Goal: Task Accomplishment & Management: Manage account settings

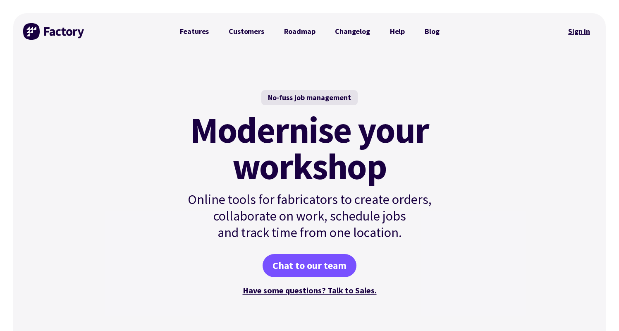
click at [586, 35] on link "Sign in" at bounding box center [578, 31] width 33 height 19
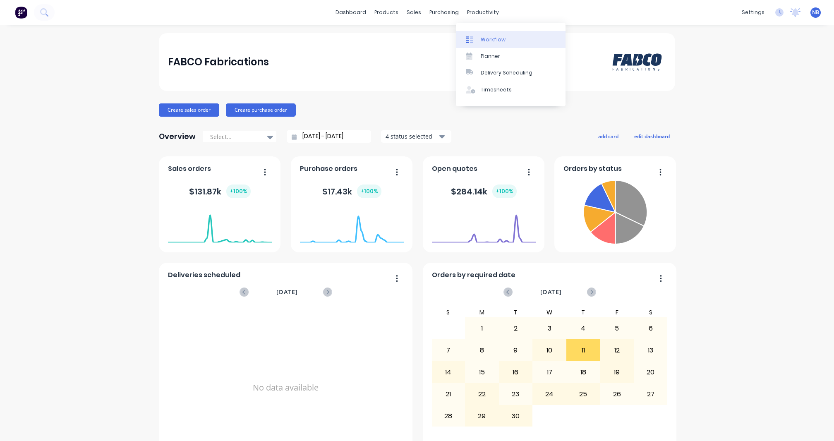
click at [488, 41] on div "Workflow" at bounding box center [493, 39] width 25 height 7
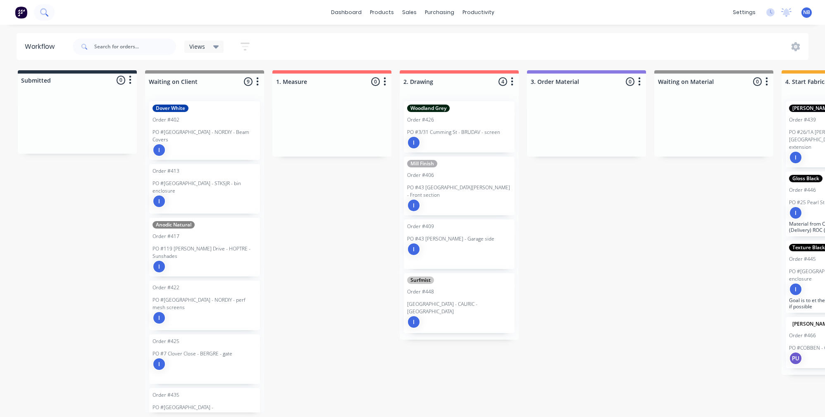
drag, startPoint x: 58, startPoint y: 14, endPoint x: 51, endPoint y: 15, distance: 6.7
click at [58, 13] on div "dashboard products sales purchasing productivity dashboard products Product Cat…" at bounding box center [412, 12] width 825 height 25
click at [48, 15] on icon at bounding box center [44, 12] width 8 height 8
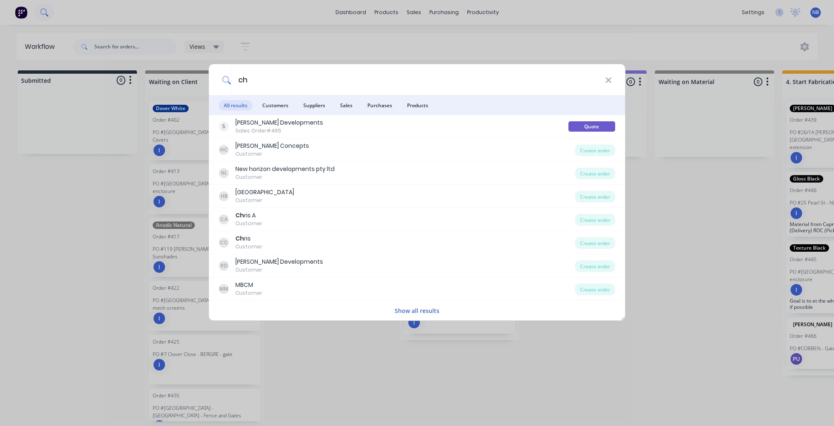
type input "c"
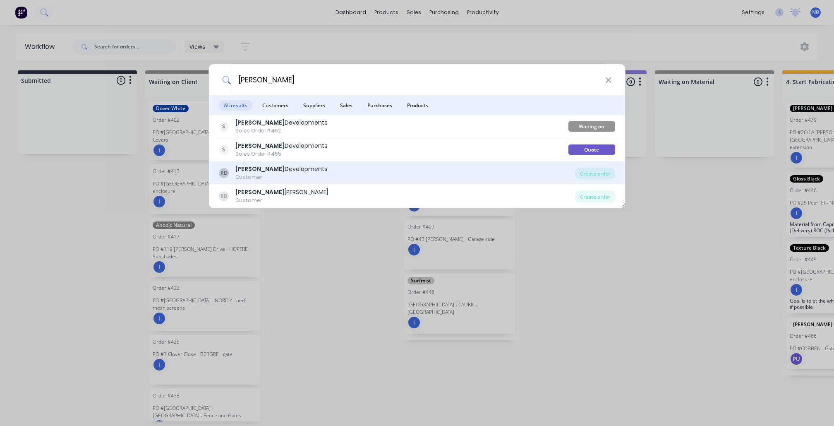
type input "ryan"
click at [339, 176] on div "RD Ryan Developments Customer" at bounding box center [397, 173] width 356 height 16
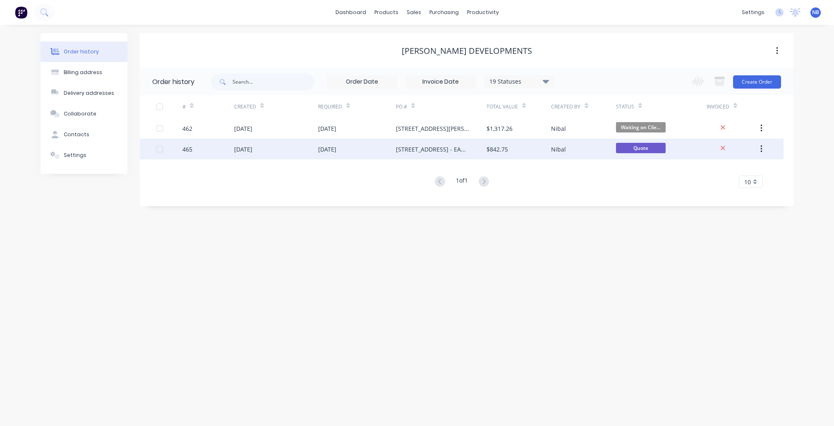
click at [376, 147] on div "25 Sep 2025" at bounding box center [357, 149] width 78 height 21
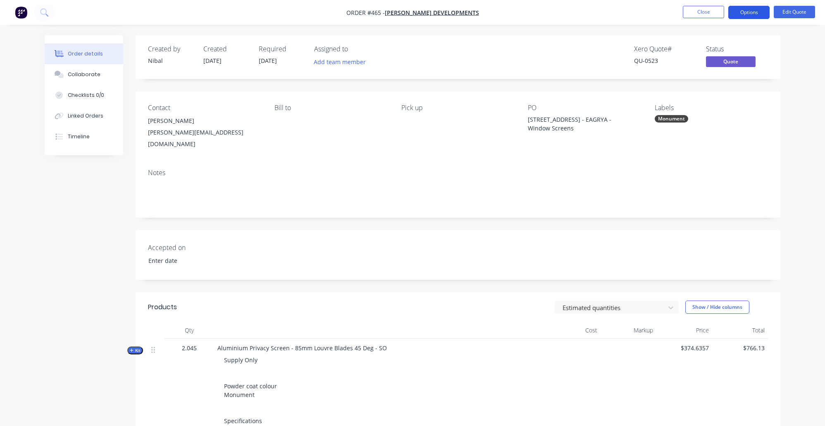
click at [762, 13] on button "Options" at bounding box center [749, 12] width 41 height 13
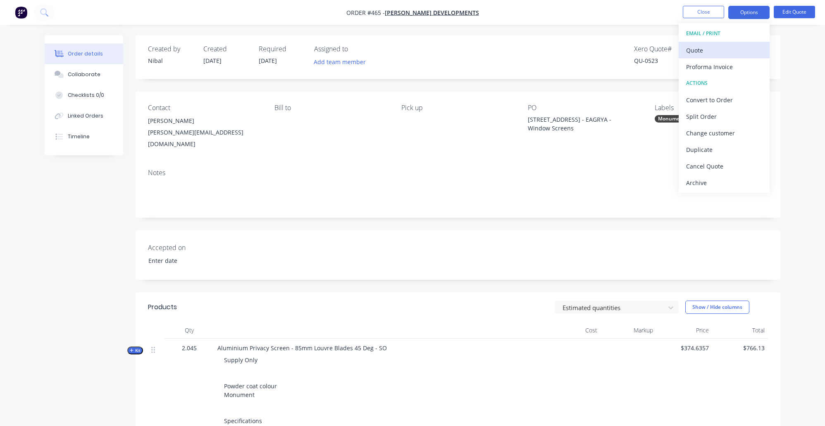
click at [720, 47] on div "Quote" at bounding box center [724, 50] width 76 height 12
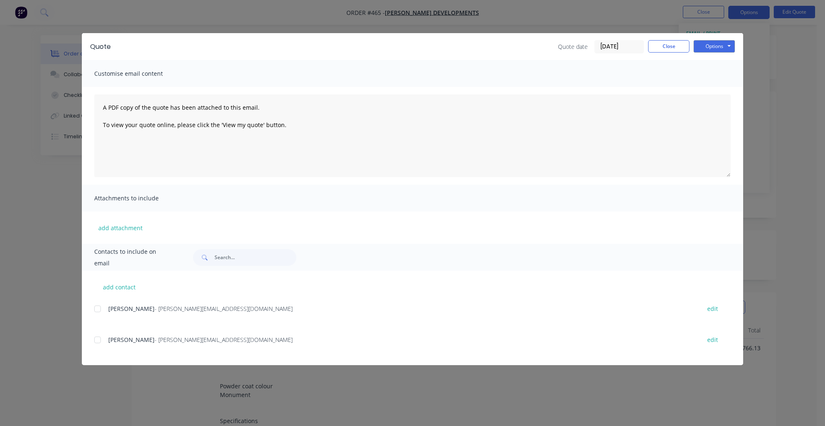
click at [98, 336] on div at bounding box center [97, 339] width 17 height 17
click at [699, 50] on button "Options" at bounding box center [714, 46] width 41 height 12
click at [703, 85] on button "Email" at bounding box center [720, 88] width 53 height 14
click at [667, 45] on button "Close" at bounding box center [668, 46] width 41 height 12
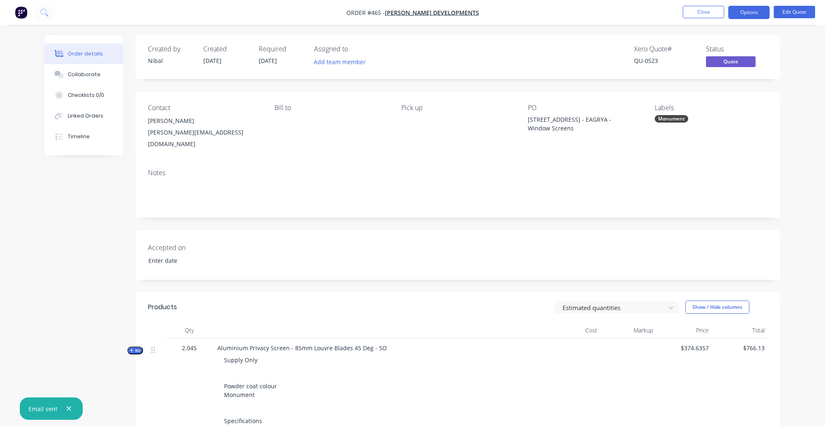
click at [739, 60] on span "Quote" at bounding box center [731, 61] width 50 height 10
click at [787, 15] on button "Edit Quote" at bounding box center [794, 12] width 41 height 12
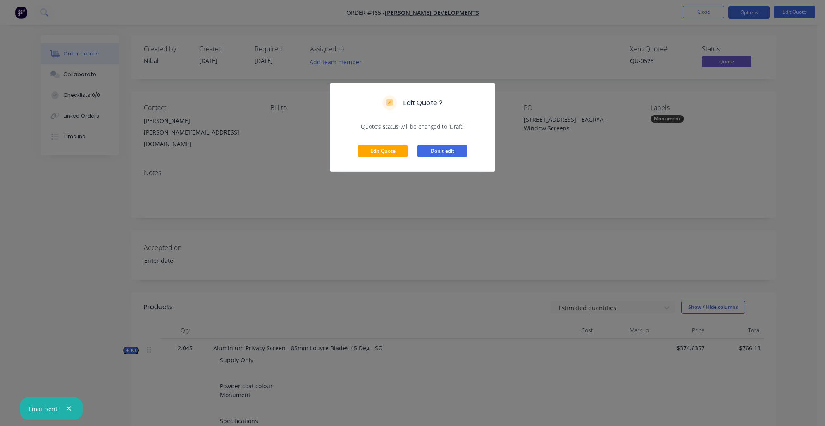
click at [459, 155] on button "Don't edit" at bounding box center [443, 151] width 50 height 12
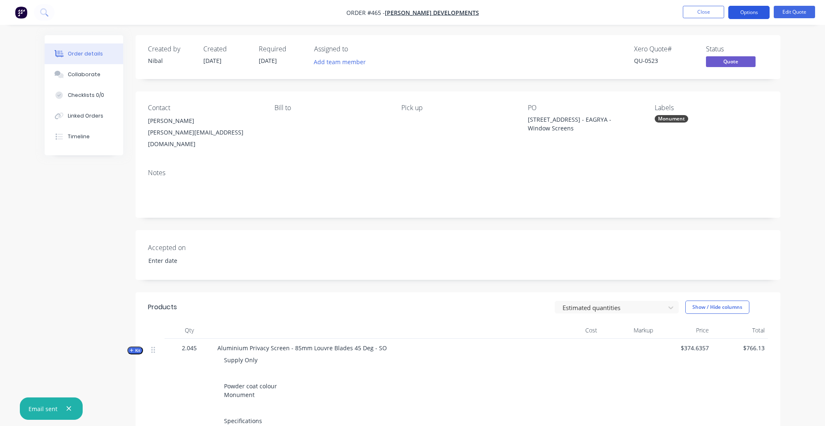
click at [765, 10] on button "Options" at bounding box center [749, 12] width 41 height 13
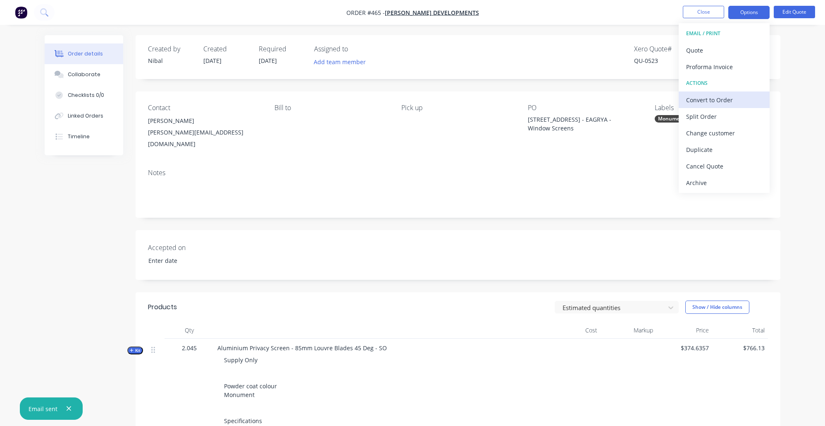
click at [725, 100] on div "Convert to Order" at bounding box center [724, 100] width 76 height 12
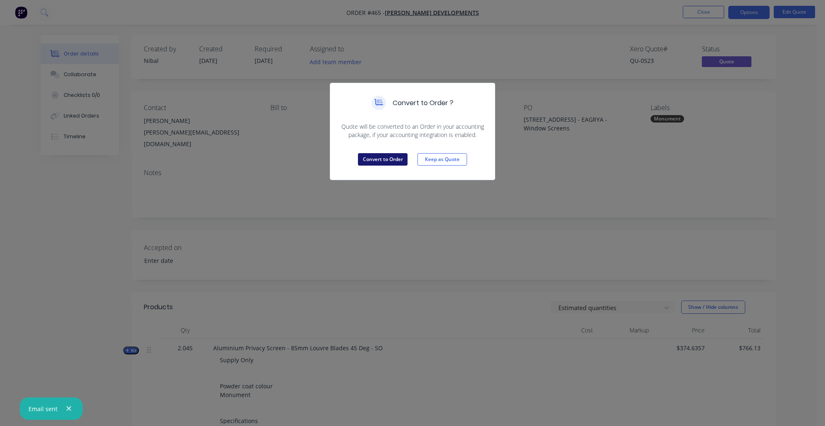
click at [381, 159] on button "Convert to Order" at bounding box center [383, 159] width 50 height 12
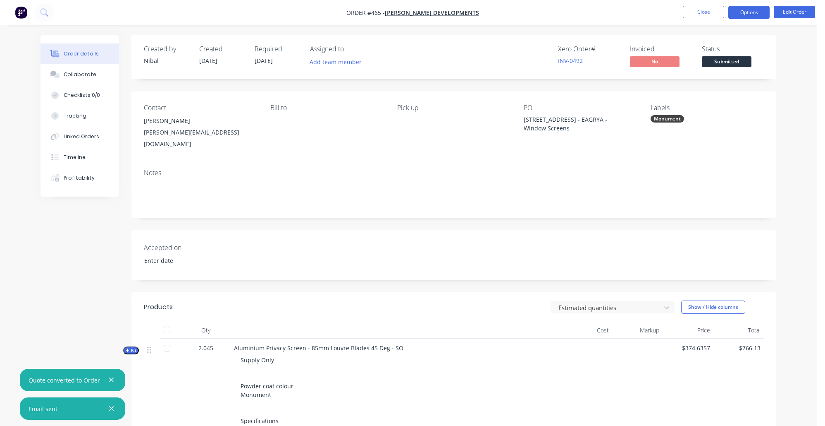
click at [748, 11] on button "Options" at bounding box center [749, 12] width 41 height 13
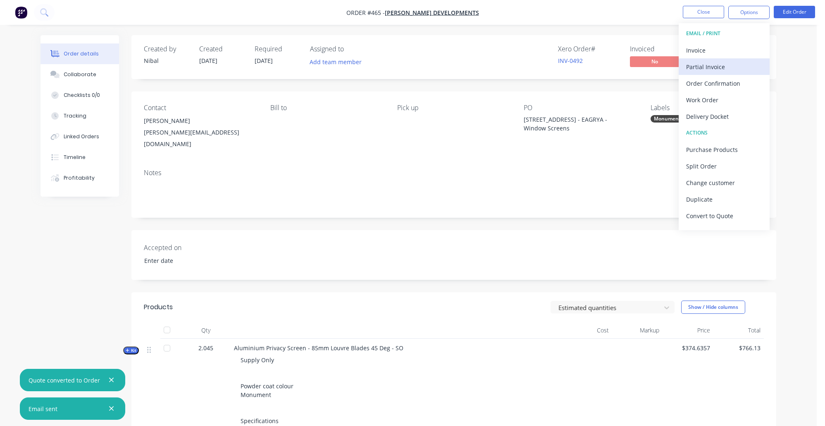
click at [717, 60] on button "Partial Invoice" at bounding box center [724, 66] width 91 height 17
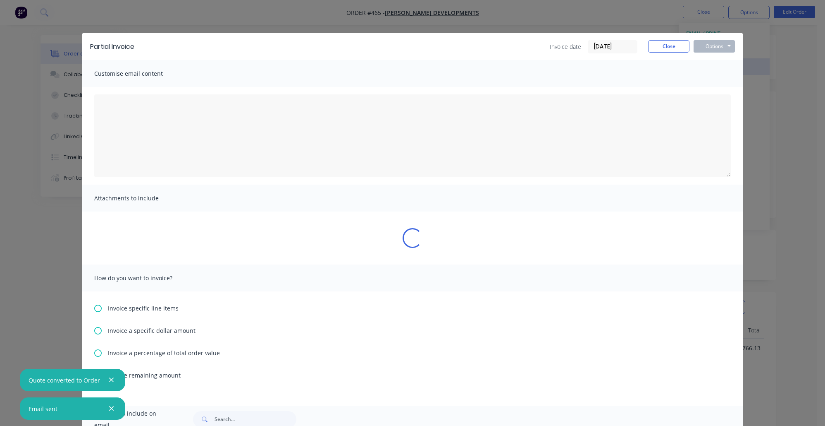
type textarea "A PDF copy of the order has been attached to this email. To view your order onl…"
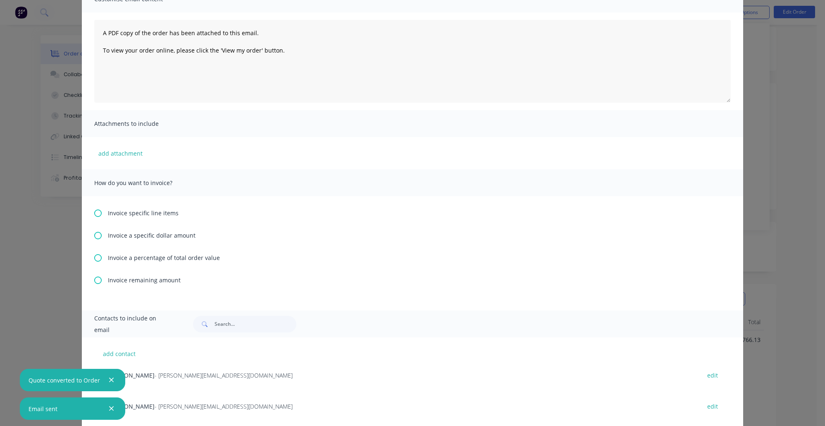
scroll to position [25, 0]
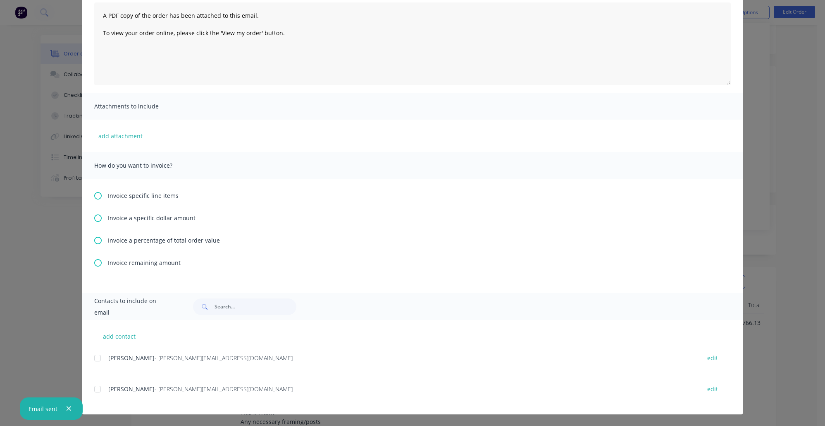
drag, startPoint x: 122, startPoint y: 236, endPoint x: 138, endPoint y: 258, distance: 26.4
click at [122, 236] on span "Invoice a percentage of total order value" at bounding box center [164, 240] width 112 height 9
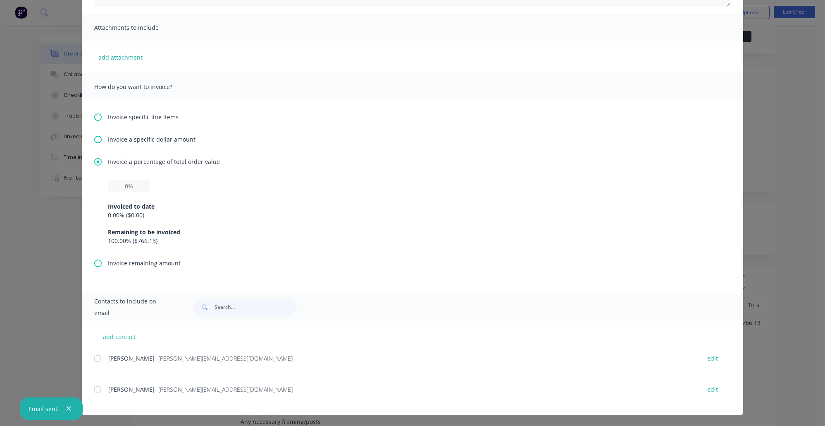
scroll to position [47, 0]
click at [129, 182] on input "text" at bounding box center [129, 185] width 42 height 12
type input "30%"
click at [313, 271] on div "Invoice specific line items Invoice a specific dollar amount Invoice a percenta…" at bounding box center [413, 196] width 662 height 193
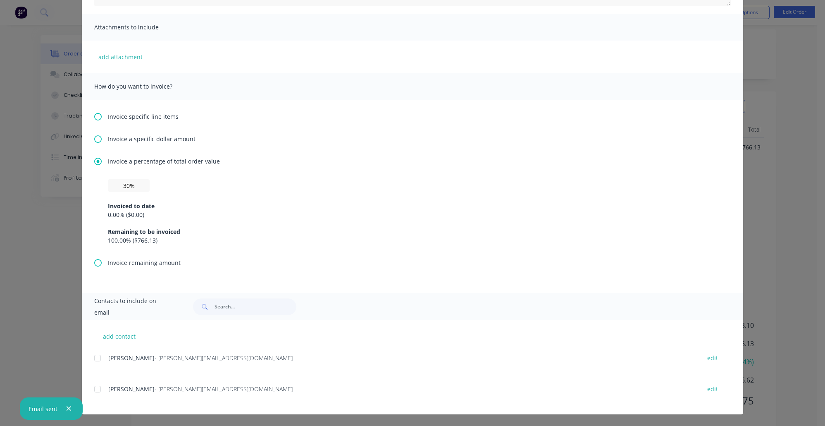
click at [96, 387] on div at bounding box center [97, 388] width 17 height 17
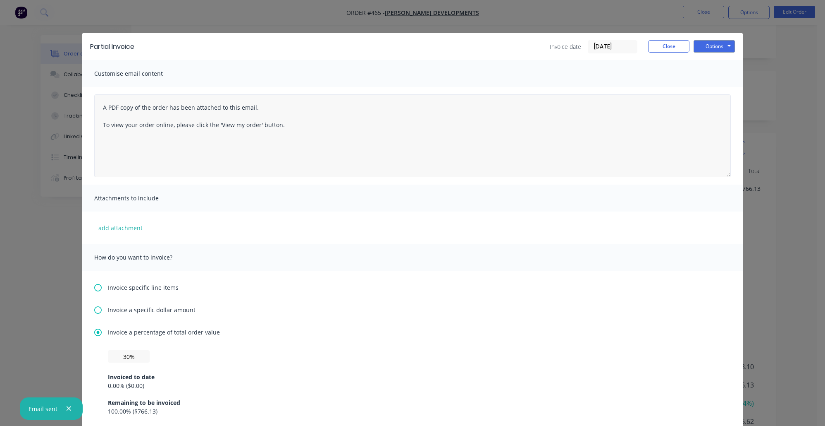
scroll to position [148, 0]
click at [703, 41] on button "Options" at bounding box center [714, 46] width 41 height 12
click at [717, 62] on button "Preview" at bounding box center [720, 61] width 53 height 14
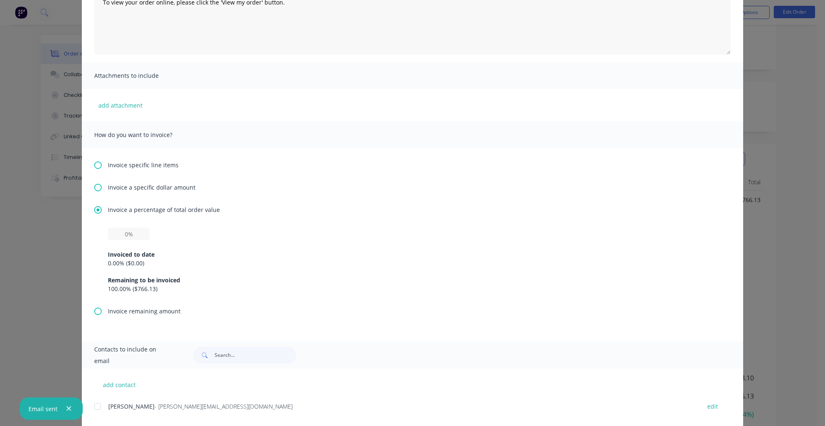
scroll to position [201, 0]
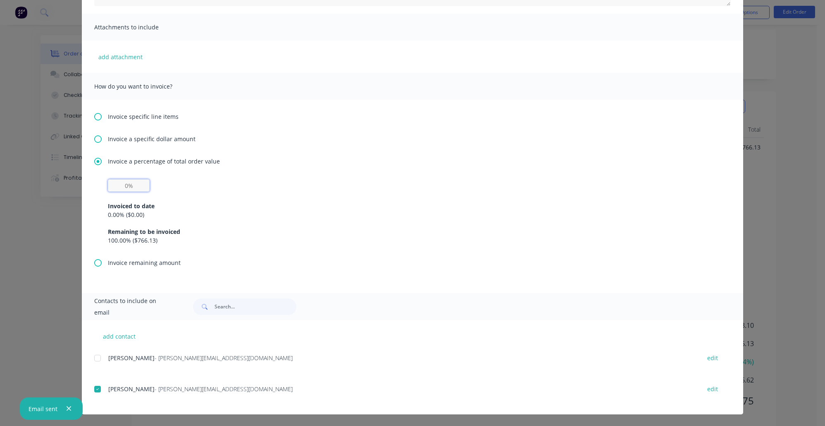
click at [117, 187] on input "text" at bounding box center [129, 185] width 42 height 12
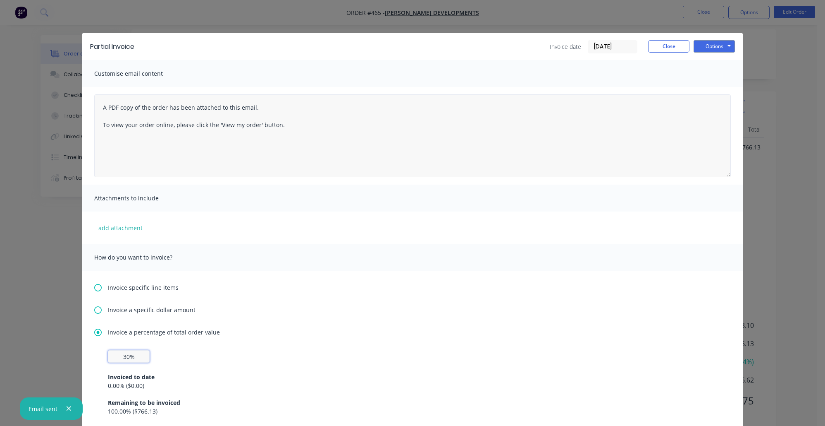
scroll to position [0, 0]
type input "30%"
click at [713, 45] on button "Options" at bounding box center [714, 46] width 41 height 12
click at [711, 86] on button "Email" at bounding box center [720, 88] width 53 height 14
click at [670, 50] on button "Close" at bounding box center [668, 46] width 41 height 12
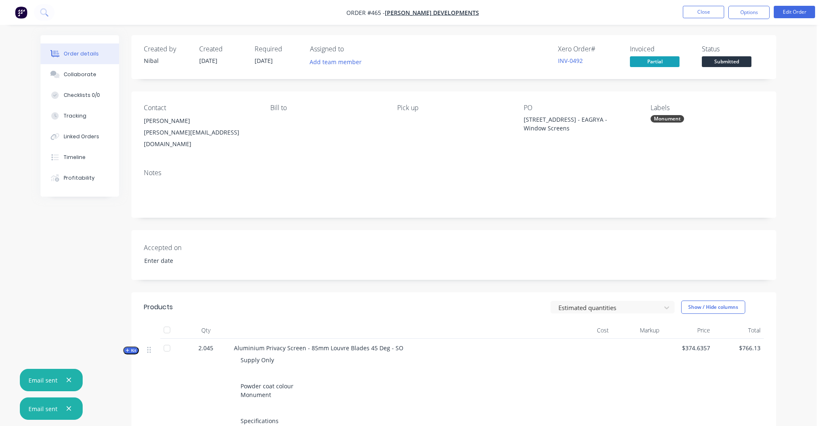
click at [707, 20] on nav "Order #465 - Ryan Developments Close Options Edit Order" at bounding box center [412, 12] width 825 height 25
click at [708, 15] on button "Close" at bounding box center [703, 12] width 41 height 12
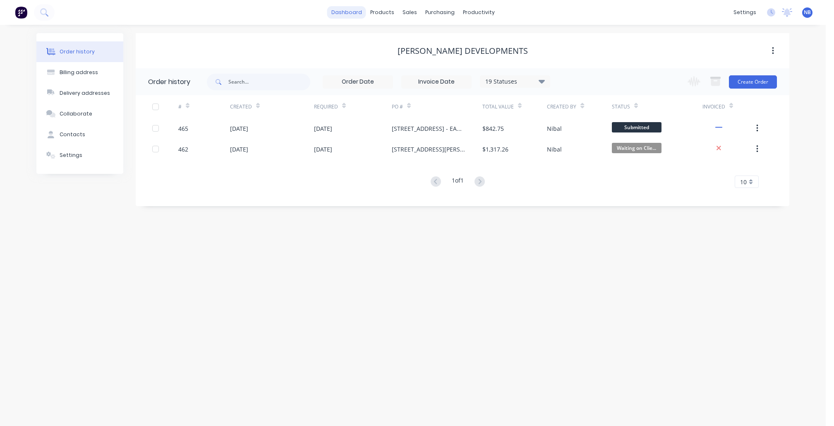
click at [343, 12] on link "dashboard" at bounding box center [346, 12] width 39 height 12
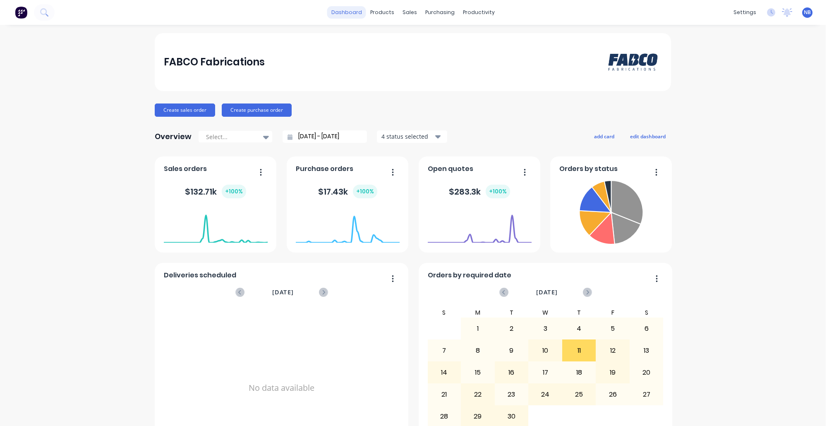
click at [356, 13] on link "dashboard" at bounding box center [346, 12] width 39 height 12
click at [481, 41] on div "Workflow" at bounding box center [488, 39] width 25 height 7
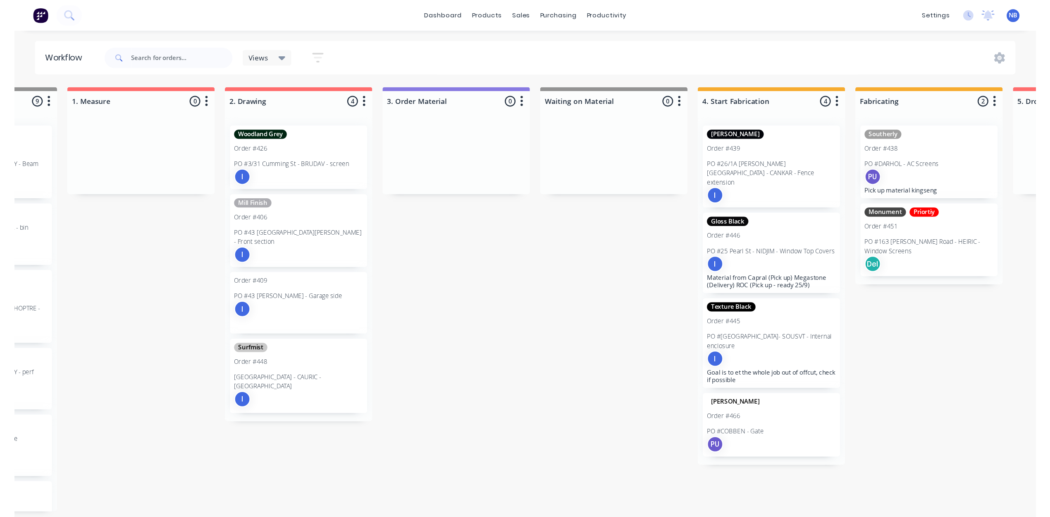
scroll to position [4, 288]
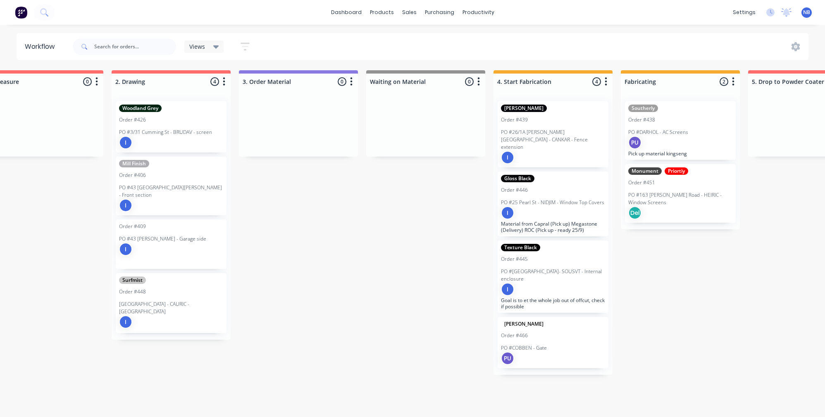
click at [677, 323] on div "Submitted 1 Status colour #273444 hex #273444 Save Cancel Summaries Total order…" at bounding box center [575, 241] width 1739 height 342
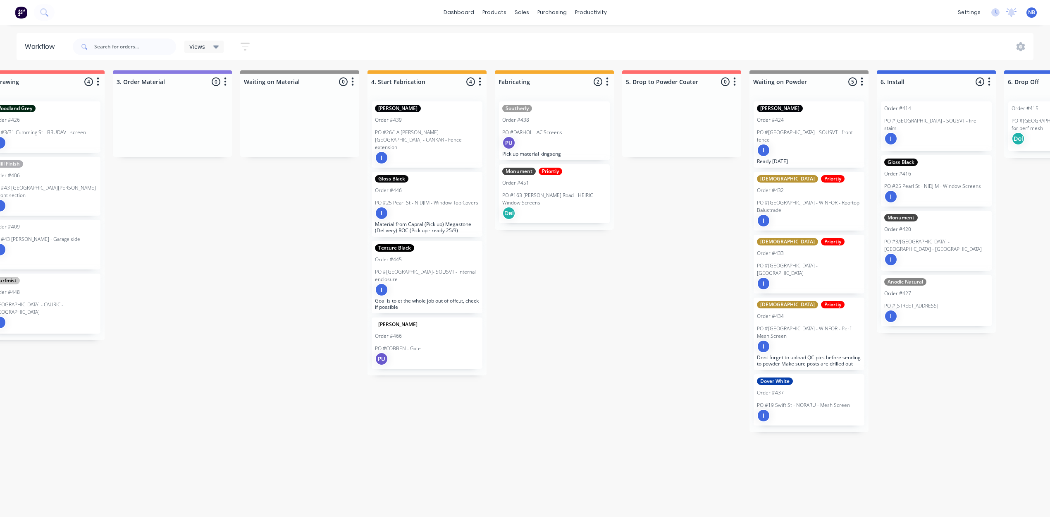
scroll to position [4, 473]
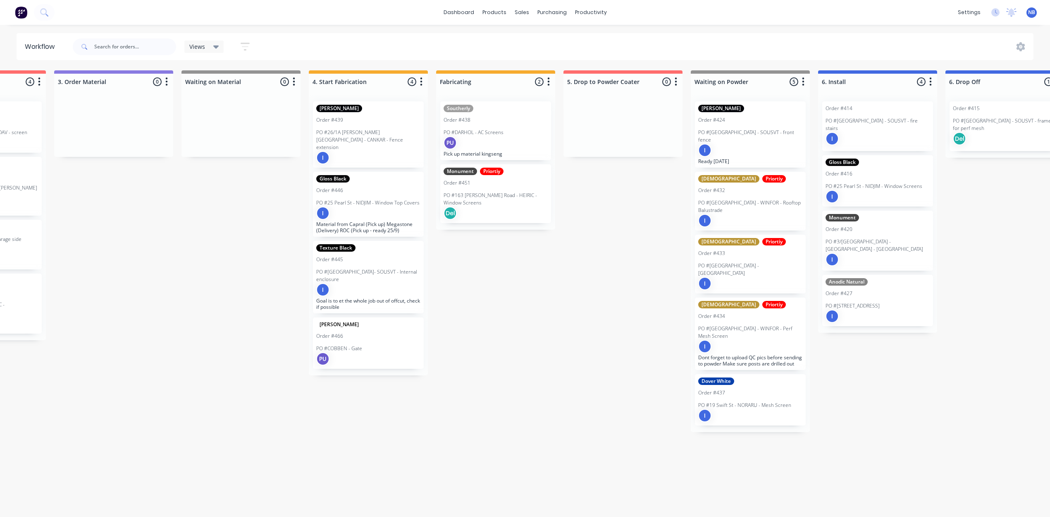
click at [715, 129] on p "PO #8 Boundary Street - SOUSVT - front fence" at bounding box center [750, 136] width 104 height 15
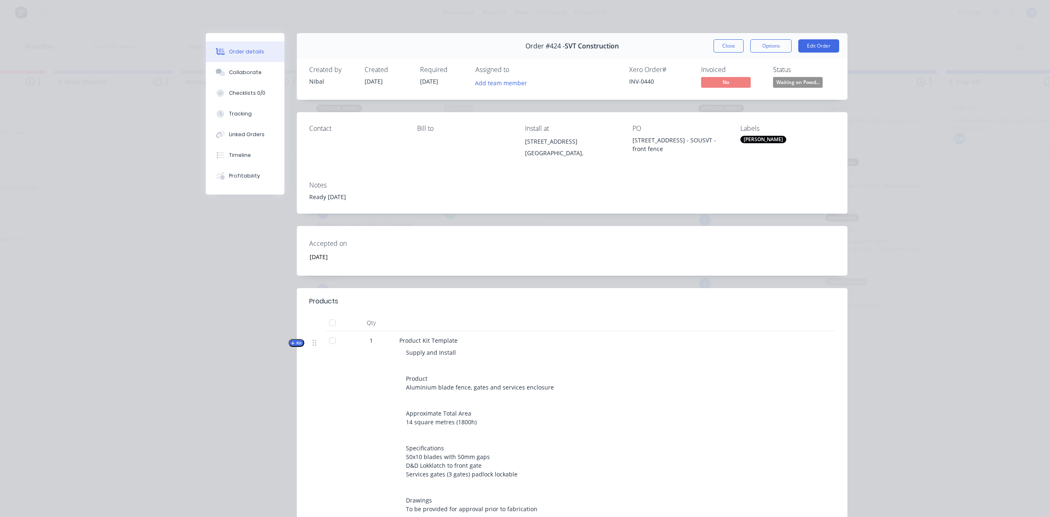
click at [318, 198] on div "Ready tue 30/9" at bounding box center [572, 196] width 526 height 9
click at [323, 196] on div "Ready tue 30/9" at bounding box center [572, 196] width 526 height 9
click at [723, 47] on button "Close" at bounding box center [729, 45] width 30 height 13
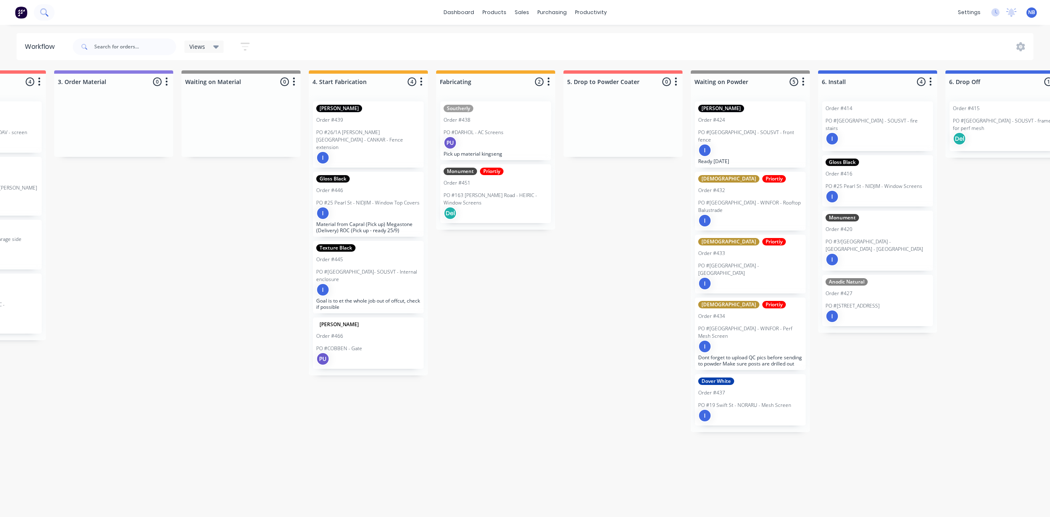
click at [52, 13] on button at bounding box center [44, 12] width 21 height 17
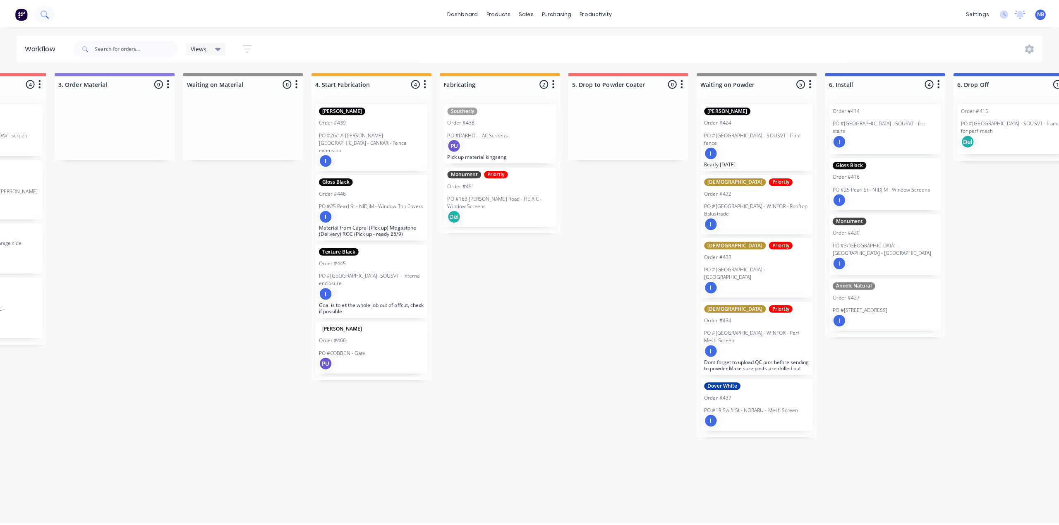
scroll to position [0, 473]
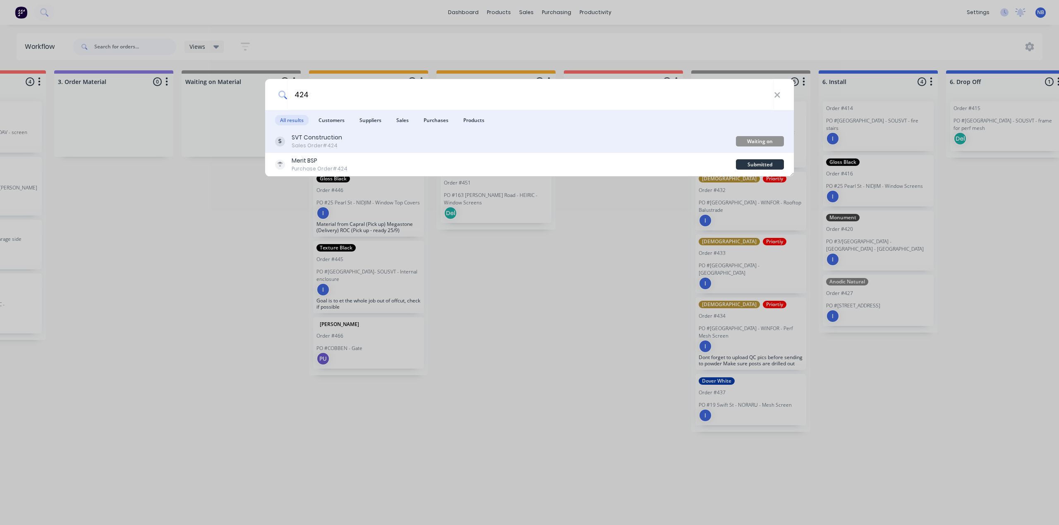
type input "424"
click at [355, 143] on div "SVT Construction Sales Order #424" at bounding box center [505, 141] width 461 height 16
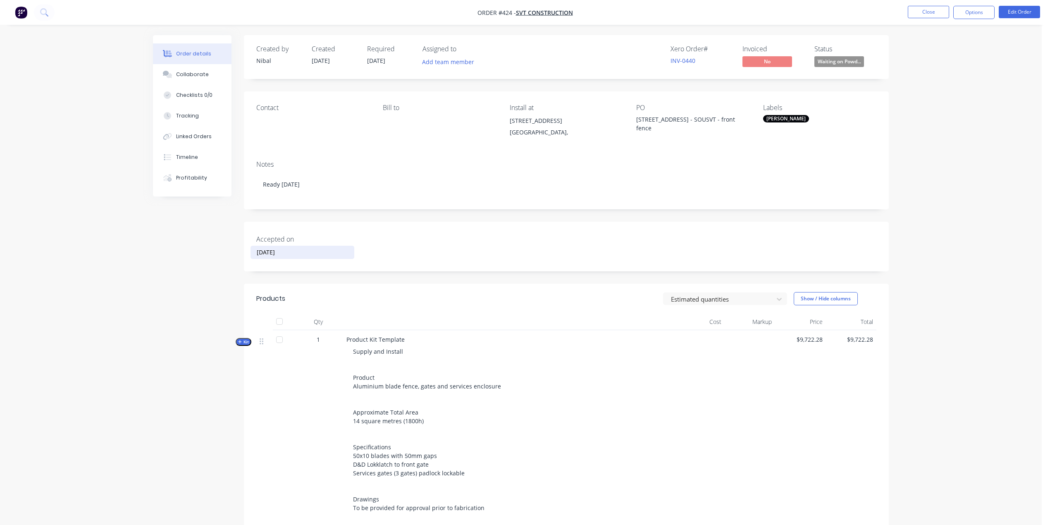
click at [285, 253] on input "01/08/2025" at bounding box center [302, 252] width 103 height 12
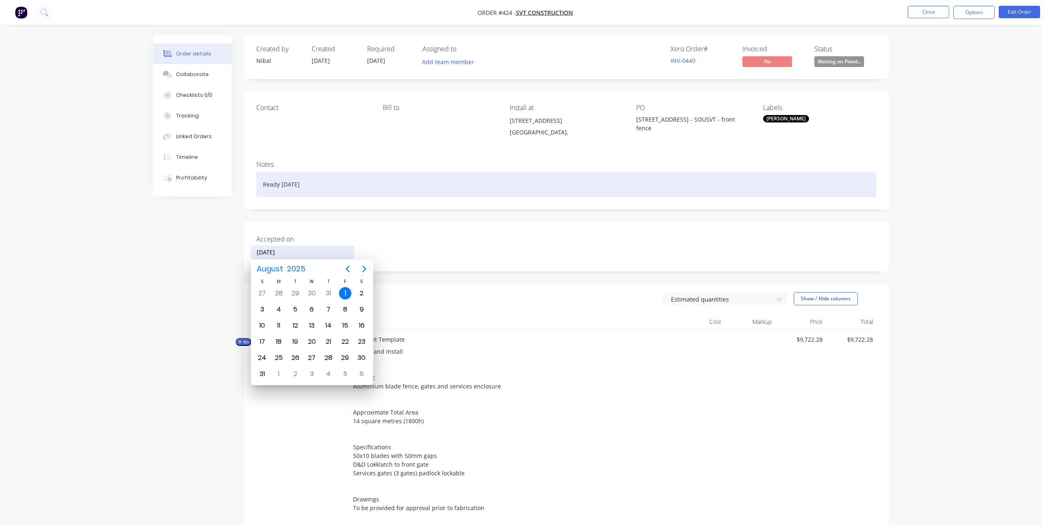
drag, startPoint x: 316, startPoint y: 196, endPoint x: 317, endPoint y: 188, distance: 8.3
click at [316, 196] on div "Notes Ready tue 30/9" at bounding box center [566, 181] width 645 height 55
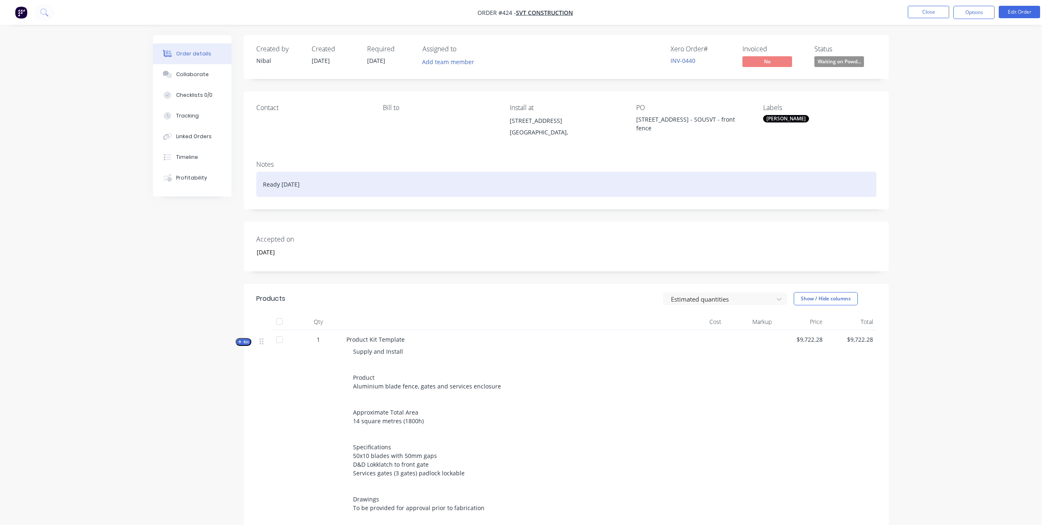
drag, startPoint x: 314, startPoint y: 186, endPoint x: 240, endPoint y: 176, distance: 74.6
click at [220, 179] on div "Order details Collaborate Checklists 0/0 Tracking Linked Orders Timeline Profit…" at bounding box center [521, 368] width 753 height 667
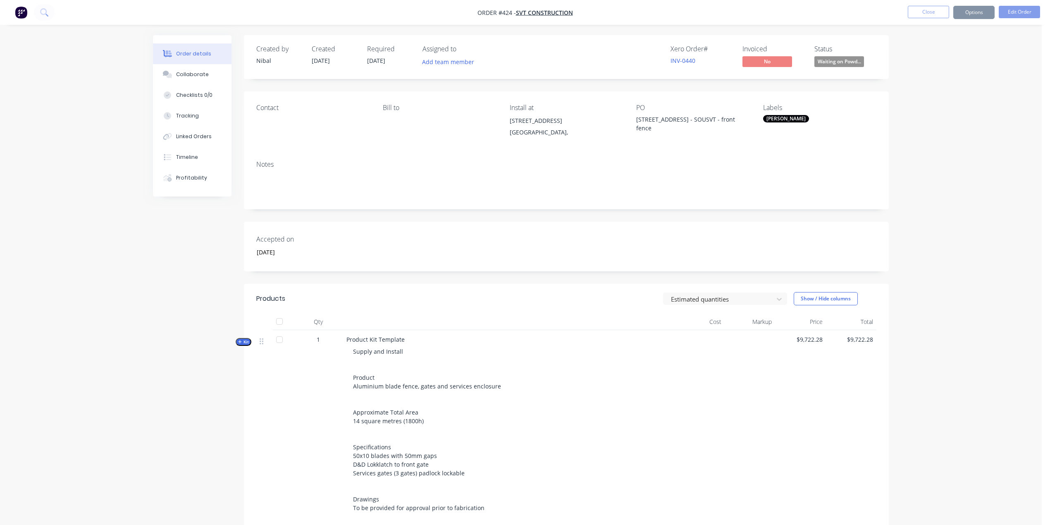
drag, startPoint x: 163, startPoint y: 288, endPoint x: 166, endPoint y: 282, distance: 7.2
click at [163, 287] on div "Created by Nibal Created 11/09/25 Required 11/09/25 Assigned to Add team member…" at bounding box center [521, 368] width 736 height 667
click at [833, 14] on button "Close" at bounding box center [928, 12] width 41 height 12
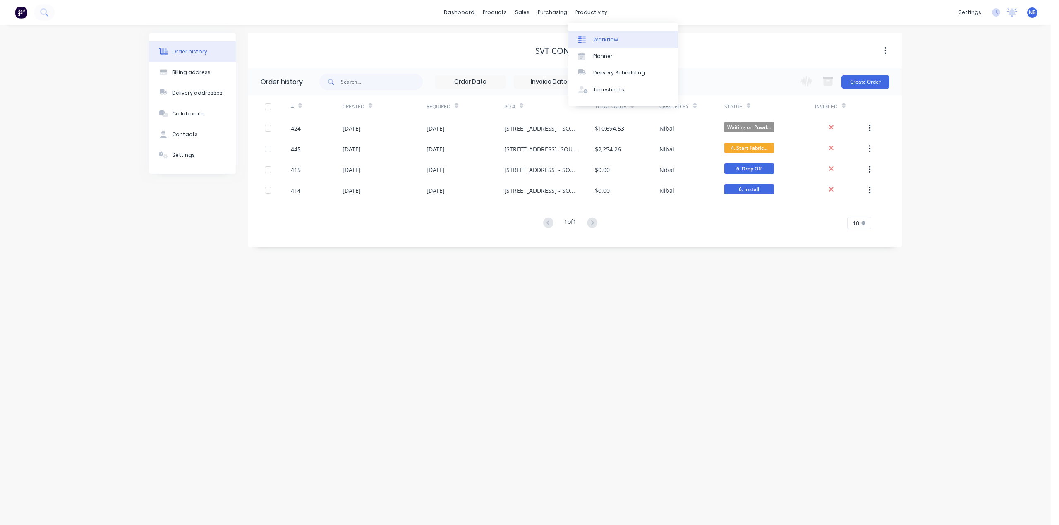
click at [587, 31] on link "Workflow" at bounding box center [623, 39] width 110 height 17
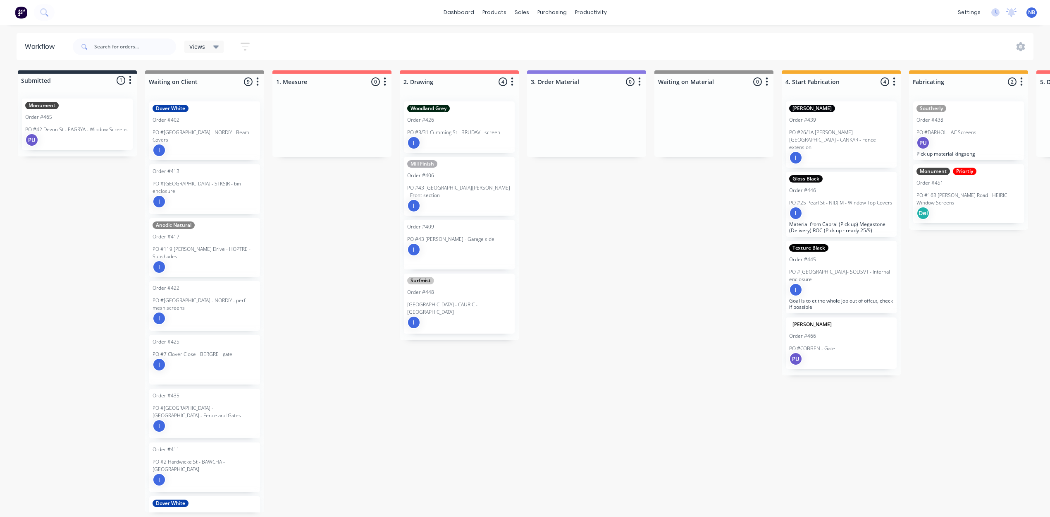
click at [108, 131] on p "PO #42 Devon St - EAGRYA - Window Screens" at bounding box center [76, 129] width 103 height 7
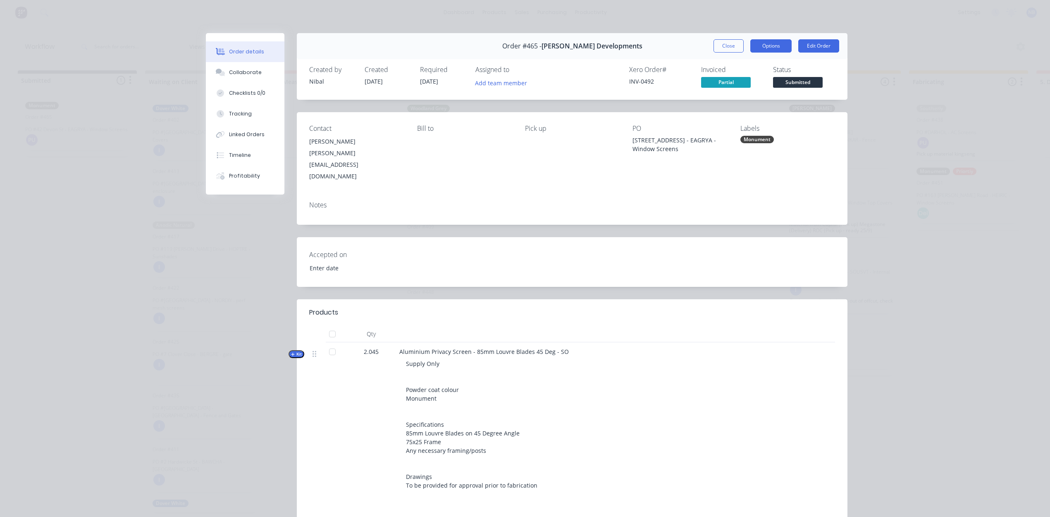
click at [772, 43] on button "Options" at bounding box center [771, 45] width 41 height 13
click at [743, 201] on div "Notes" at bounding box center [572, 205] width 526 height 8
drag, startPoint x: 915, startPoint y: 116, endPoint x: 904, endPoint y: 118, distance: 10.9
click at [833, 116] on div "Order details Collaborate Checklists 0/0 Tracking Linked Orders Timeline Profit…" at bounding box center [525, 258] width 1050 height 517
click at [717, 44] on button "Close" at bounding box center [729, 45] width 30 height 13
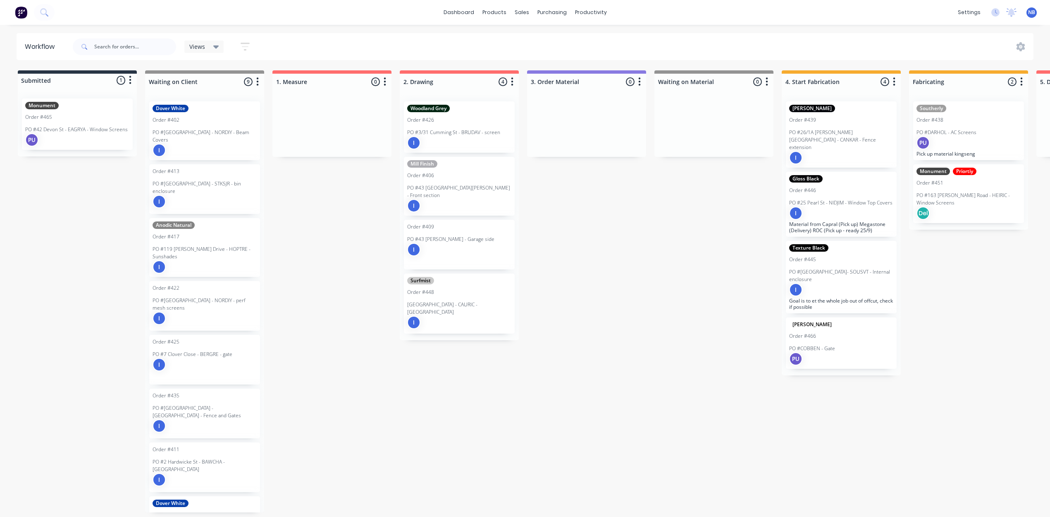
click at [55, 13] on div "dashboard products sales purchasing productivity dashboard products Product Cat…" at bounding box center [525, 12] width 1050 height 25
click at [44, 14] on icon at bounding box center [43, 11] width 7 height 7
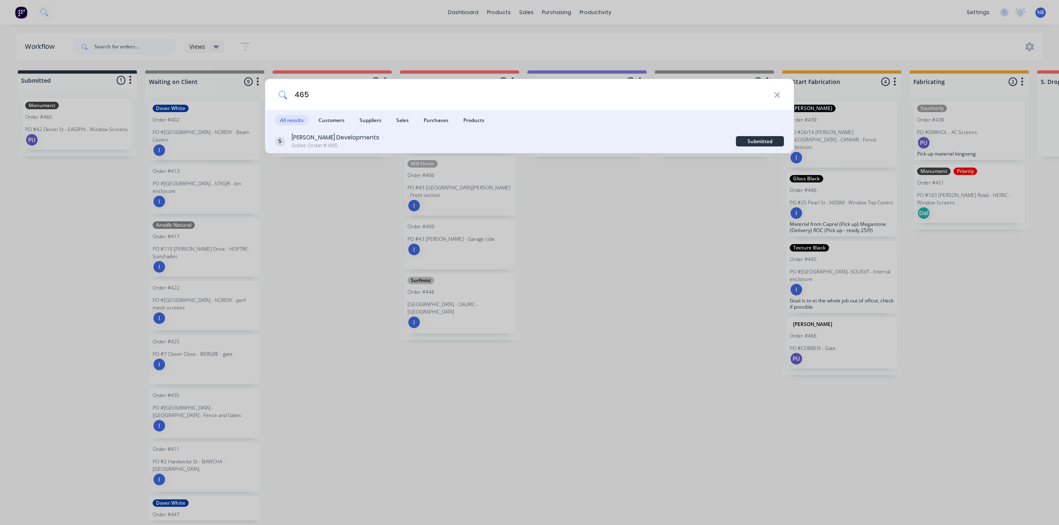
type input "465"
click at [410, 141] on div "Ryan Developments Sales Order #465" at bounding box center [505, 141] width 461 height 16
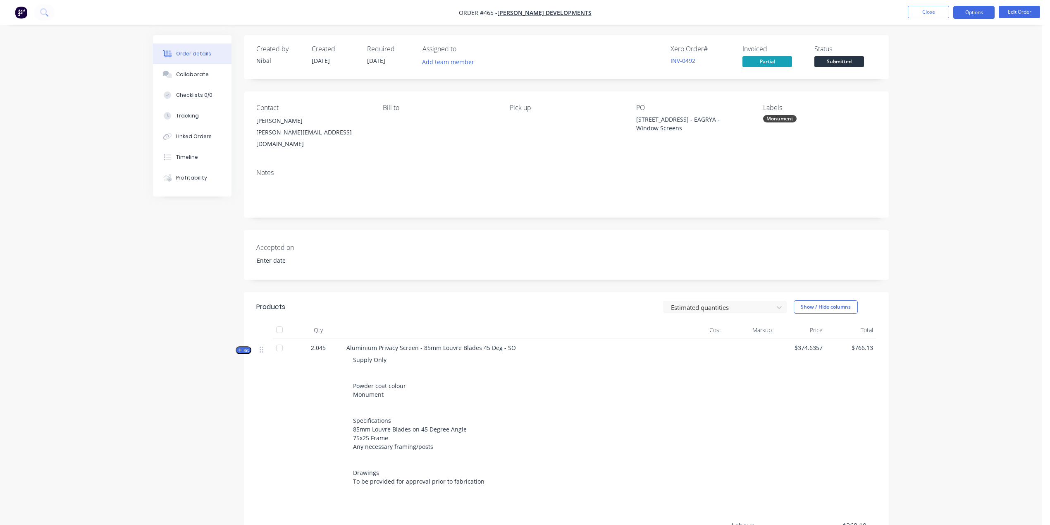
click at [833, 12] on button "Options" at bounding box center [974, 12] width 41 height 13
click at [833, 50] on div "Invoice" at bounding box center [949, 50] width 76 height 12
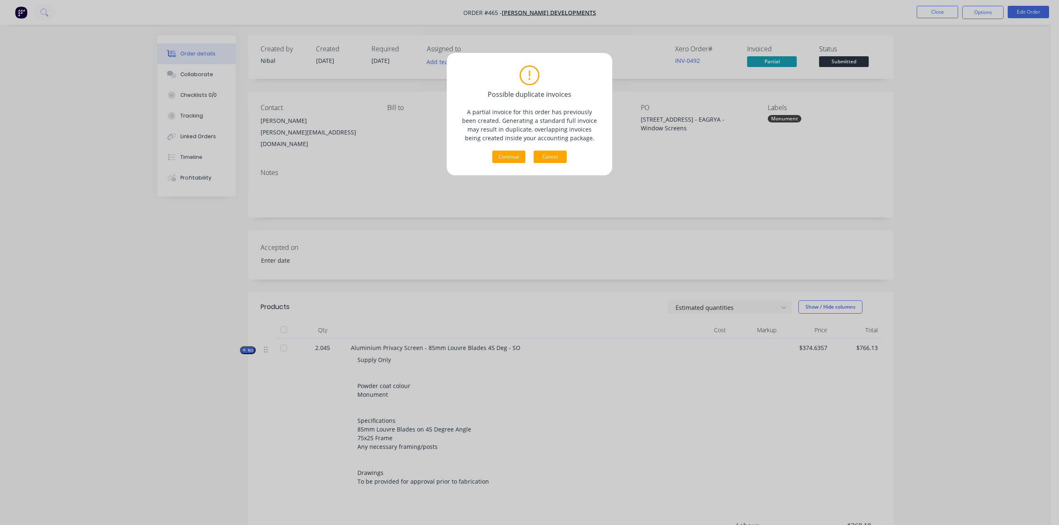
click at [542, 163] on button "Cancel" at bounding box center [549, 157] width 33 height 12
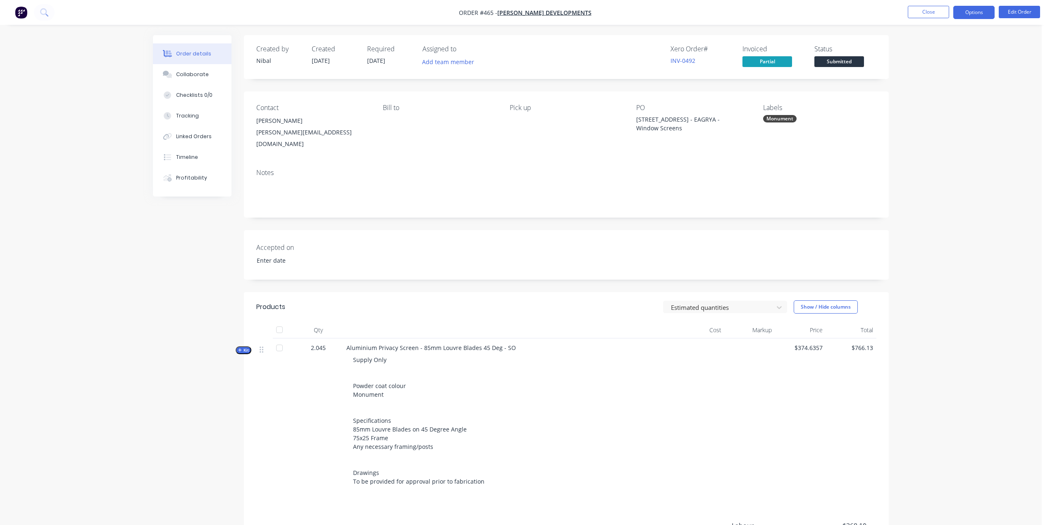
click at [833, 17] on button "Options" at bounding box center [974, 12] width 41 height 13
drag, startPoint x: 884, startPoint y: 117, endPoint x: 884, endPoint y: 107, distance: 9.9
click at [833, 117] on div "Contact Chris Gibbs chris.ryandevelopments@gmail.com Bill to Pick up PO 42 Devo…" at bounding box center [566, 126] width 645 height 71
click at [766, 159] on link "INV-0493" at bounding box center [763, 162] width 25 height 8
click at [824, 154] on link "view" at bounding box center [826, 153] width 12 height 9
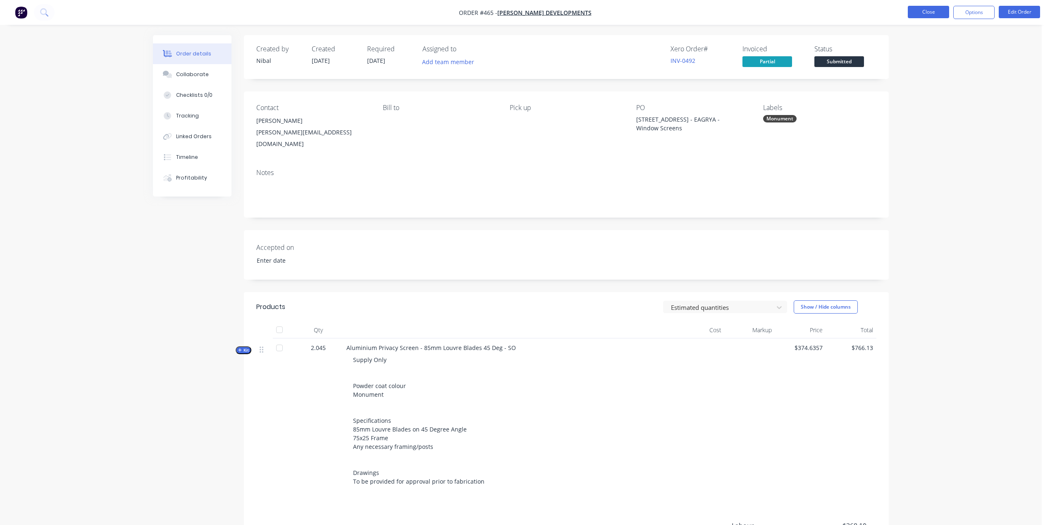
click at [833, 16] on button "Close" at bounding box center [928, 12] width 41 height 12
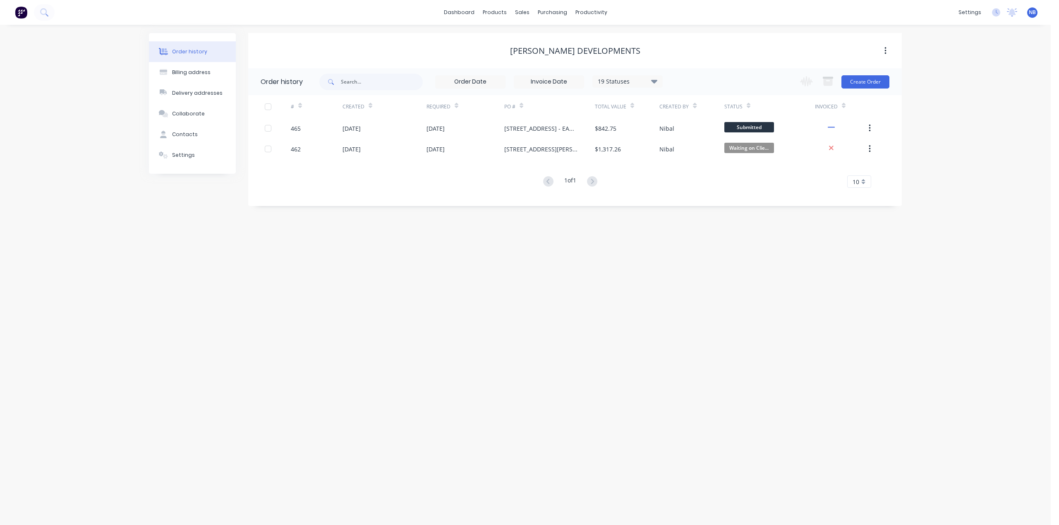
click at [467, 3] on div "dashboard products sales purchasing productivity dashboard products Product Cat…" at bounding box center [525, 12] width 1050 height 25
click at [469, 11] on link "dashboard" at bounding box center [459, 12] width 39 height 12
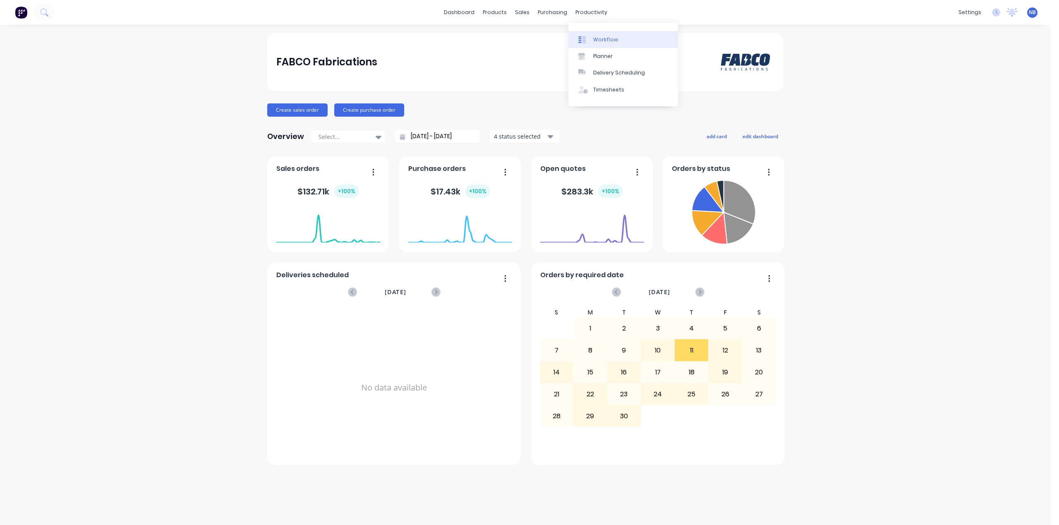
click at [593, 35] on link "Workflow" at bounding box center [623, 39] width 110 height 17
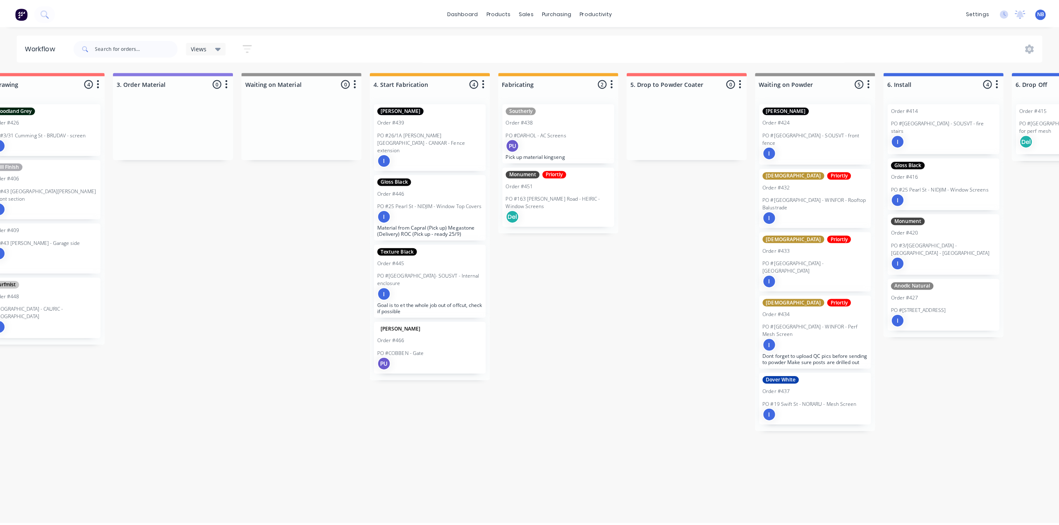
scroll to position [0, 474]
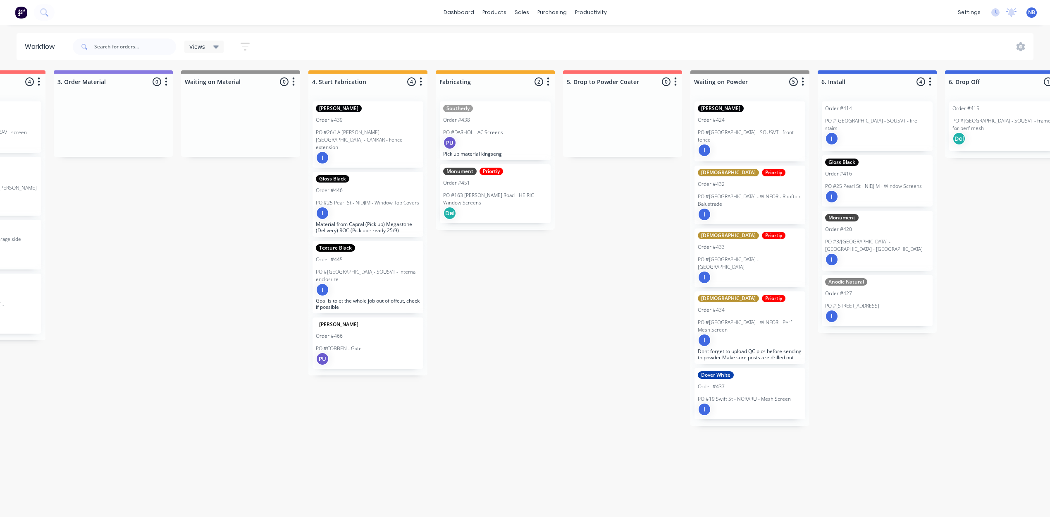
click at [356, 268] on p "PO #8 Boundary Street- SOUSVT - Internal enclosure" at bounding box center [368, 275] width 104 height 15
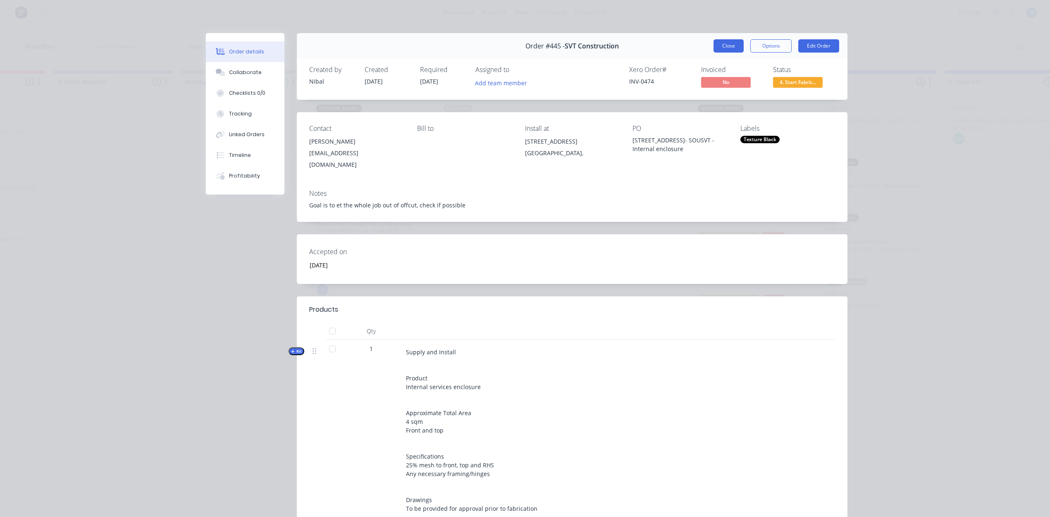
click at [716, 45] on button "Close" at bounding box center [729, 45] width 30 height 13
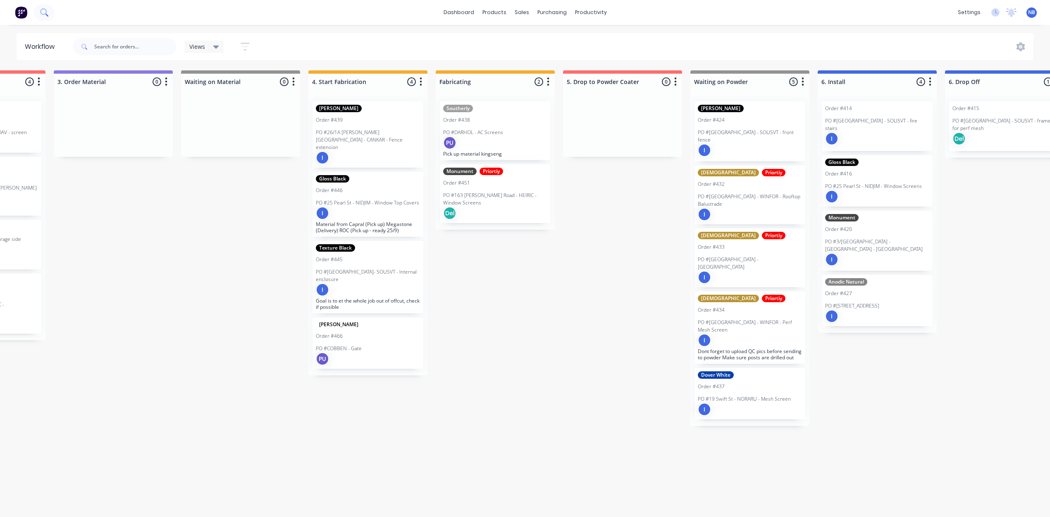
click at [51, 13] on button at bounding box center [44, 12] width 21 height 17
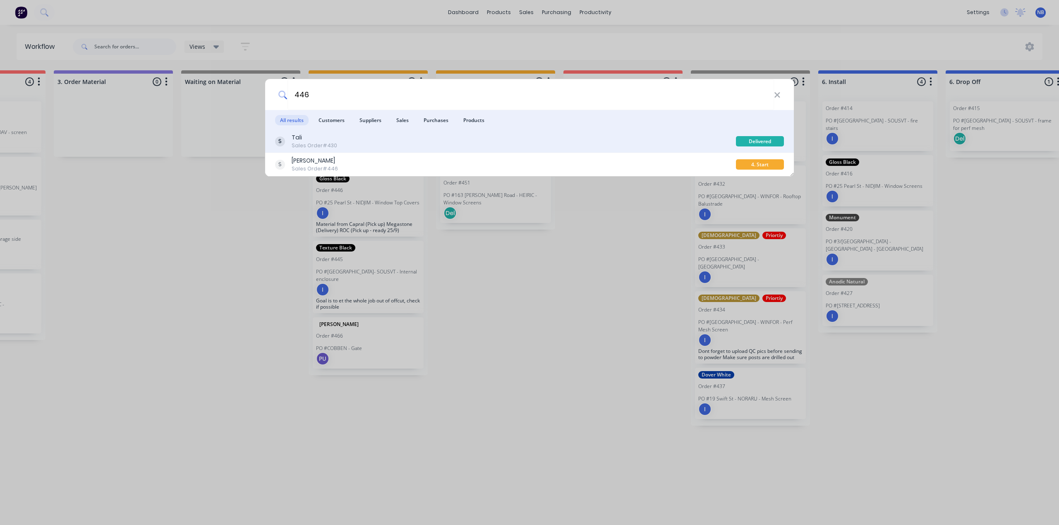
type input "446"
click at [401, 136] on div "Tali Sales Order #430" at bounding box center [505, 141] width 461 height 16
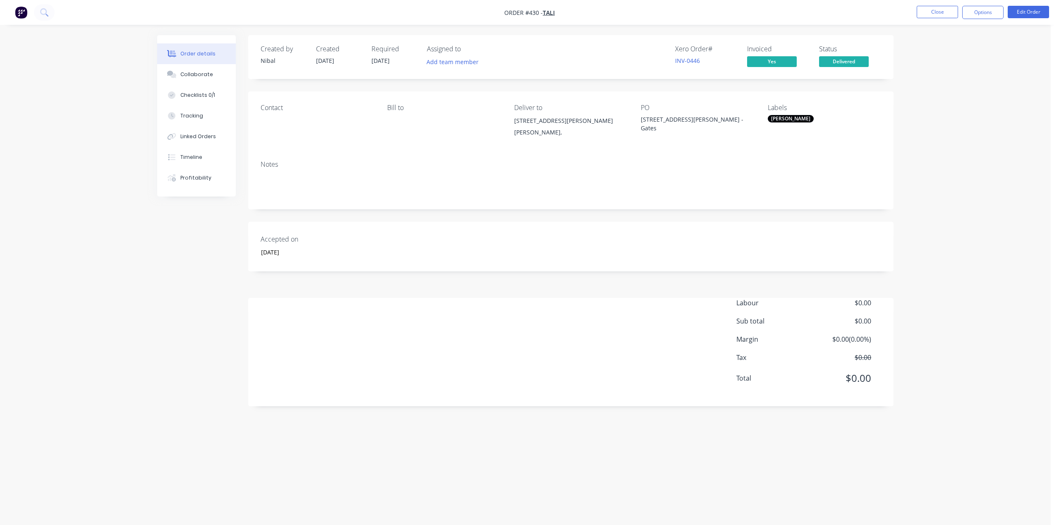
click at [55, 14] on nav "Order #430 - Tali Close Options Edit Order" at bounding box center [529, 12] width 1059 height 25
click at [51, 15] on button at bounding box center [44, 12] width 21 height 17
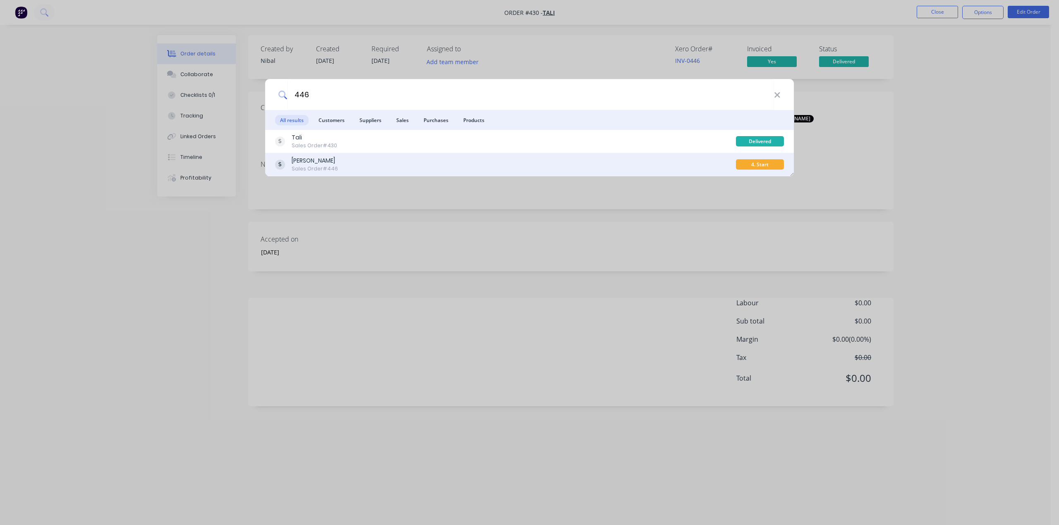
type input "446"
click at [374, 166] on div "Jim Belevski Sales Order #446" at bounding box center [505, 164] width 461 height 16
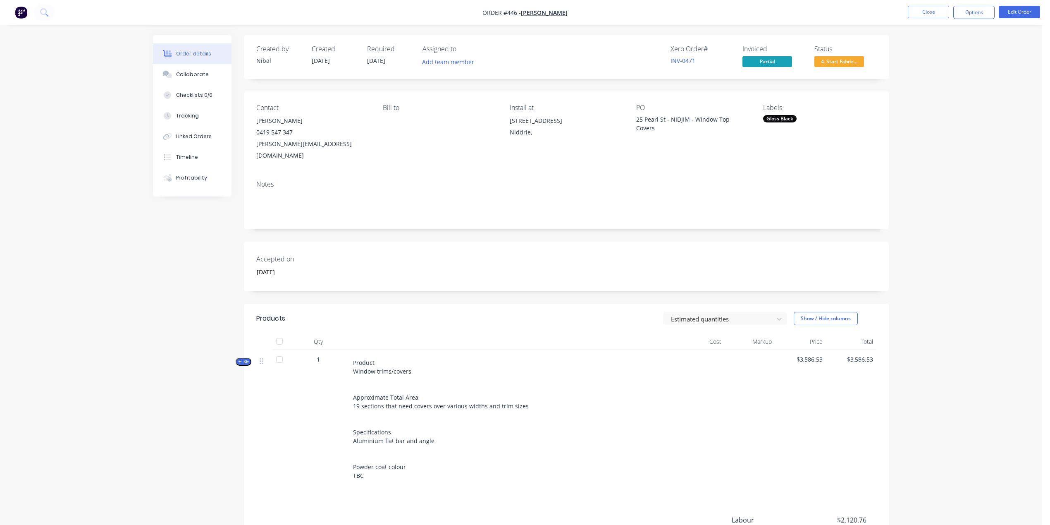
drag, startPoint x: 774, startPoint y: 118, endPoint x: 775, endPoint y: 123, distance: 4.6
click at [774, 118] on div "Gloss Black" at bounding box center [779, 118] width 33 height 7
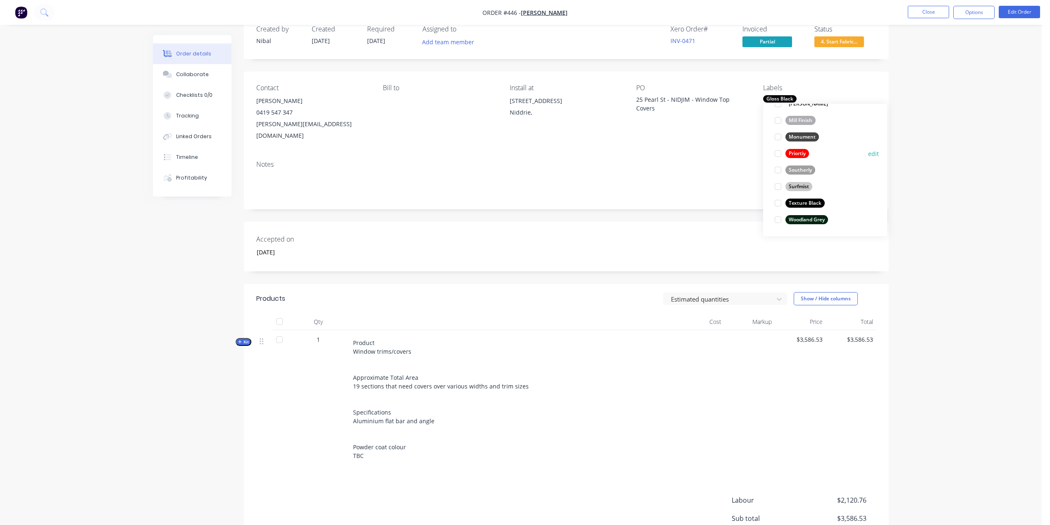
click at [777, 151] on div at bounding box center [778, 153] width 17 height 17
click at [833, 77] on div "Order details Collaborate Checklists 0/0 Tracking Linked Orders Timeline Profit…" at bounding box center [521, 298] width 1042 height 636
click at [833, 15] on button "Close" at bounding box center [928, 12] width 41 height 12
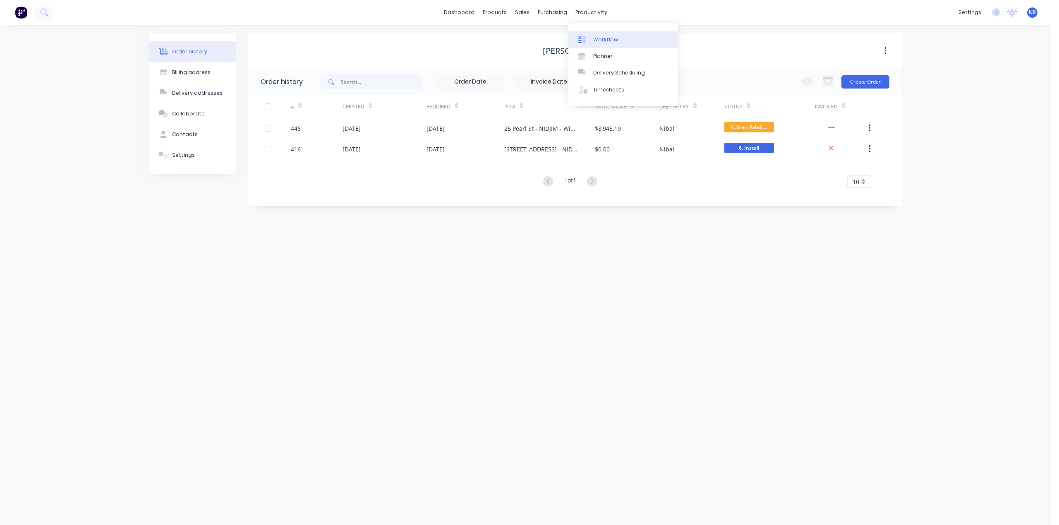
click at [610, 43] on div "Workflow" at bounding box center [605, 39] width 25 height 7
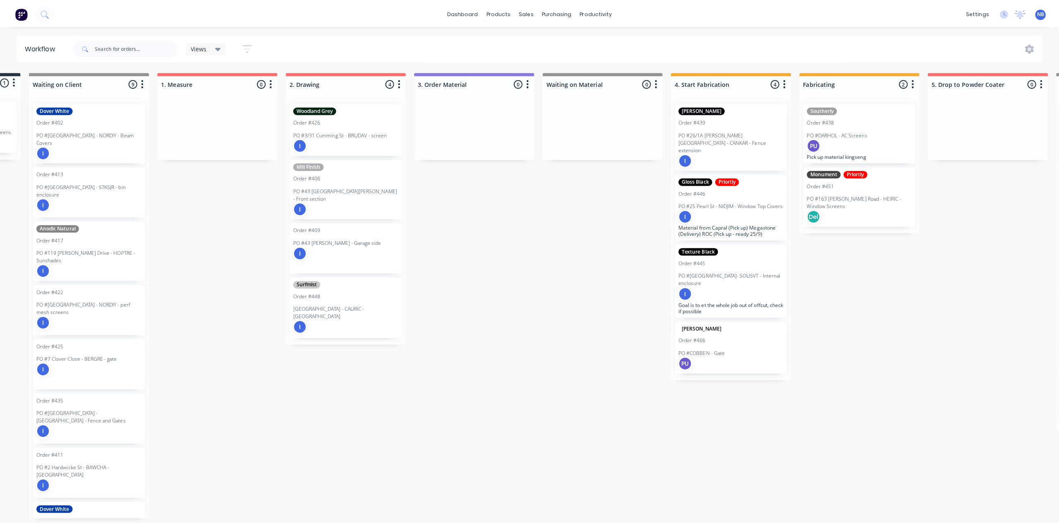
scroll to position [0, 175]
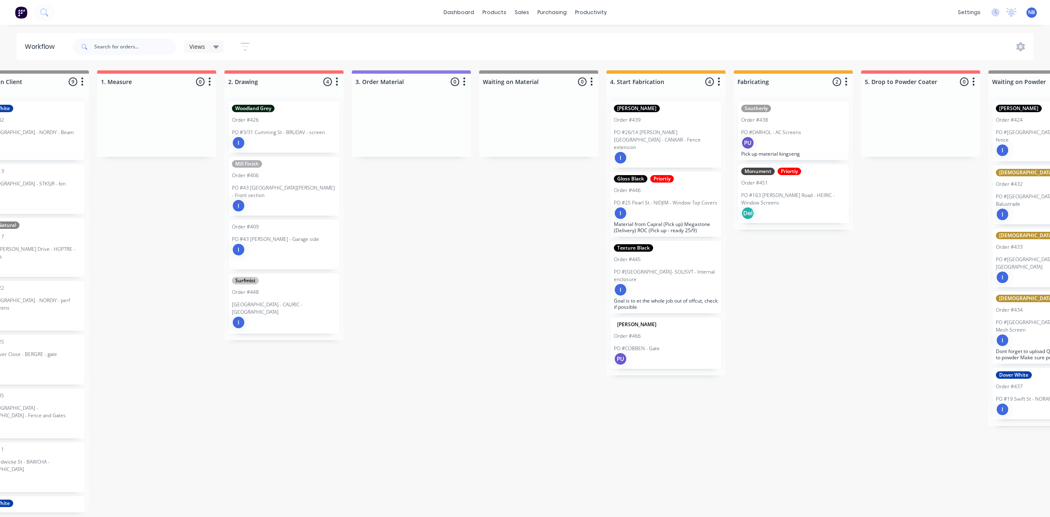
click at [662, 199] on p "PO #25 Pearl St - NIDJIM - Window Top Covers" at bounding box center [665, 202] width 103 height 7
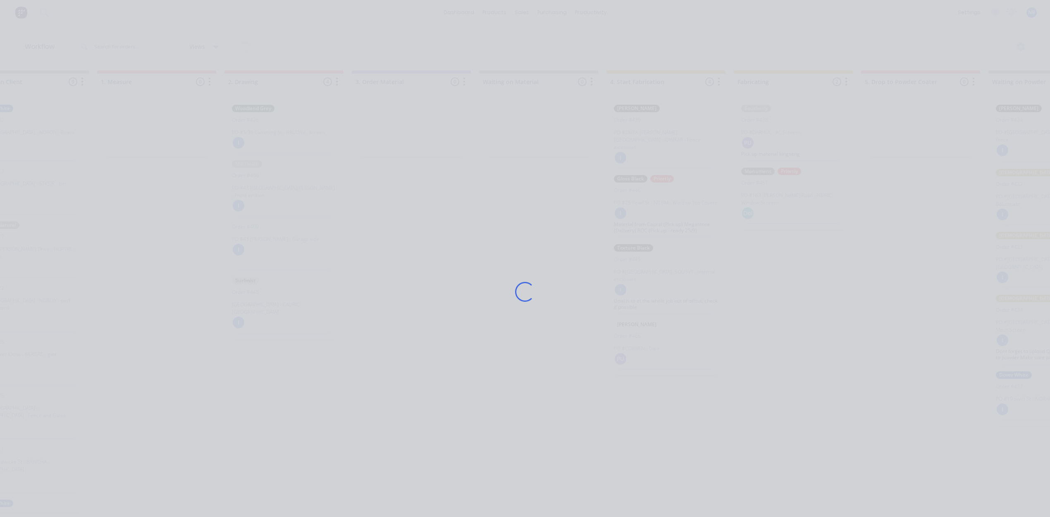
click at [258, 30] on div "Loading..." at bounding box center [525, 258] width 1050 height 517
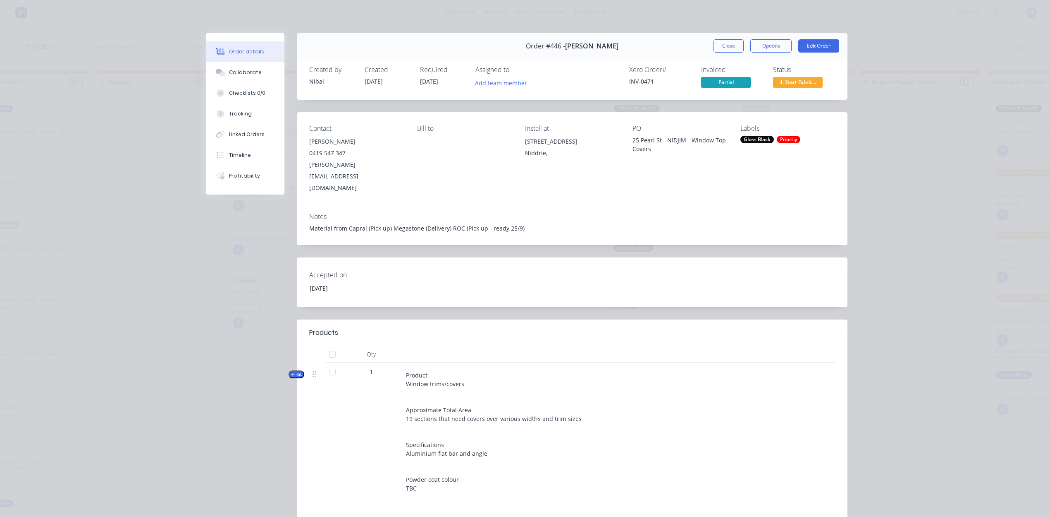
click at [148, 88] on div "Order details Collaborate Checklists 0/0 Tracking Linked Orders Timeline Profit…" at bounding box center [525, 258] width 1050 height 517
click at [723, 45] on button "Close" at bounding box center [729, 45] width 30 height 13
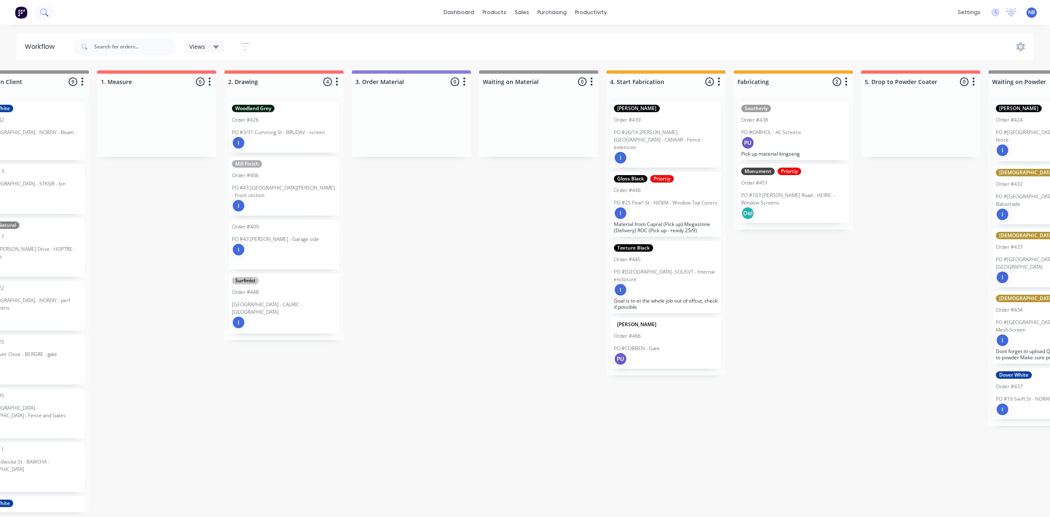
click at [50, 17] on button at bounding box center [44, 12] width 21 height 17
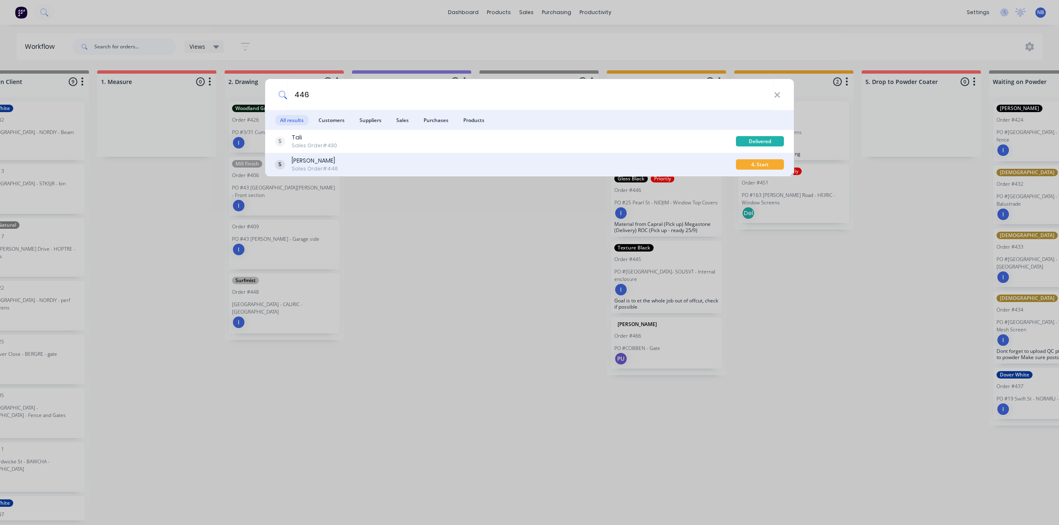
type input "446"
click at [345, 158] on div "Jim Belevski Sales Order #446" at bounding box center [505, 164] width 461 height 16
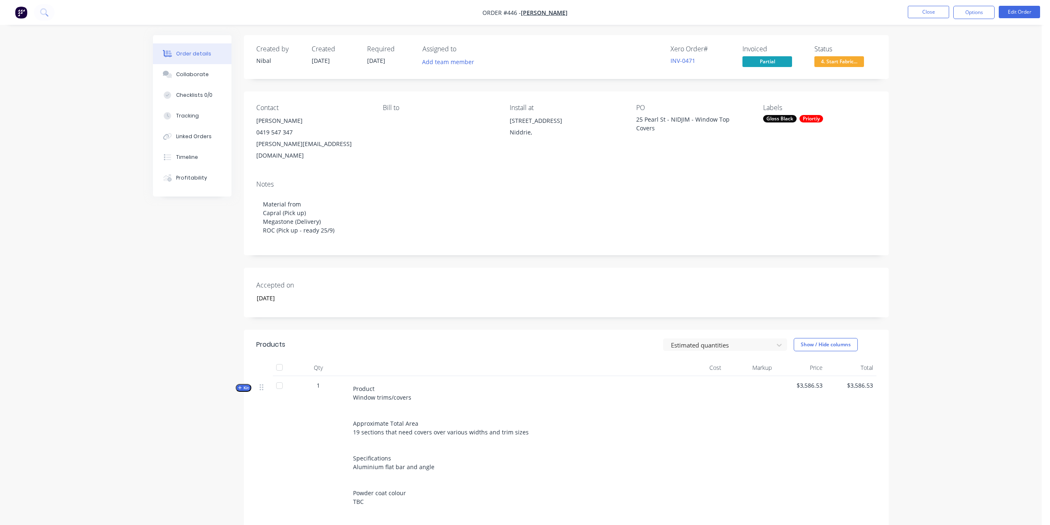
click at [810, 115] on div "Priortiy" at bounding box center [812, 118] width 24 height 7
click at [777, 207] on div at bounding box center [778, 206] width 17 height 17
click at [833, 86] on div "Order details Collaborate Checklists 0/0 Tracking Linked Orders Timeline Profit…" at bounding box center [521, 331] width 1042 height 662
click at [833, 10] on button "Close" at bounding box center [928, 12] width 41 height 12
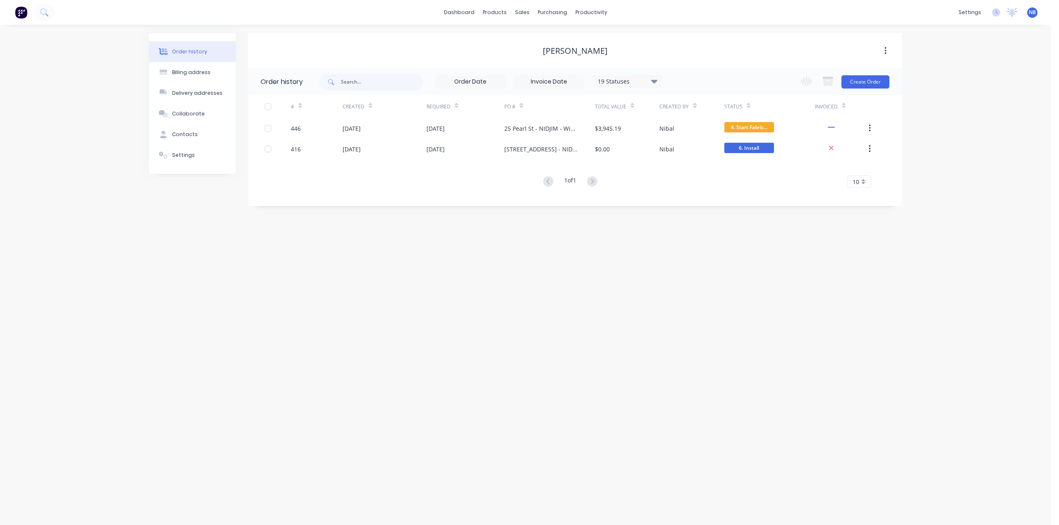
drag, startPoint x: 67, startPoint y: 13, endPoint x: 58, endPoint y: 15, distance: 8.8
click at [67, 13] on div "dashboard products sales purchasing productivity dashboard products Product Cat…" at bounding box center [525, 12] width 1050 height 25
click at [57, 15] on div "dashboard products sales purchasing productivity dashboard products Product Cat…" at bounding box center [525, 12] width 1050 height 25
click at [45, 19] on button at bounding box center [44, 12] width 21 height 17
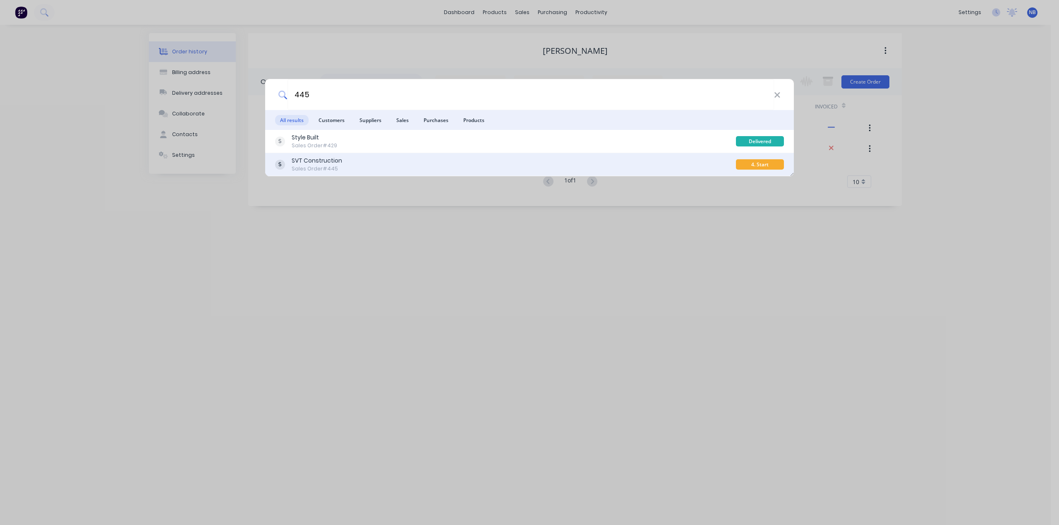
type input "445"
click at [343, 159] on div "SVT Construction Sales Order #445" at bounding box center [505, 164] width 461 height 16
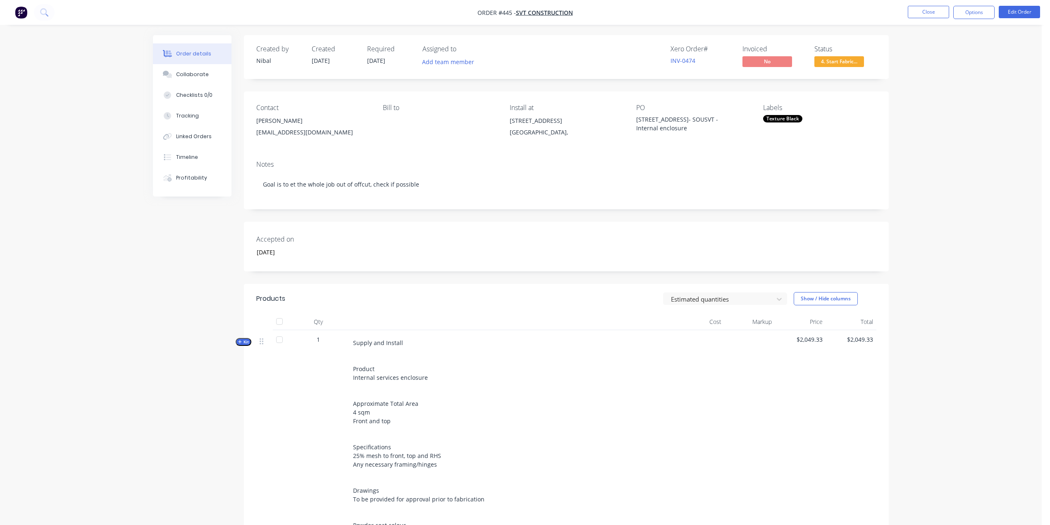
click at [791, 120] on div "Texture Black" at bounding box center [782, 118] width 39 height 7
click at [820, 139] on input "text" at bounding box center [832, 140] width 86 height 17
type input "p"
click at [779, 189] on div at bounding box center [778, 190] width 17 height 17
click at [833, 224] on div "Order details Collaborate Checklists 0/0 Tracking Linked Orders Timeline Profit…" at bounding box center [521, 347] width 1042 height 694
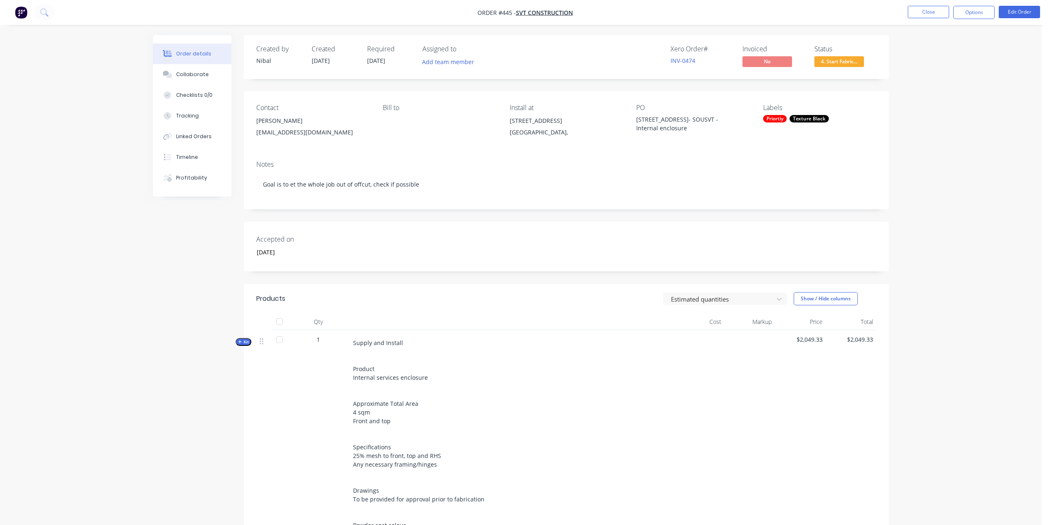
click at [833, 21] on nav "Order #445 - SVT Construction Close Options Edit Order" at bounding box center [525, 12] width 1050 height 25
drag, startPoint x: 942, startPoint y: 17, endPoint x: 919, endPoint y: 25, distance: 24.3
click at [833, 18] on li "Close" at bounding box center [928, 12] width 41 height 13
click at [833, 12] on button "Close" at bounding box center [928, 12] width 41 height 12
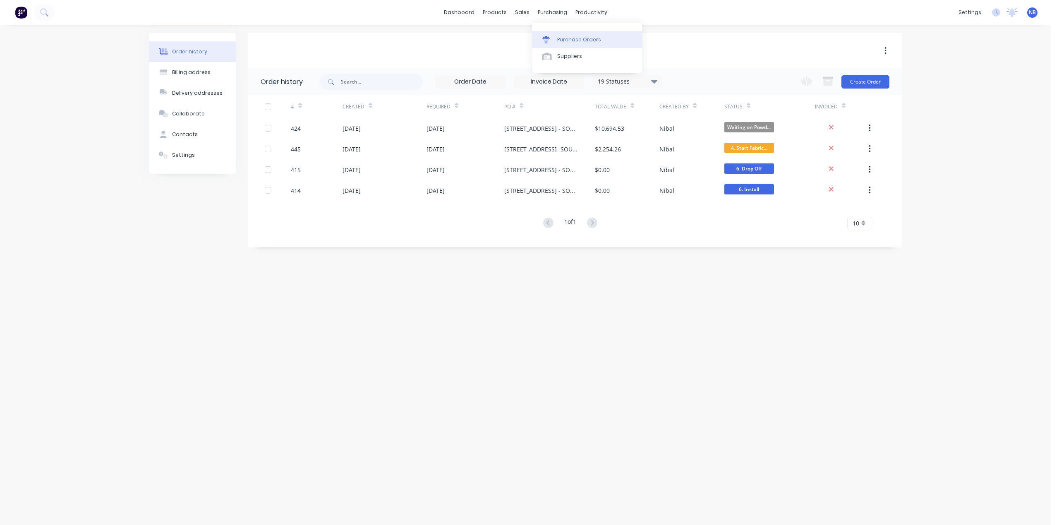
click at [555, 12] on div "purchasing" at bounding box center [552, 12] width 38 height 12
click at [586, 43] on div "Purchase Orders" at bounding box center [579, 39] width 44 height 7
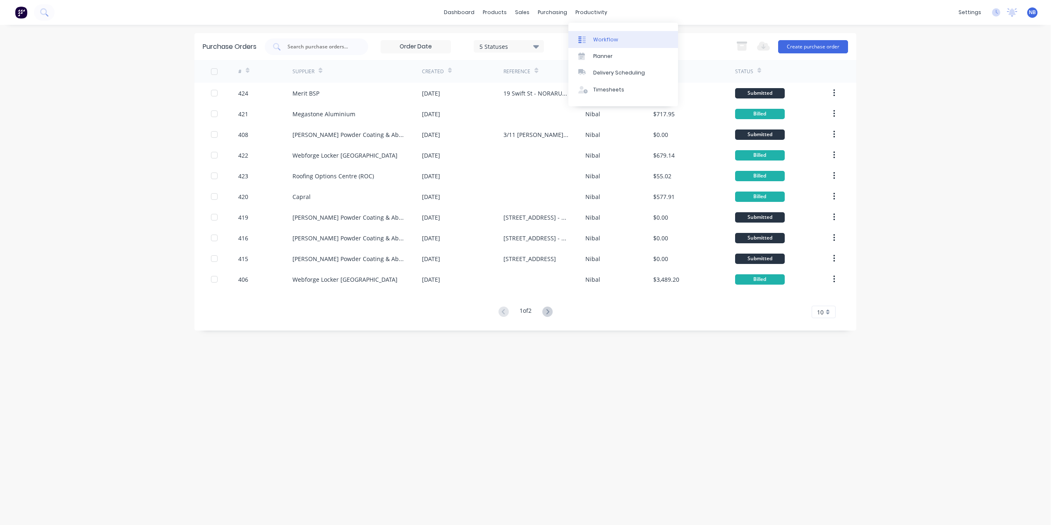
click at [598, 37] on div "Workflow" at bounding box center [605, 39] width 25 height 7
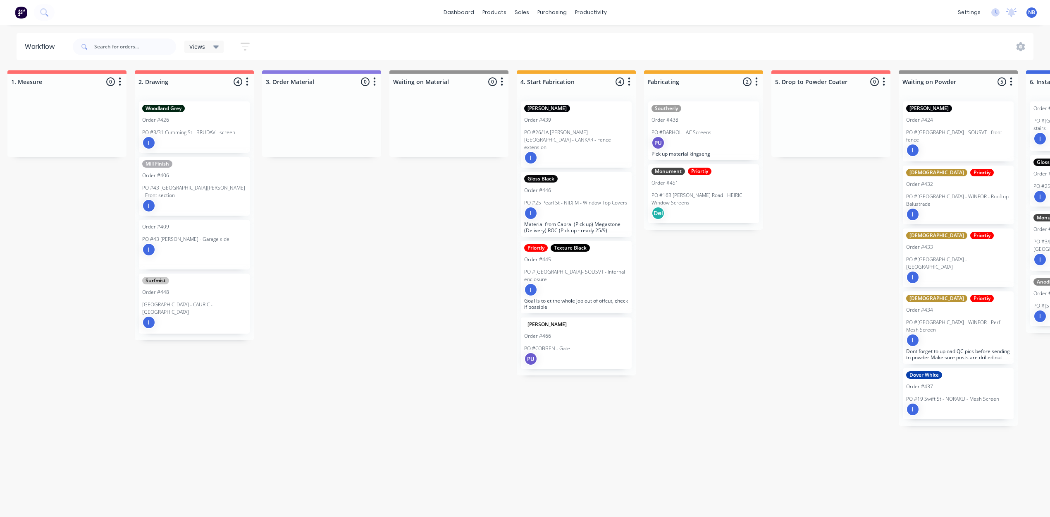
scroll to position [0, 265]
click at [744, 335] on div "Submitted 1 Status colour #273444 hex #273444 Save Cancel Summaries Total order…" at bounding box center [598, 291] width 1739 height 442
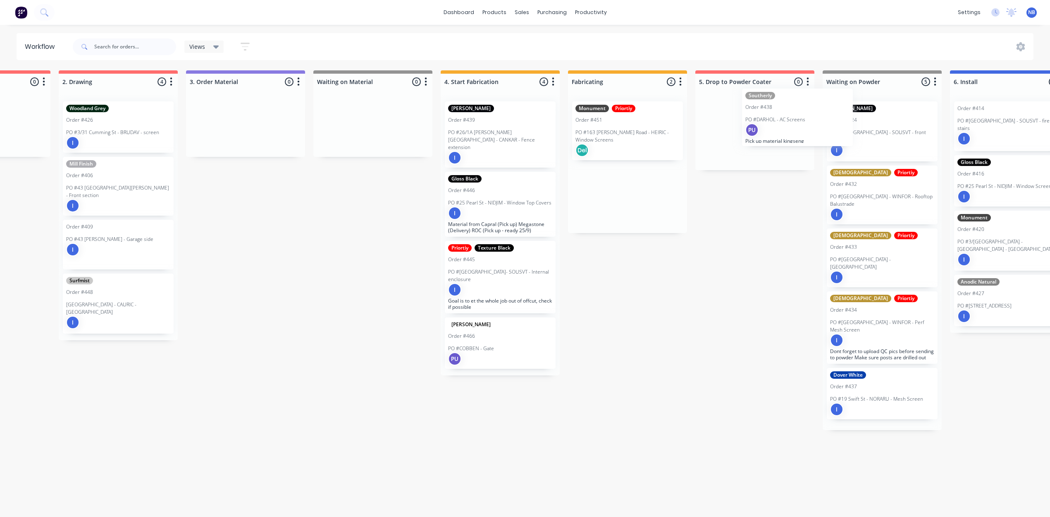
scroll to position [0, 343]
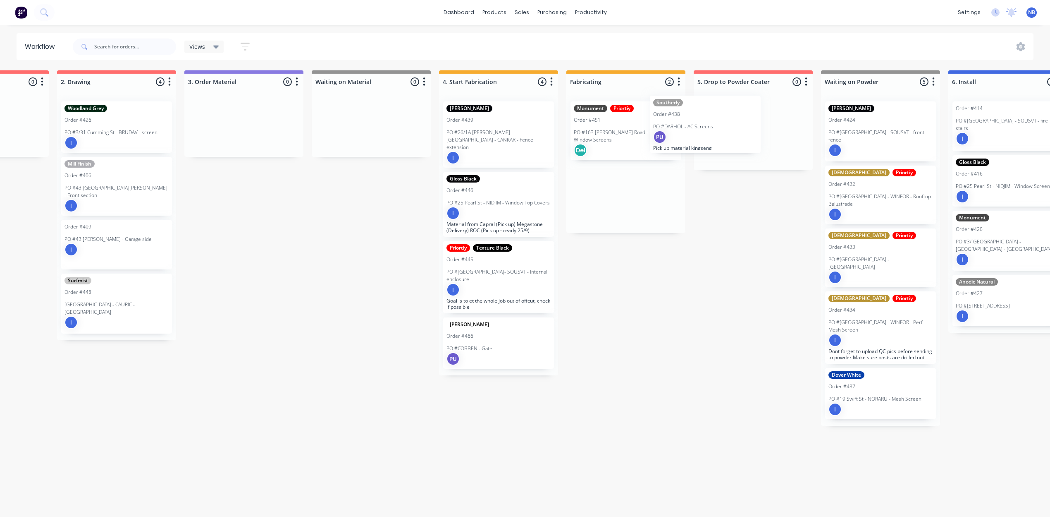
drag, startPoint x: 681, startPoint y: 137, endPoint x: 689, endPoint y: 132, distance: 9.8
click at [689, 132] on div "Submitted 1 Status colour #273444 hex #273444 Save Cancel Summaries Total order…" at bounding box center [520, 291] width 1739 height 442
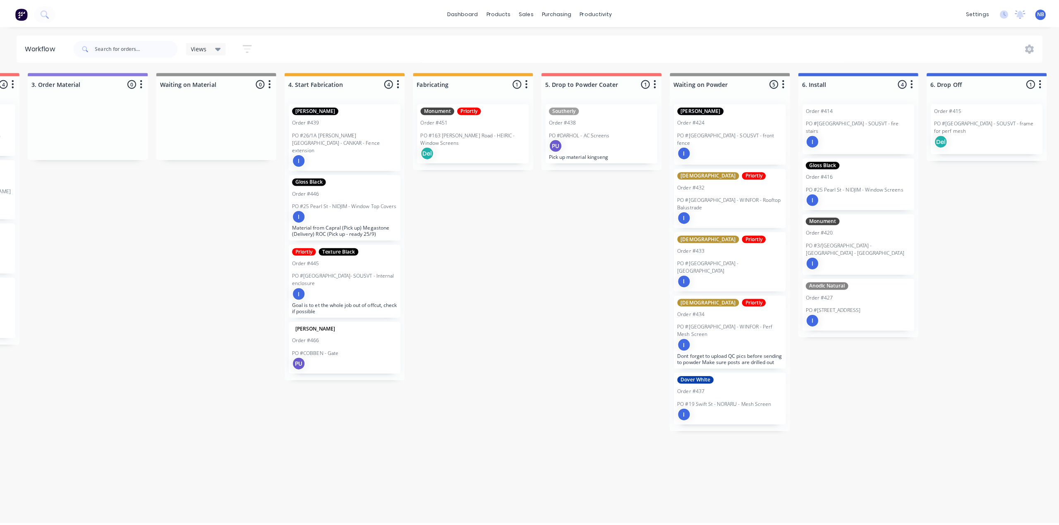
scroll to position [0, 500]
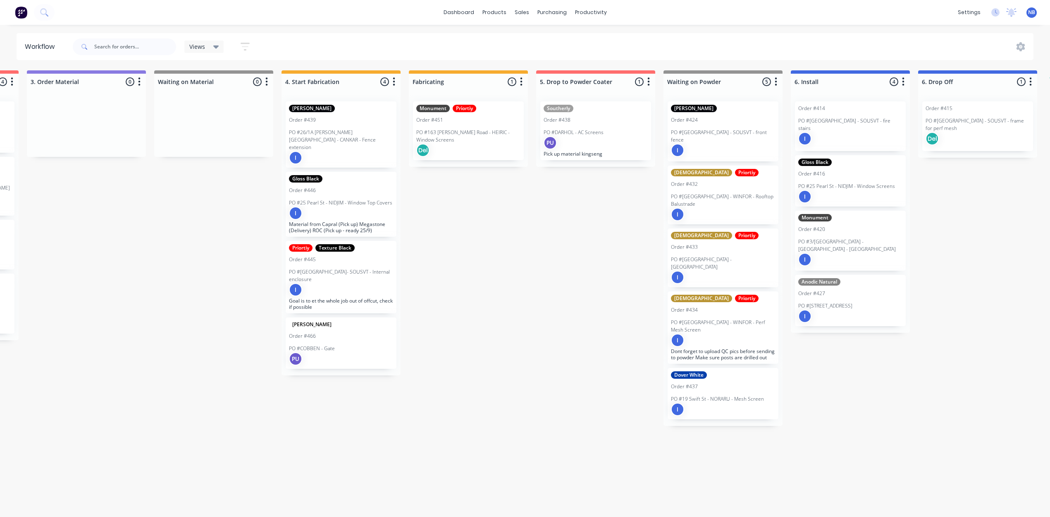
click at [612, 149] on div "Southerly Order #438 PO #DARHOL - AC Screens PU Pick up material kingseng" at bounding box center [596, 130] width 111 height 59
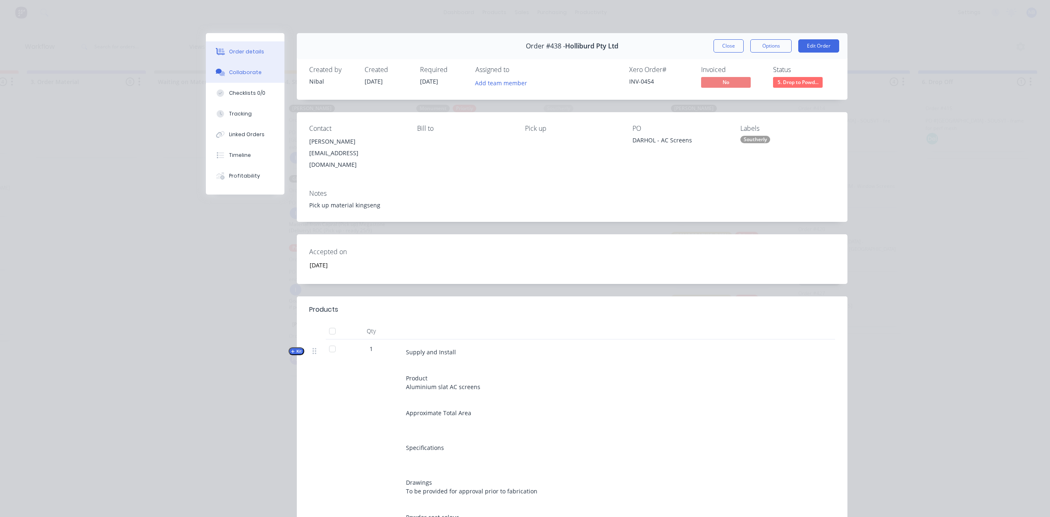
click at [261, 79] on button "Collaborate" at bounding box center [245, 72] width 79 height 21
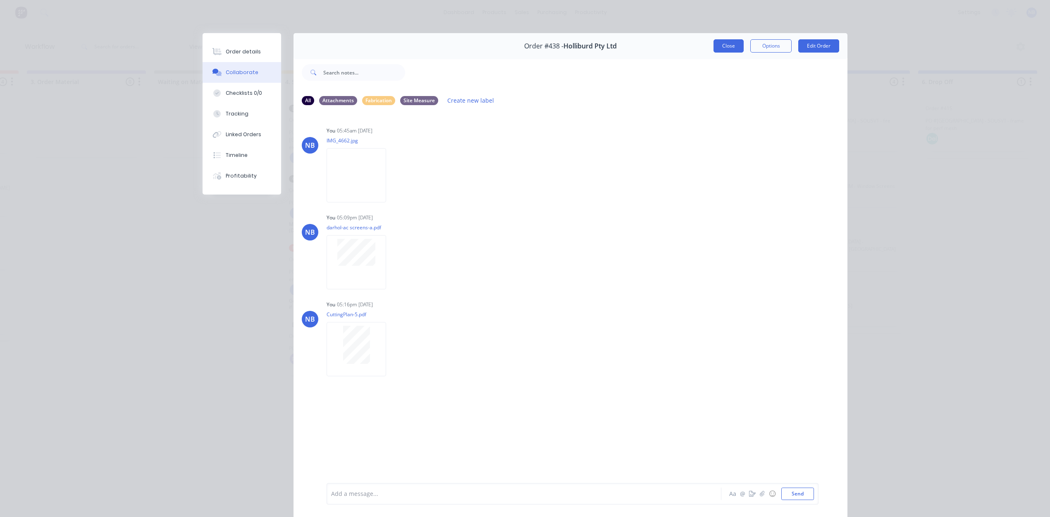
click at [729, 46] on button "Close" at bounding box center [729, 45] width 30 height 13
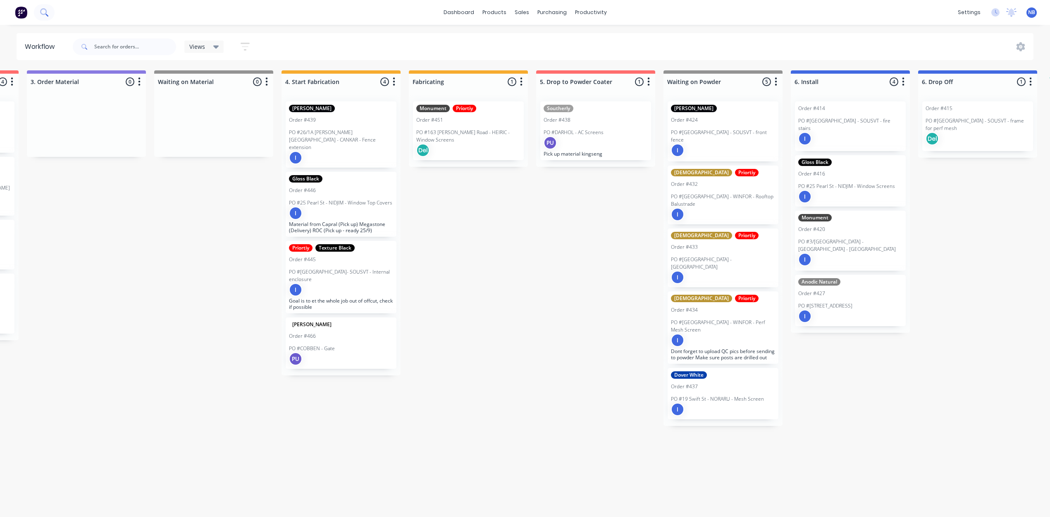
click at [42, 12] on icon at bounding box center [44, 12] width 8 height 8
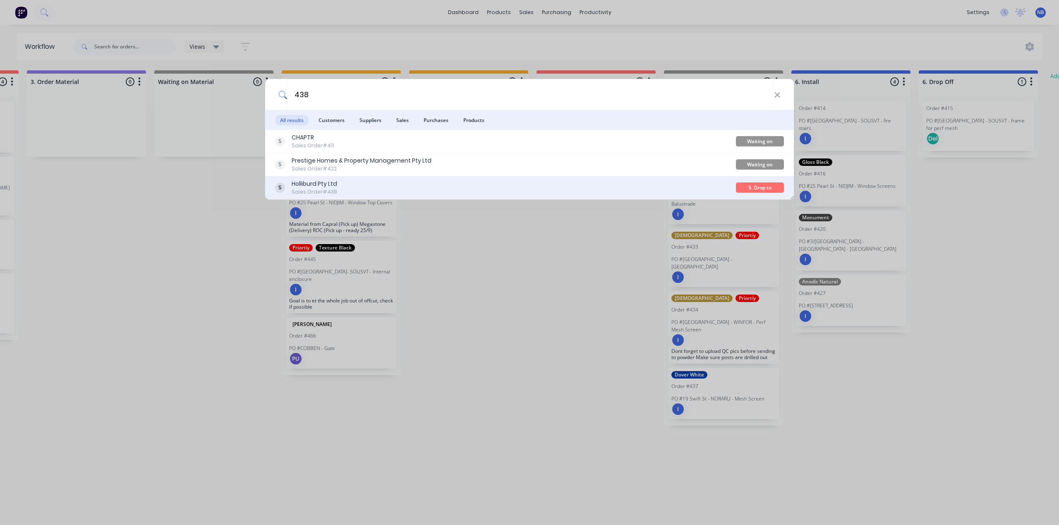
type input "438"
click at [383, 177] on div "Holliburd Pty Ltd Sales Order #438 5. Drop to Powder Coater" at bounding box center [529, 187] width 529 height 23
click at [402, 189] on div "Holliburd Pty Ltd Sales Order #438" at bounding box center [505, 187] width 461 height 16
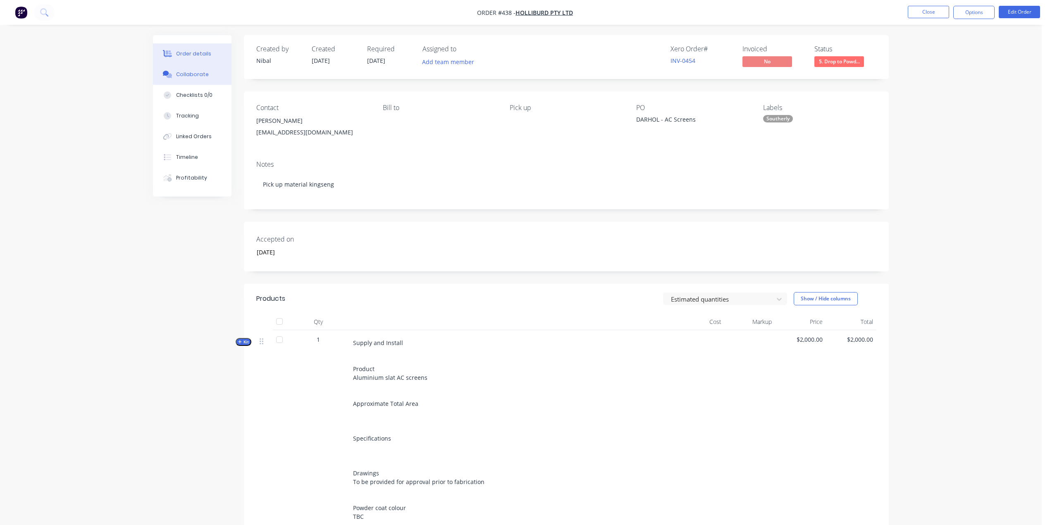
click at [182, 78] on div "Collaborate" at bounding box center [192, 74] width 33 height 7
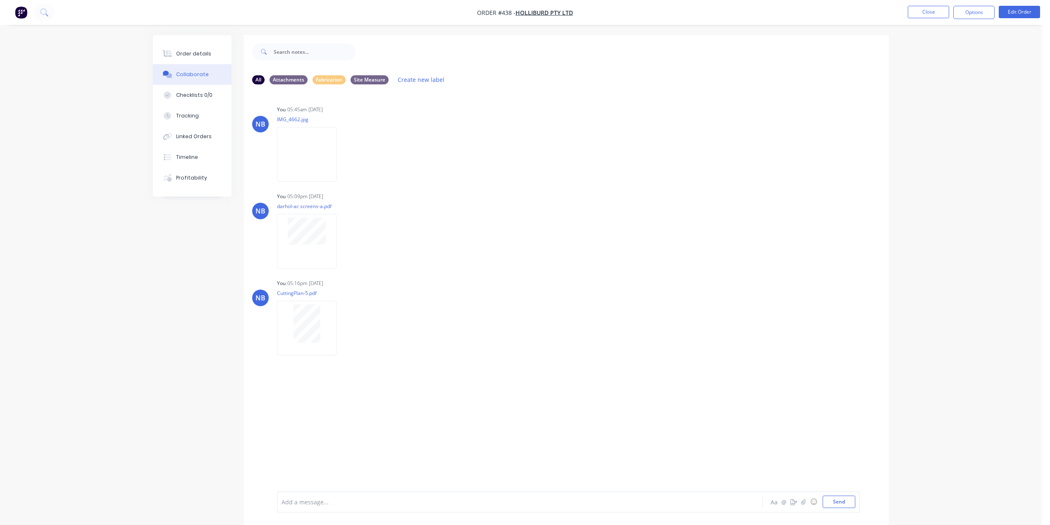
click at [379, 388] on div "NB You 05:45am 16/09/25 IMG_4662.jpg Labels Download Delete NB You 05:09pm 17/0…" at bounding box center [566, 291] width 645 height 400
click at [46, 12] on icon at bounding box center [43, 11] width 7 height 7
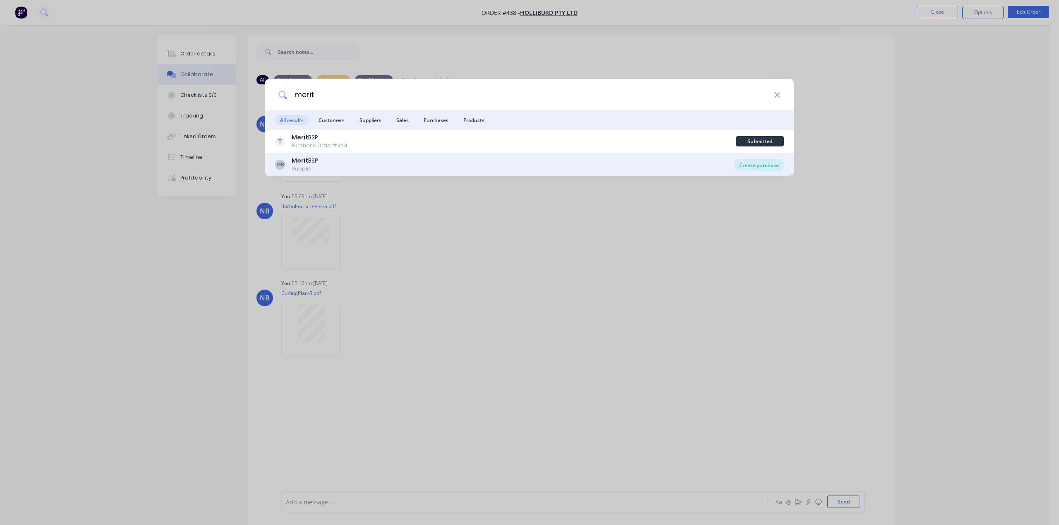
type input "merit"
click at [774, 165] on div "Create purchase" at bounding box center [759, 165] width 50 height 12
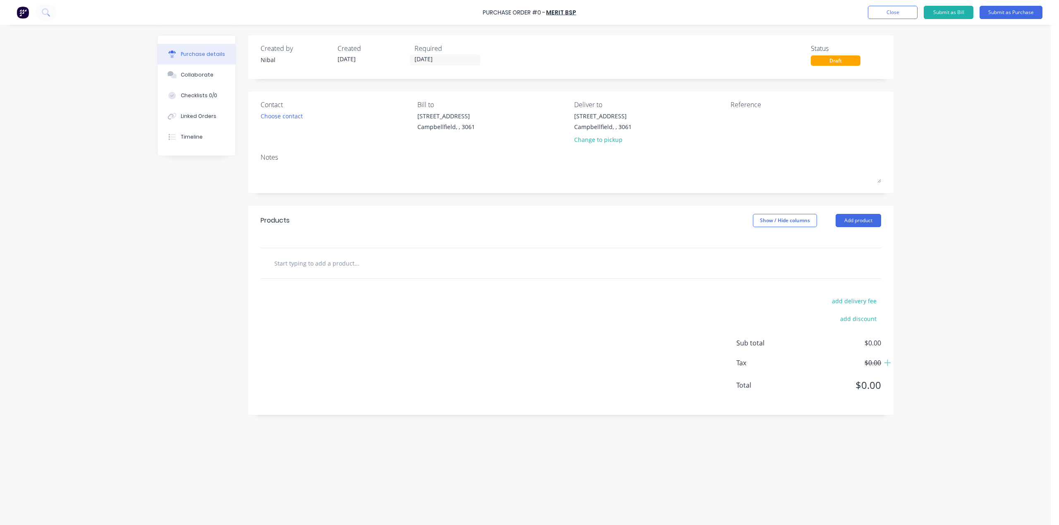
click at [315, 260] on input "text" at bounding box center [356, 263] width 165 height 17
drag, startPoint x: 308, startPoint y: 261, endPoint x: 206, endPoint y: 254, distance: 102.0
click at [206, 254] on div "Created by Nibal Created 30/09/25 Required 30/09/25 Status Draft Contact Choose…" at bounding box center [525, 272] width 736 height 475
click at [358, 263] on input "Powder coat colour -" at bounding box center [356, 263] width 165 height 17
type input "Powder coat colour - Southerly"
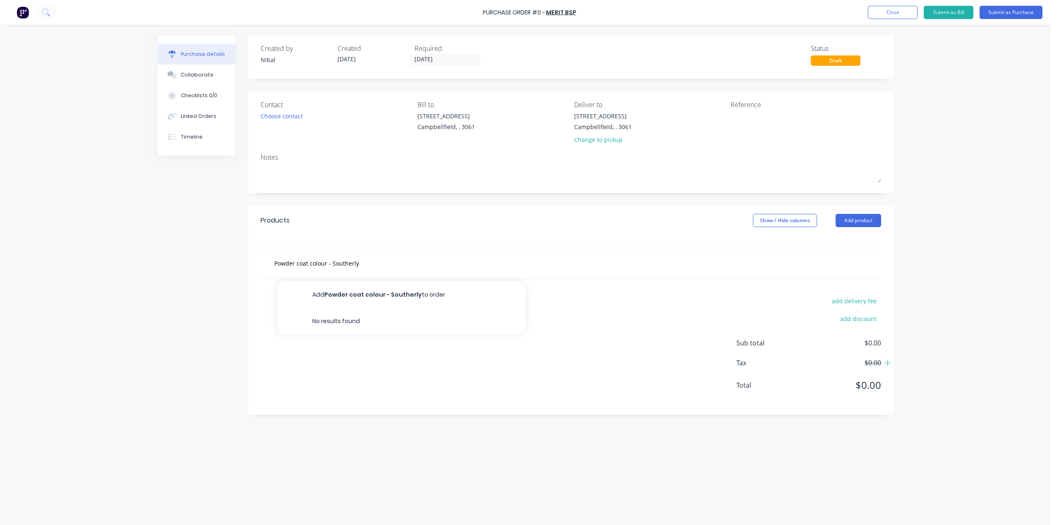
drag, startPoint x: 165, startPoint y: 283, endPoint x: 176, endPoint y: 284, distance: 11.6
click at [168, 283] on div "Created by Nibal Created 30/09/25 Required 30/09/25 Status Draft Contact Choose…" at bounding box center [525, 272] width 736 height 475
click at [394, 263] on input "Powder coat colour - Southerly" at bounding box center [356, 263] width 165 height 17
click at [399, 298] on button "Add Powder coat colour - Southerly to order" at bounding box center [401, 294] width 248 height 26
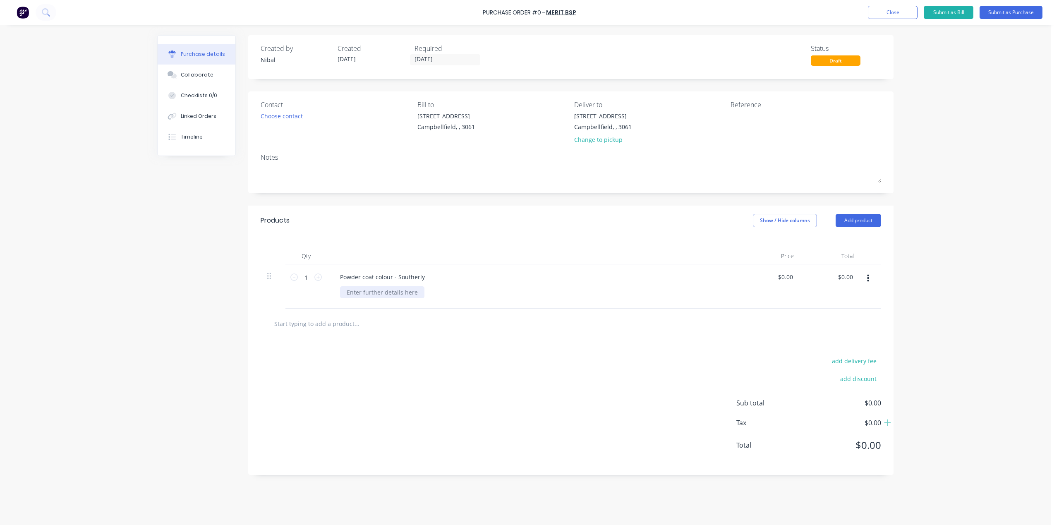
click at [390, 290] on div at bounding box center [382, 292] width 84 height 12
click at [395, 291] on div at bounding box center [382, 292] width 84 height 12
click at [416, 438] on div "add delivery fee add discount Sub total $0.00 Tax $0.00 Total $0.00" at bounding box center [570, 415] width 645 height 136
click at [571, 386] on div "add delivery fee add discount Sub total $0.00 Tax $0.00 Total $0.00" at bounding box center [570, 415] width 645 height 136
click at [833, 8] on button "Submit as Purchase" at bounding box center [1010, 12] width 63 height 13
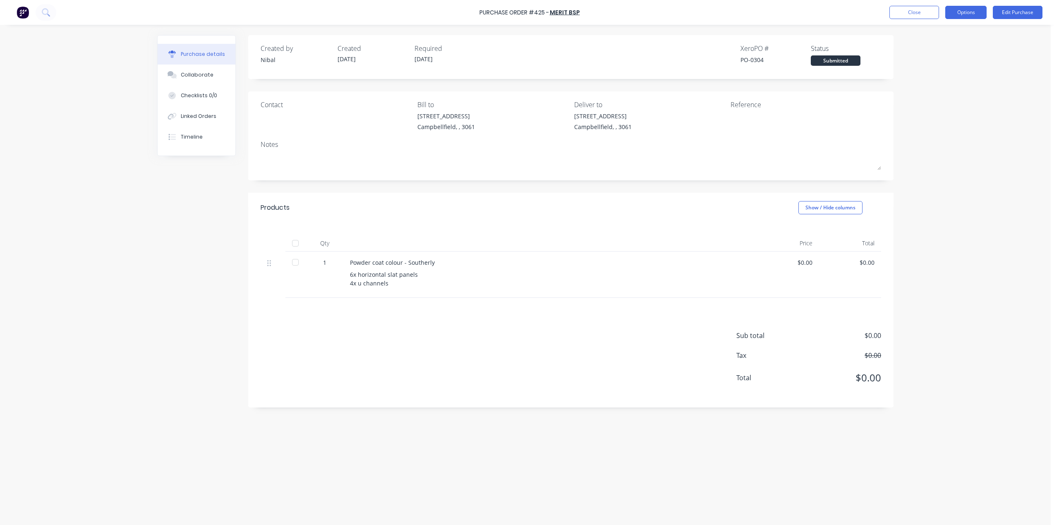
click at [833, 17] on button "Options" at bounding box center [965, 12] width 41 height 13
click at [833, 16] on button "Edit Purchase" at bounding box center [1018, 12] width 50 height 13
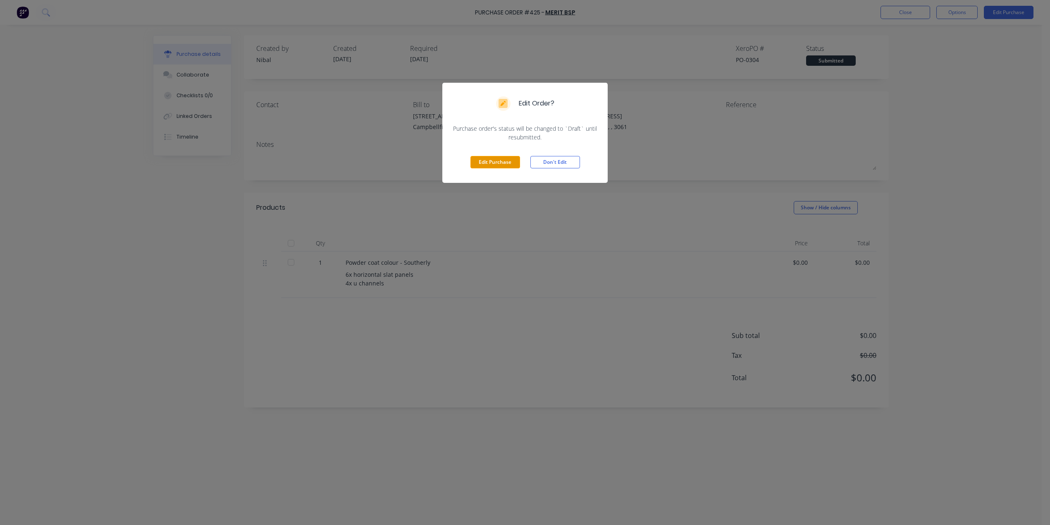
click at [482, 161] on button "Edit Purchase" at bounding box center [496, 162] width 50 height 12
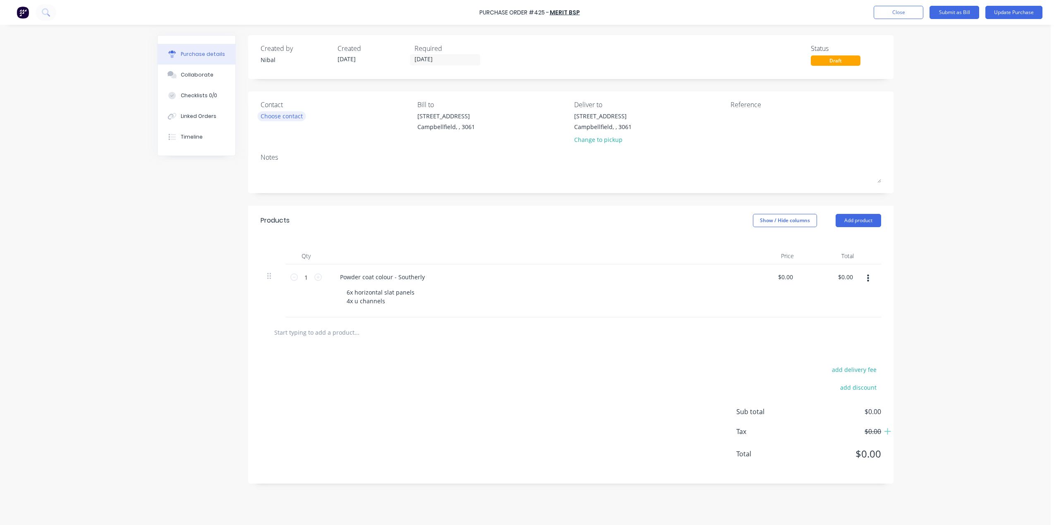
click at [280, 120] on div "Choose contact" at bounding box center [282, 116] width 42 height 9
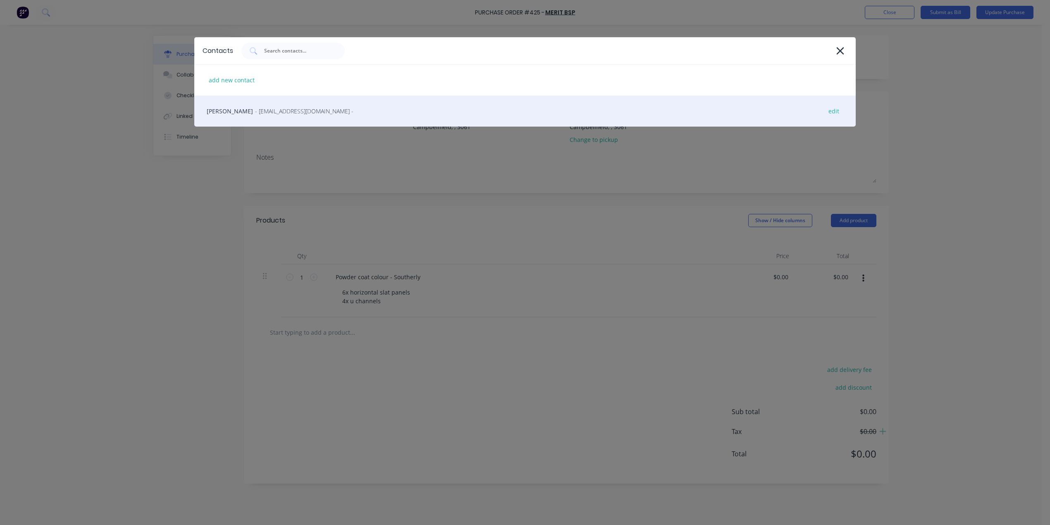
click at [278, 121] on div "Hayden - BSP@MERITCON.COM.AU - edit" at bounding box center [525, 111] width 662 height 31
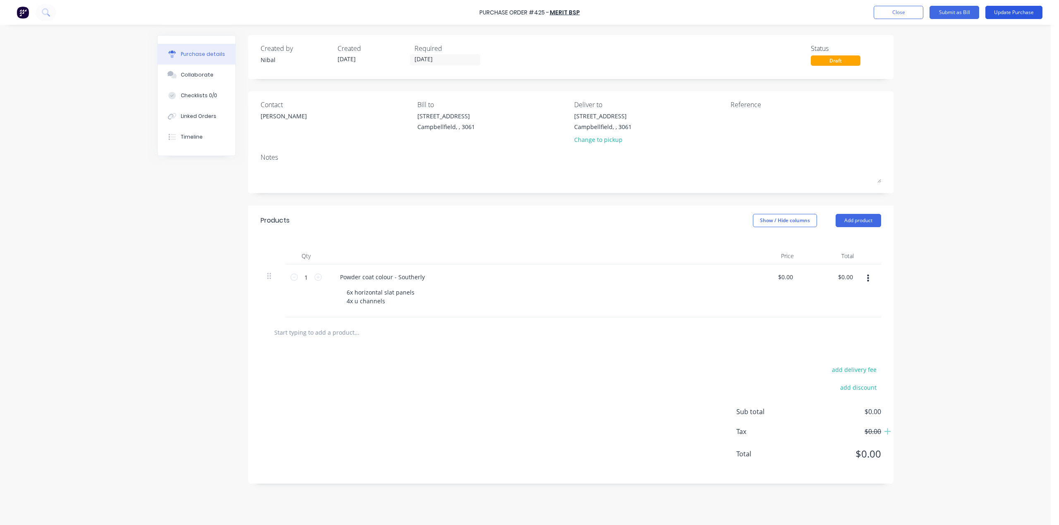
click at [833, 17] on button "Update Purchase" at bounding box center [1013, 12] width 57 height 13
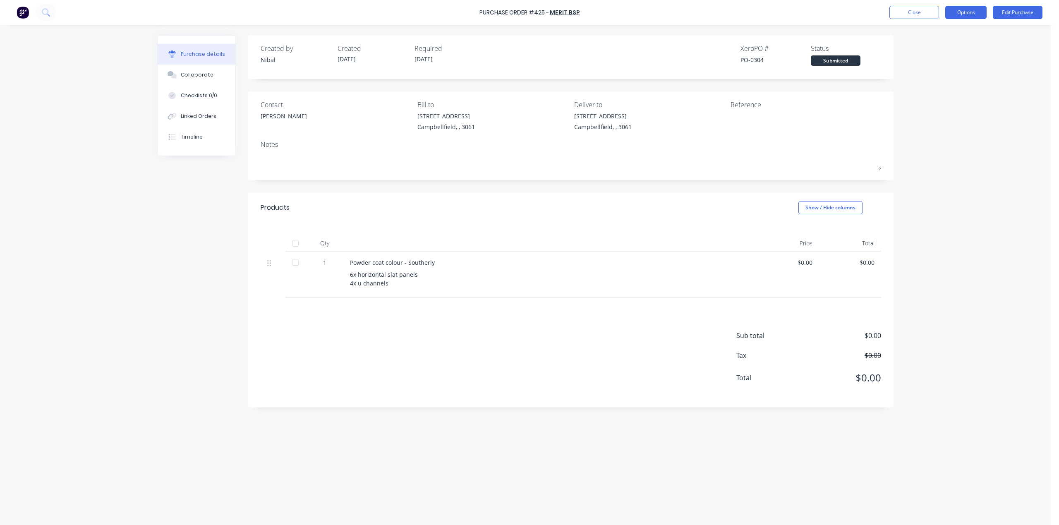
click at [833, 12] on button "Options" at bounding box center [965, 12] width 41 height 13
click at [833, 40] on button "Print / Email" at bounding box center [947, 33] width 79 height 17
click at [833, 67] on div "Without pricing" at bounding box center [947, 67] width 64 height 12
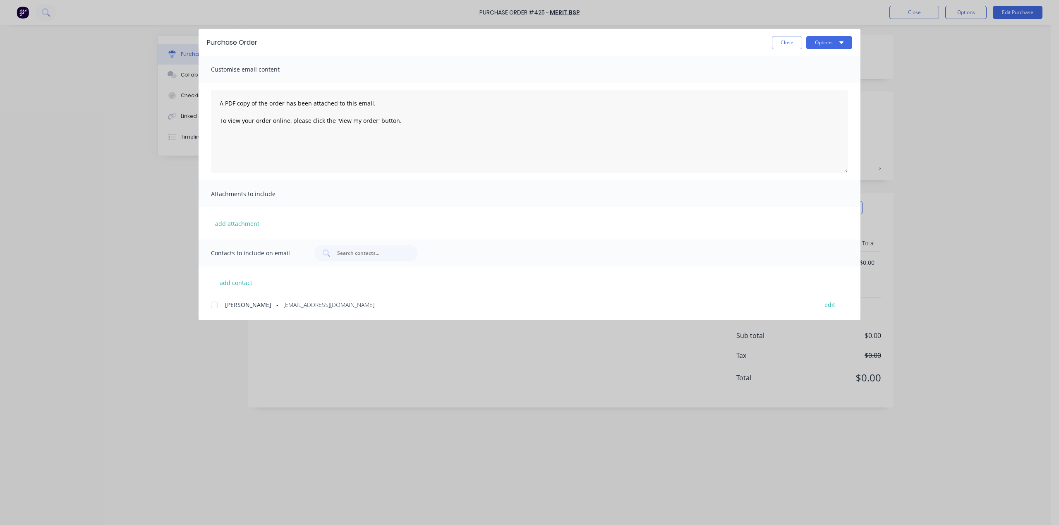
click at [216, 309] on div at bounding box center [214, 305] width 17 height 17
click at [825, 45] on button "Options" at bounding box center [829, 42] width 46 height 13
click at [820, 67] on div "Preview" at bounding box center [813, 63] width 64 height 12
click at [793, 45] on button "Close" at bounding box center [787, 42] width 30 height 13
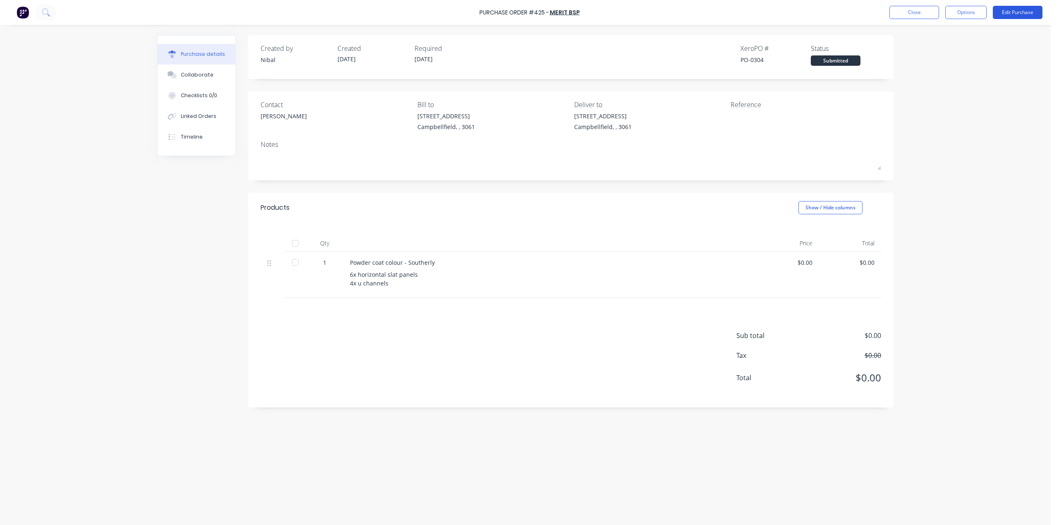
click at [833, 12] on button "Edit Purchase" at bounding box center [1018, 12] width 50 height 13
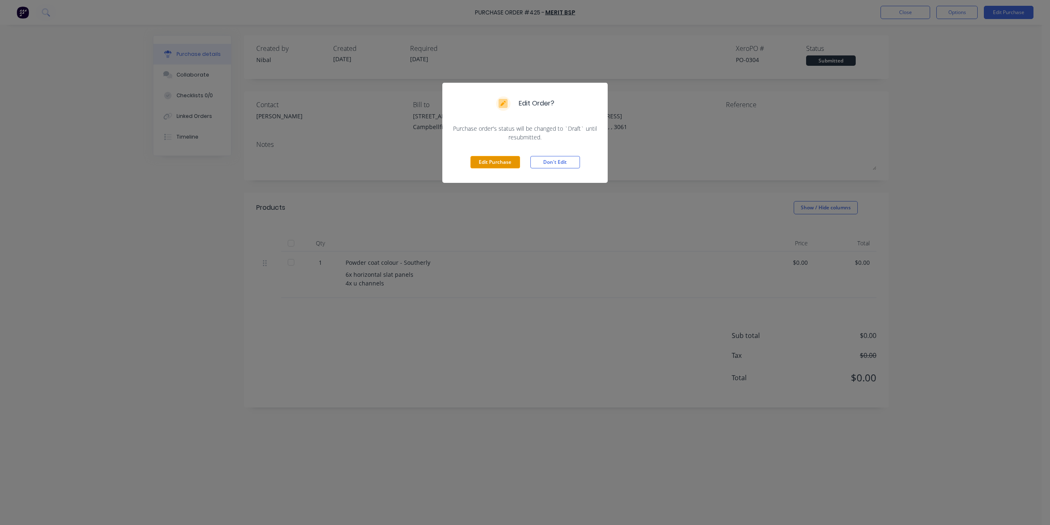
click at [490, 165] on button "Edit Purchase" at bounding box center [496, 162] width 50 height 12
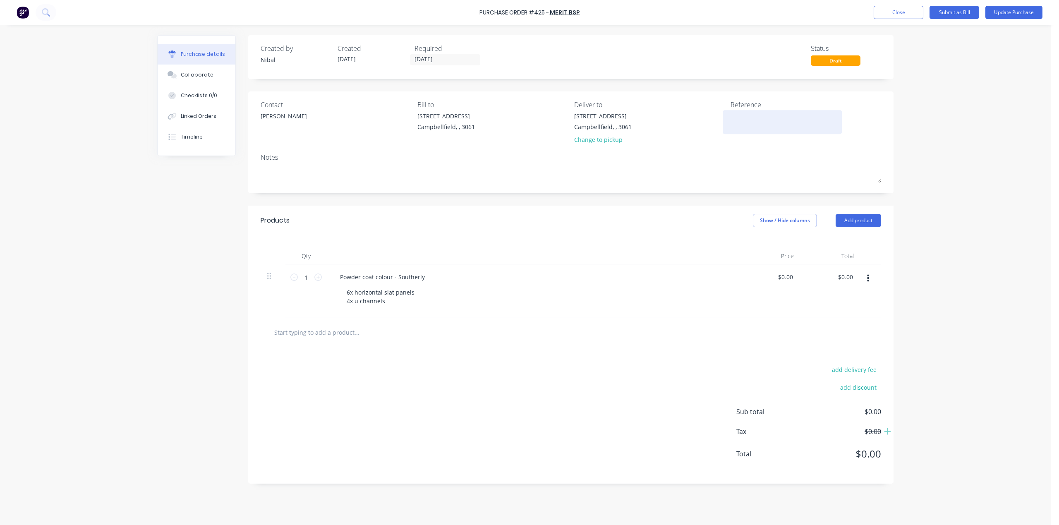
click at [753, 113] on textarea at bounding box center [781, 121] width 103 height 19
paste textarea "DARHOL - AC Screens"
type textarea "DARHOL - AC Screens"
type textarea "x"
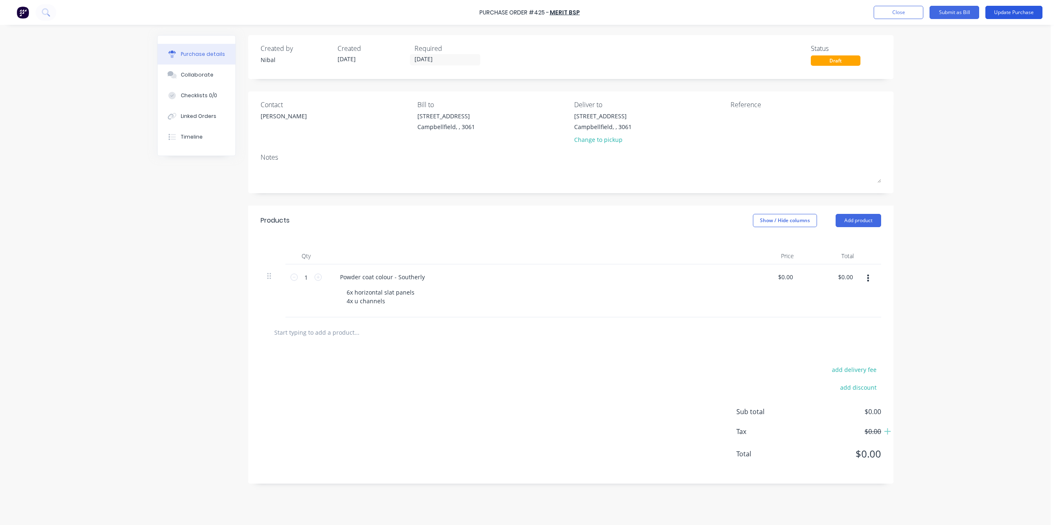
type textarea "DARHOL - AC Screens"
click at [833, 12] on button "Update Purchase" at bounding box center [1013, 12] width 57 height 13
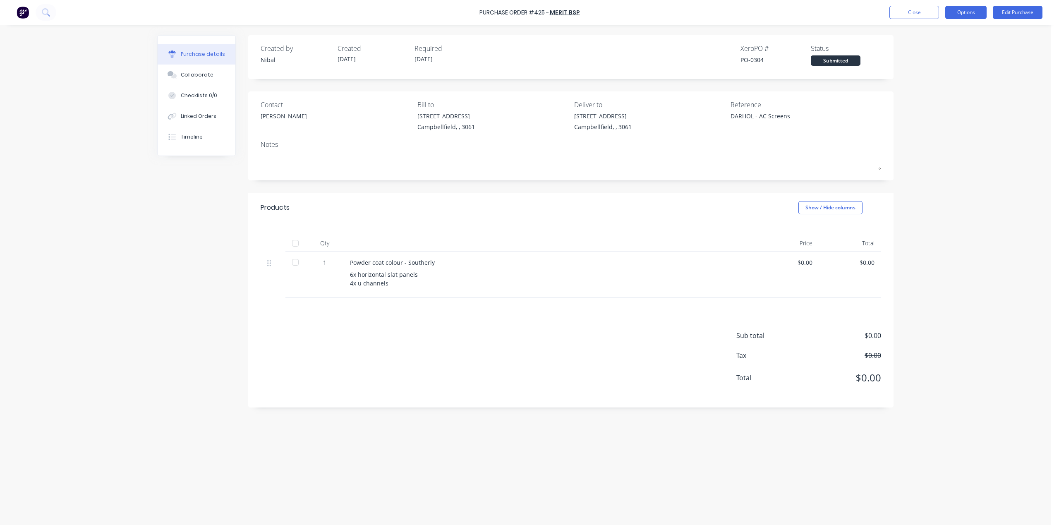
click at [833, 19] on button "Options" at bounding box center [965, 12] width 41 height 13
click at [833, 38] on div "Print / Email" at bounding box center [947, 34] width 64 height 12
click at [833, 67] on div "Without pricing" at bounding box center [947, 67] width 64 height 12
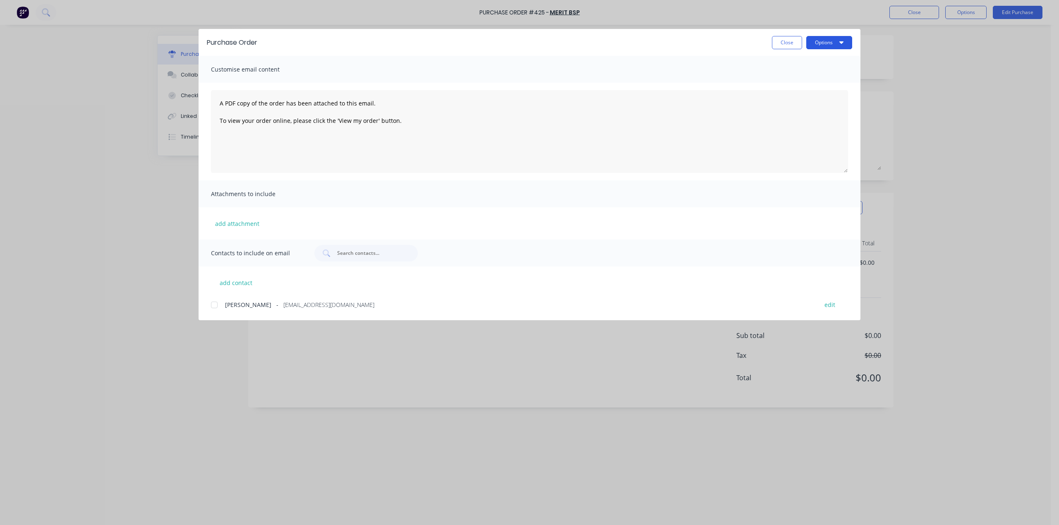
click at [833, 38] on button "Options" at bounding box center [829, 42] width 46 height 13
click at [808, 79] on div "Print" at bounding box center [813, 80] width 64 height 12
click at [783, 42] on button "Close" at bounding box center [787, 42] width 30 height 13
type textarea "x"
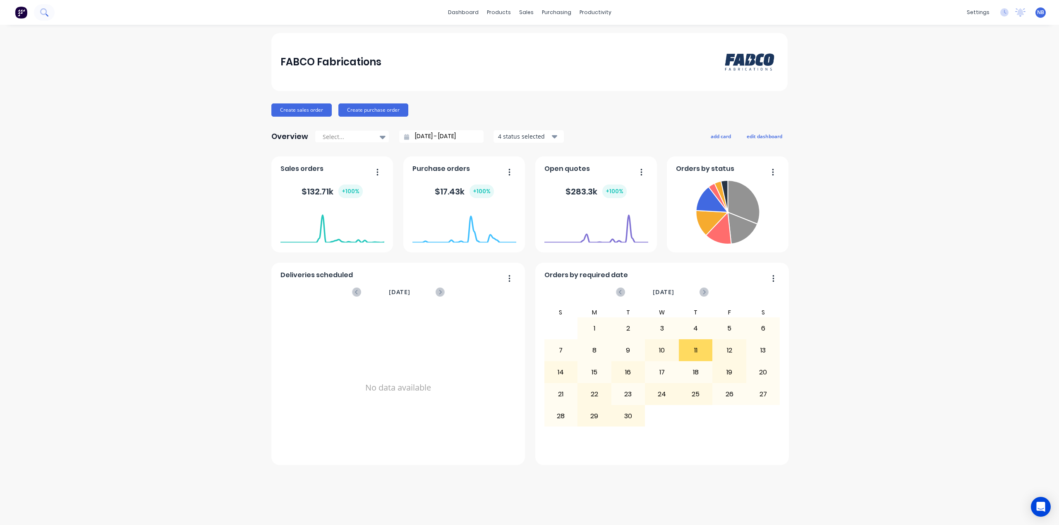
click at [45, 19] on button at bounding box center [44, 12] width 21 height 17
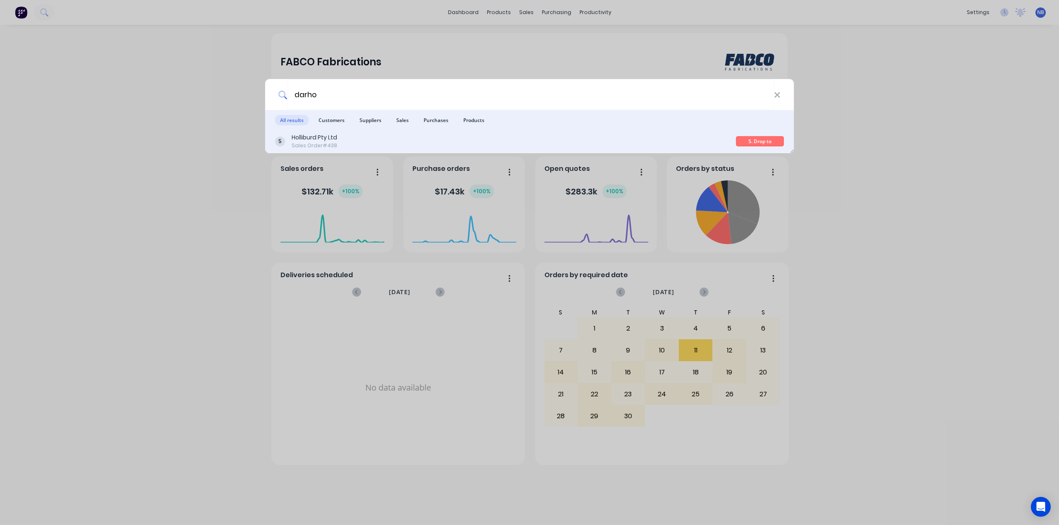
type input "darho"
click at [337, 141] on div "Holliburd Pty Ltd" at bounding box center [314, 137] width 45 height 9
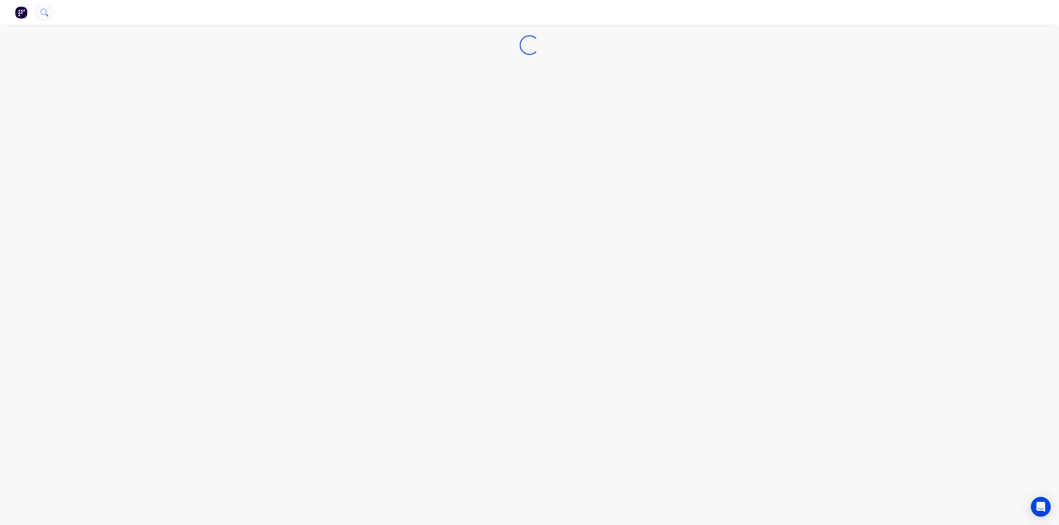
click at [36, 17] on button at bounding box center [44, 12] width 21 height 17
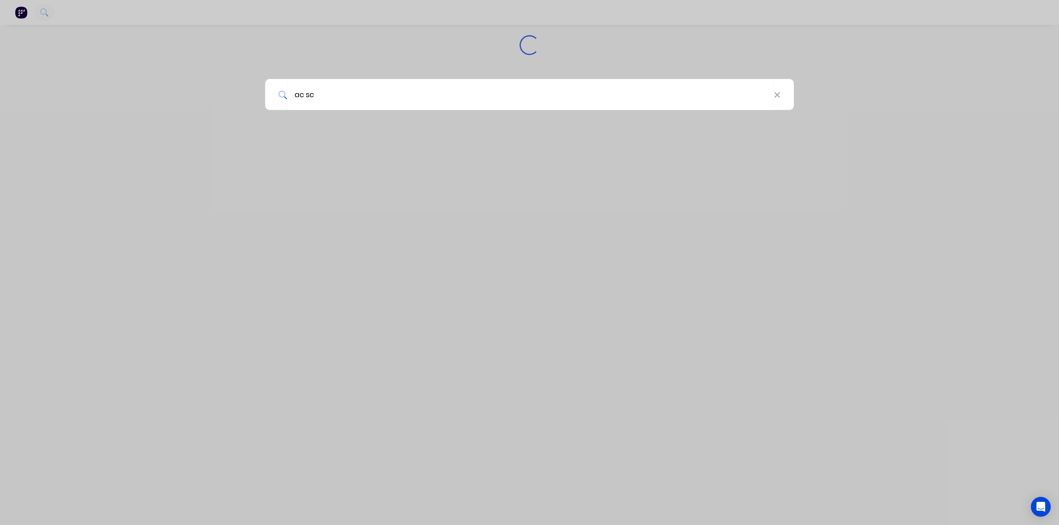
type input "ac sc"
click at [26, 9] on div "ac sc" at bounding box center [529, 262] width 1059 height 525
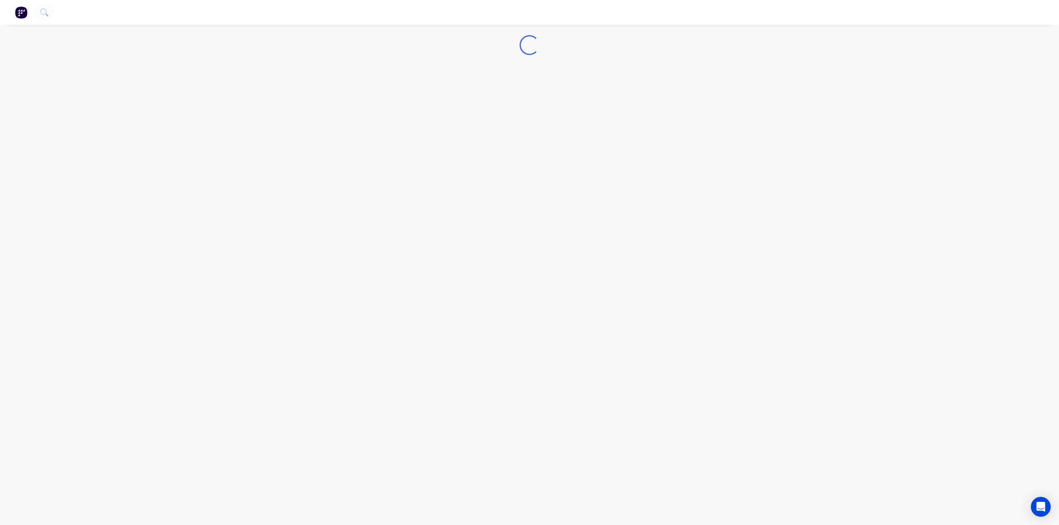
click at [12, 12] on nav at bounding box center [529, 12] width 1059 height 25
click at [27, 17] on img "button" at bounding box center [21, 12] width 12 height 12
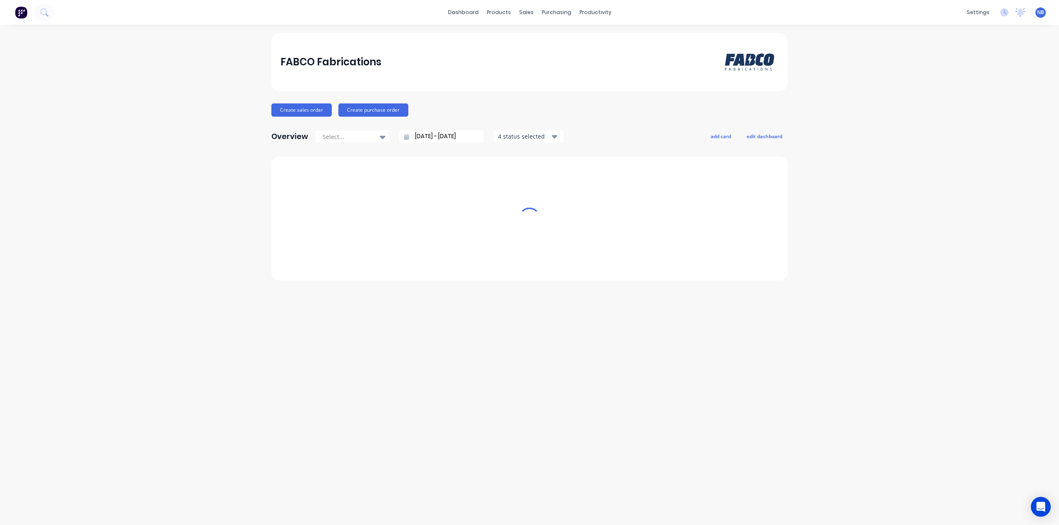
click at [24, 18] on img at bounding box center [21, 12] width 12 height 12
click at [615, 42] on div "Workflow" at bounding box center [609, 39] width 25 height 7
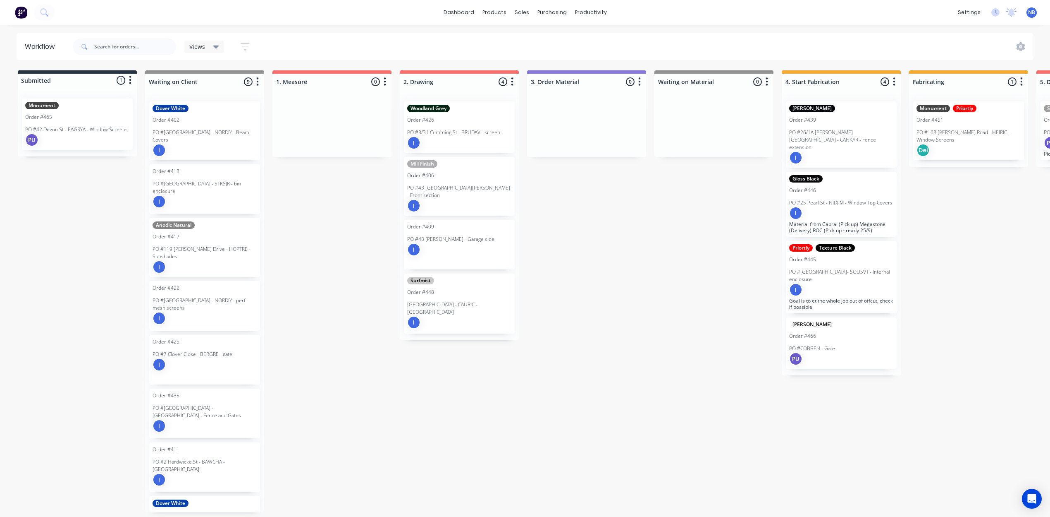
click at [56, 15] on div "dashboard products sales purchasing productivity dashboard products Product Cat…" at bounding box center [525, 12] width 1050 height 25
click at [41, 9] on icon at bounding box center [43, 11] width 7 height 7
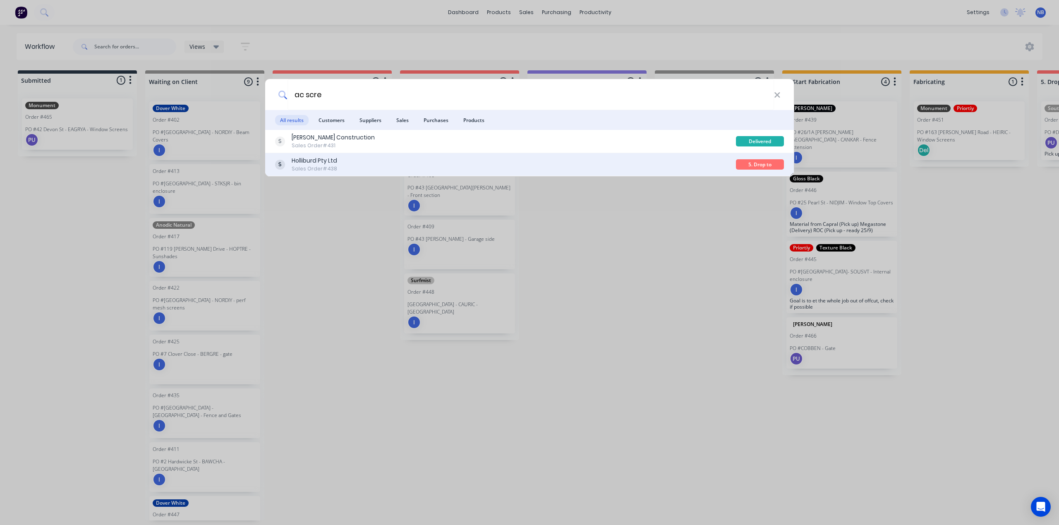
type input "ac scre"
click at [343, 162] on div "Holliburd Pty Ltd Sales Order #438" at bounding box center [505, 164] width 461 height 16
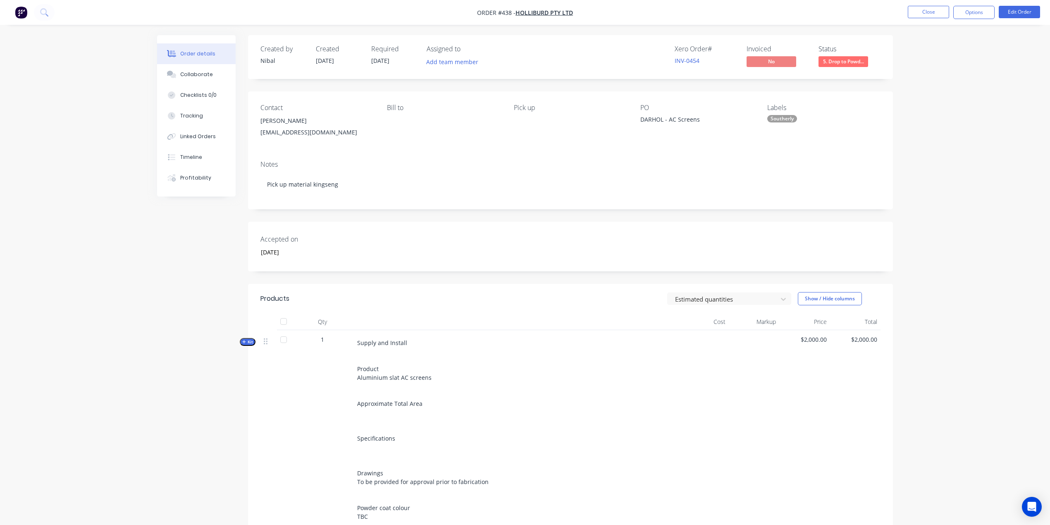
click at [246, 344] on span "Kit" at bounding box center [247, 342] width 11 height 6
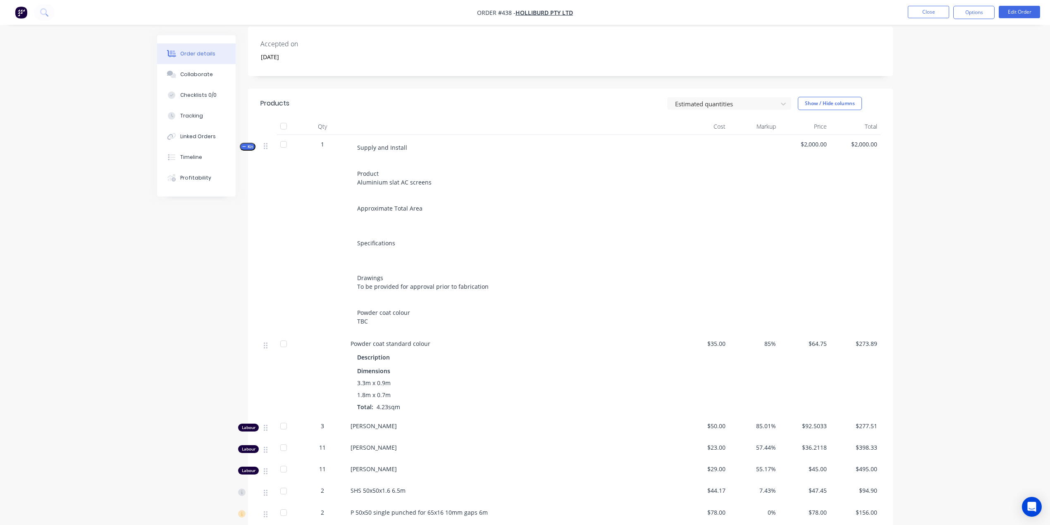
scroll to position [185, 0]
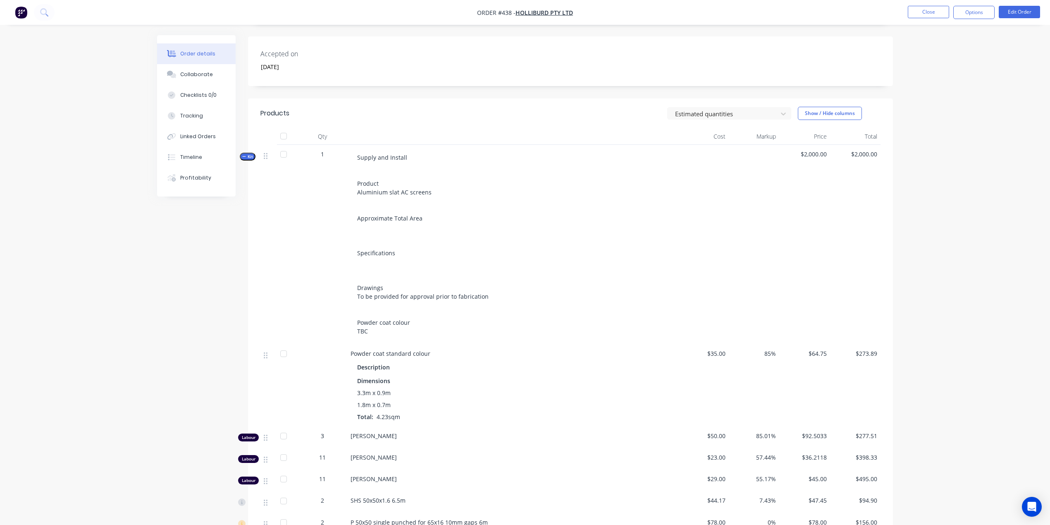
click at [252, 156] on span "Kit" at bounding box center [247, 156] width 11 height 6
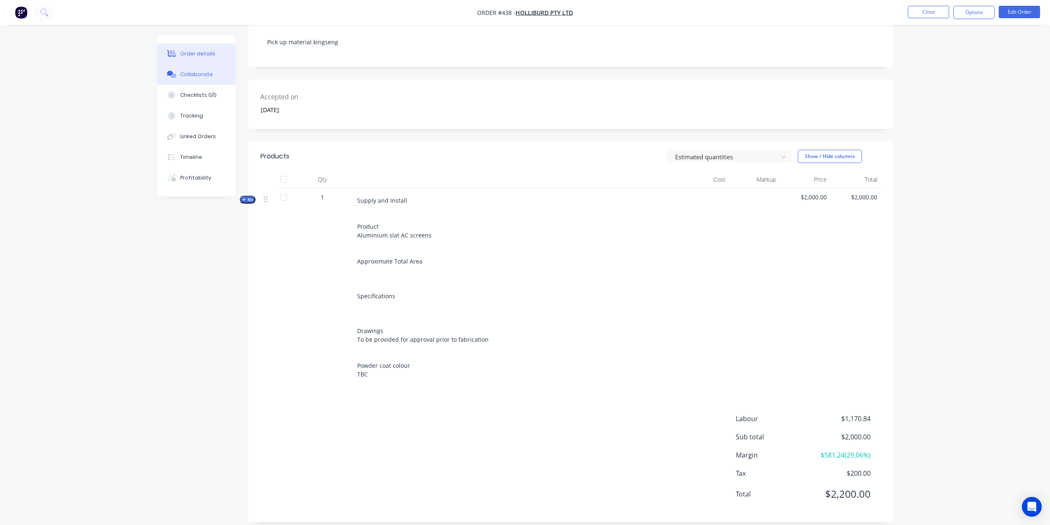
click at [204, 75] on div "Collaborate" at bounding box center [196, 74] width 33 height 7
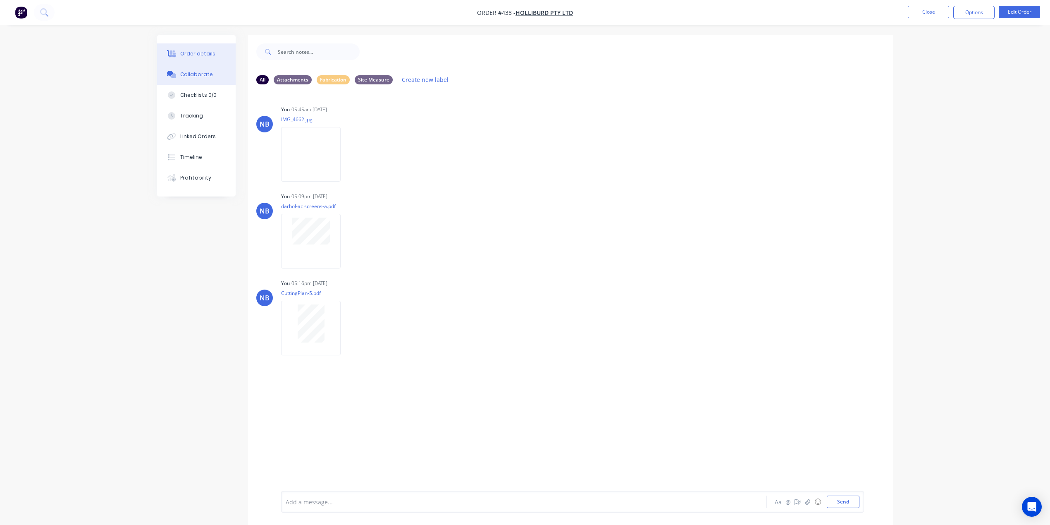
click at [225, 59] on button "Order details" at bounding box center [196, 53] width 79 height 21
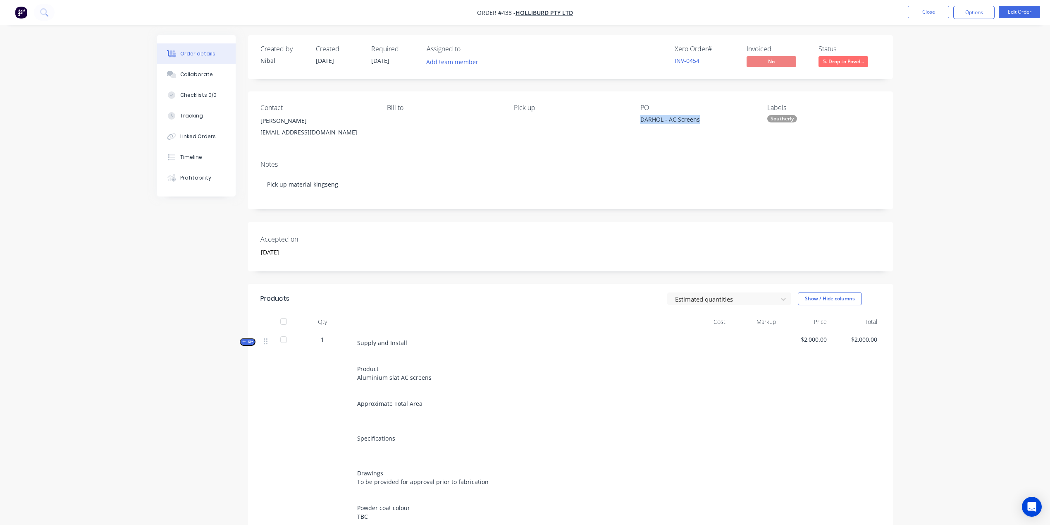
drag, startPoint x: 701, startPoint y: 120, endPoint x: 637, endPoint y: 120, distance: 64.1
click at [637, 120] on div "Contact David Burdett holliburd@gmail.com Bill to Pick up PO DARHOL - AC Screen…" at bounding box center [570, 122] width 645 height 62
copy div "DARHOL - AC Screens"
click at [188, 77] on div "Collaborate" at bounding box center [196, 74] width 33 height 7
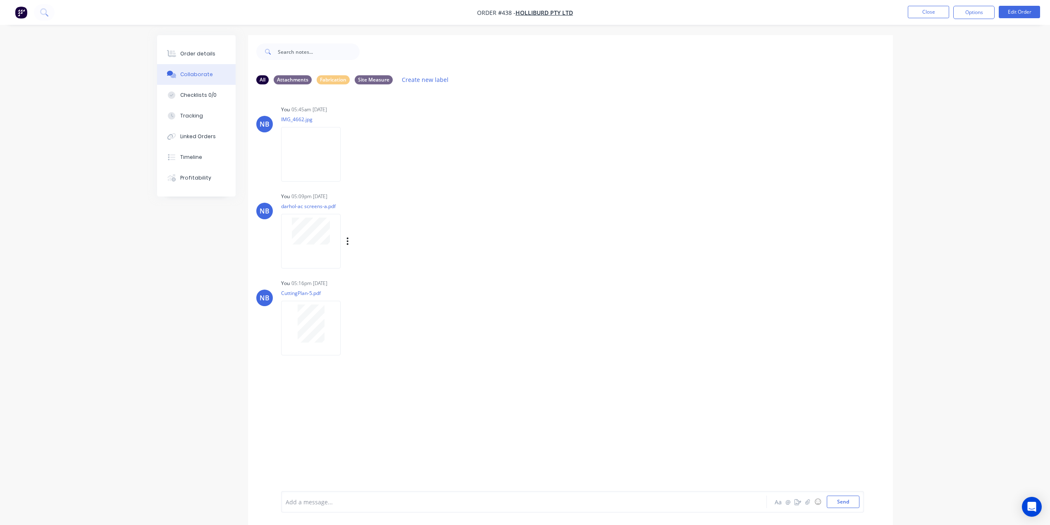
scroll to position [12, 0]
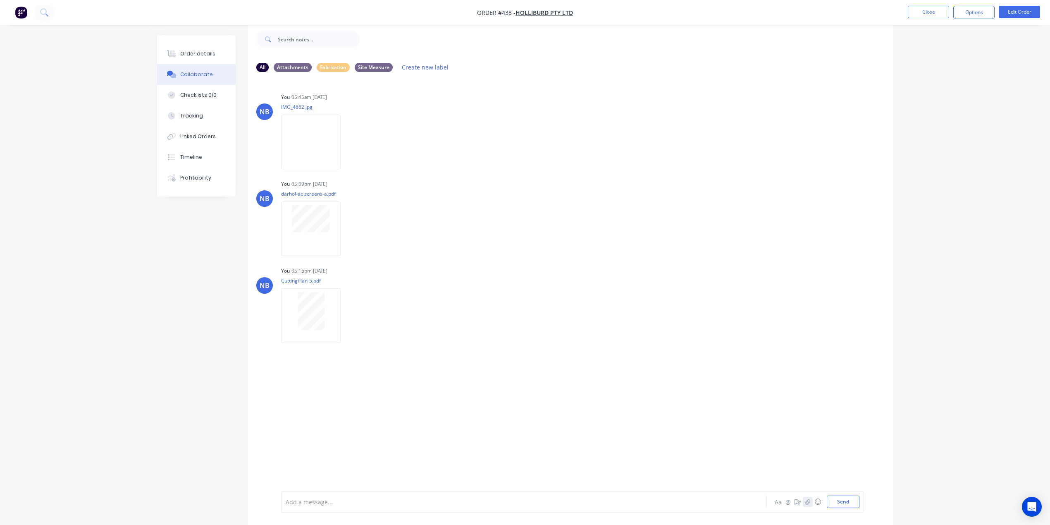
click at [807, 501] on icon "button" at bounding box center [808, 502] width 5 height 6
click at [834, 502] on button "Send" at bounding box center [843, 501] width 33 height 12
click at [377, 496] on div "Add a message..." at bounding box center [501, 501] width 430 height 12
click at [840, 502] on button "Send" at bounding box center [843, 501] width 33 height 12
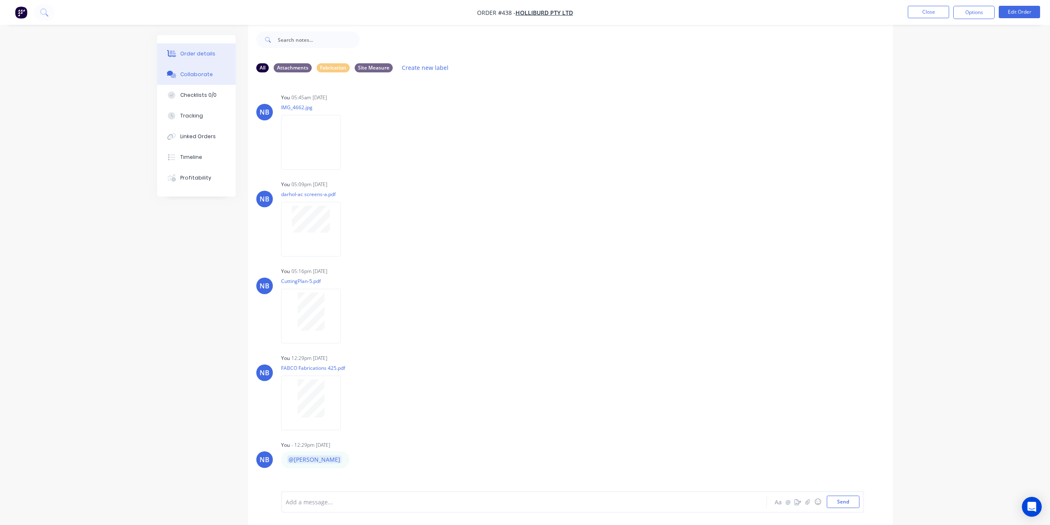
click at [201, 53] on div "Order details" at bounding box center [197, 53] width 35 height 7
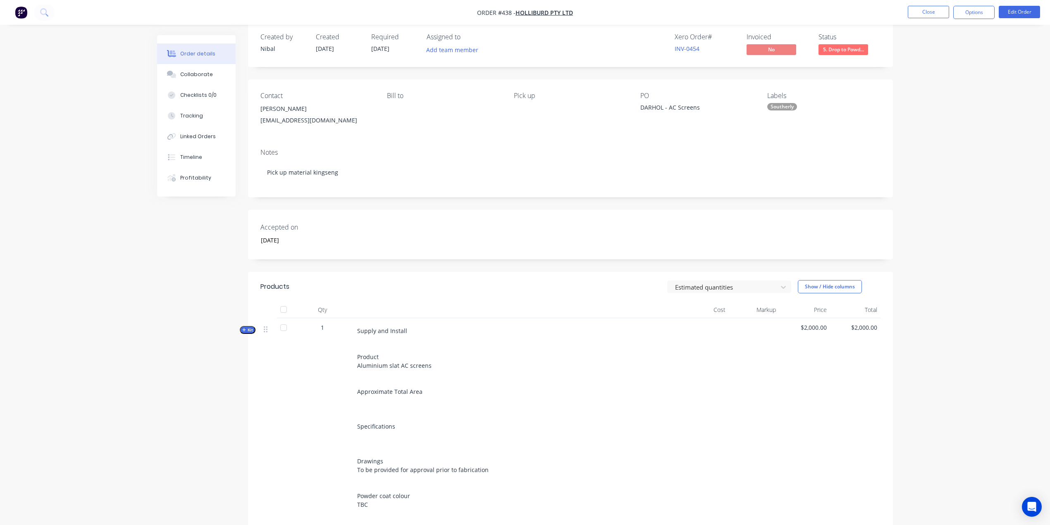
click at [22, 12] on img "button" at bounding box center [21, 12] width 12 height 12
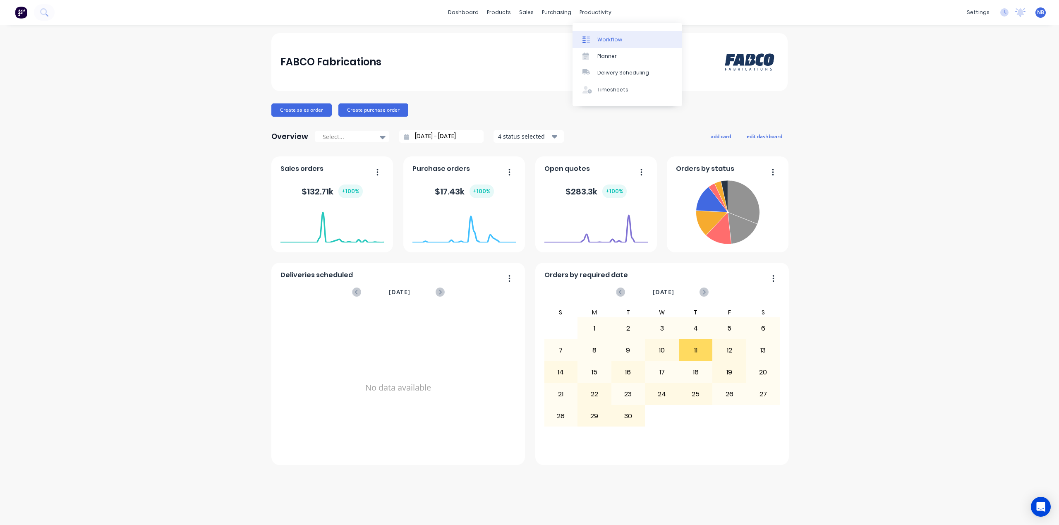
click at [618, 42] on div "Workflow" at bounding box center [609, 39] width 25 height 7
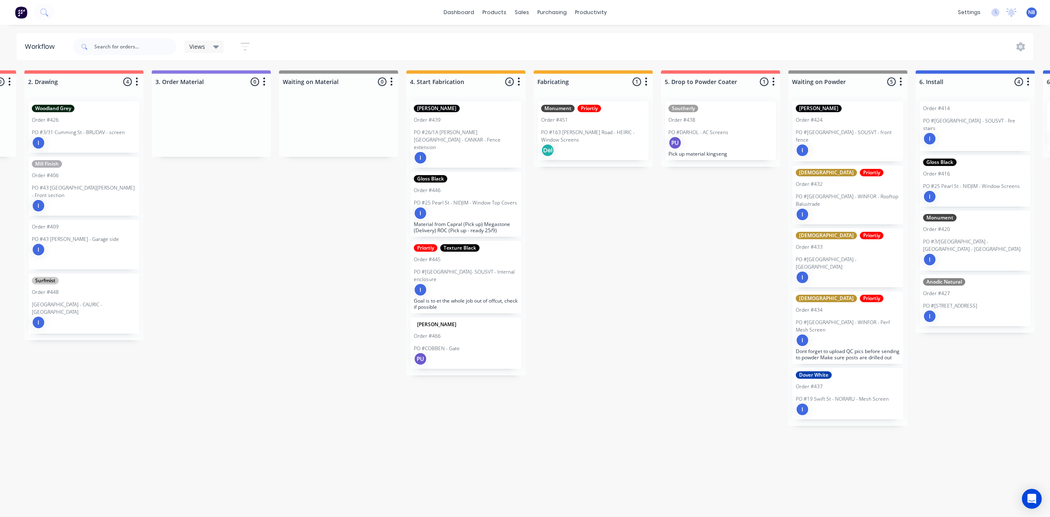
scroll to position [0, 434]
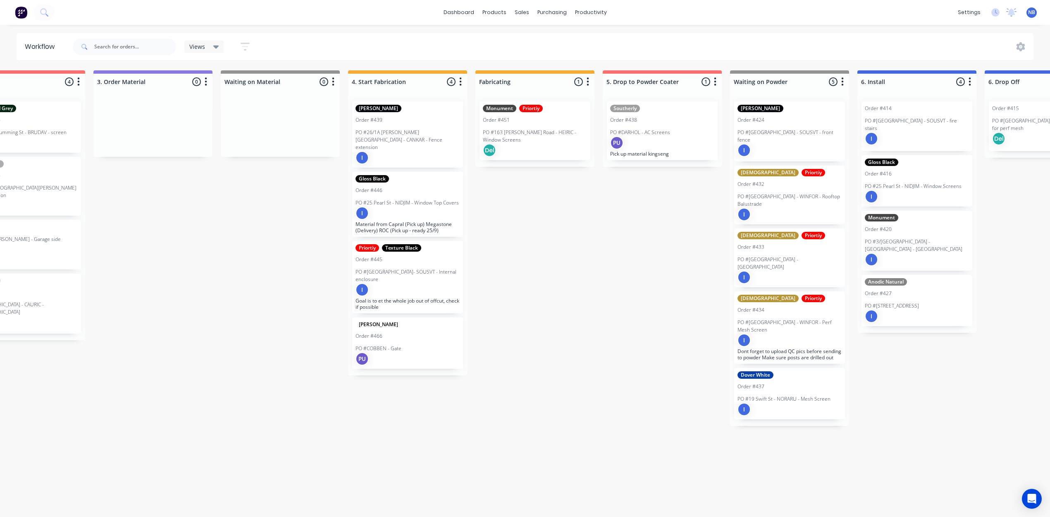
click at [784, 373] on div "Dover White Order #437 PO #19 Swift St - NORARU - Mesh Screen I" at bounding box center [789, 393] width 111 height 51
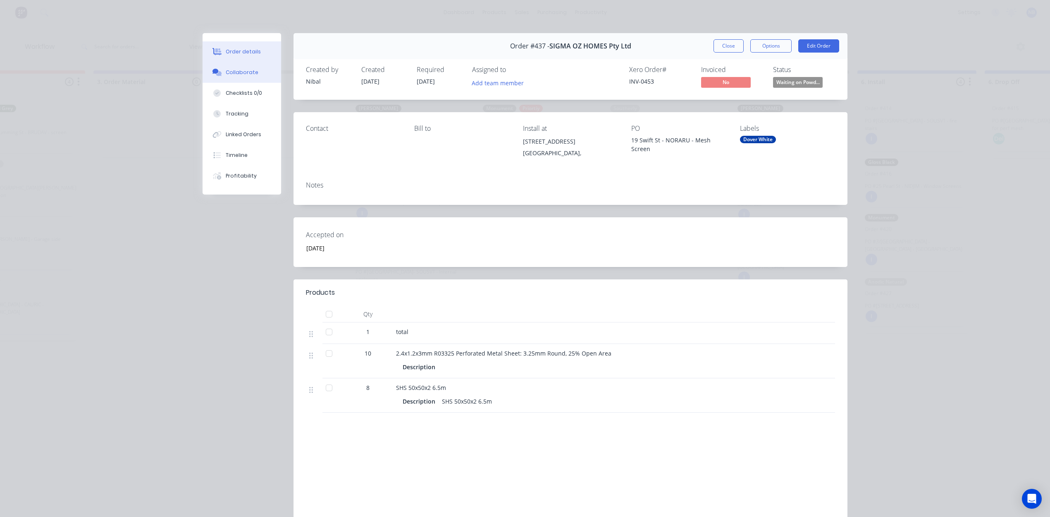
click at [252, 78] on button "Collaborate" at bounding box center [242, 72] width 79 height 21
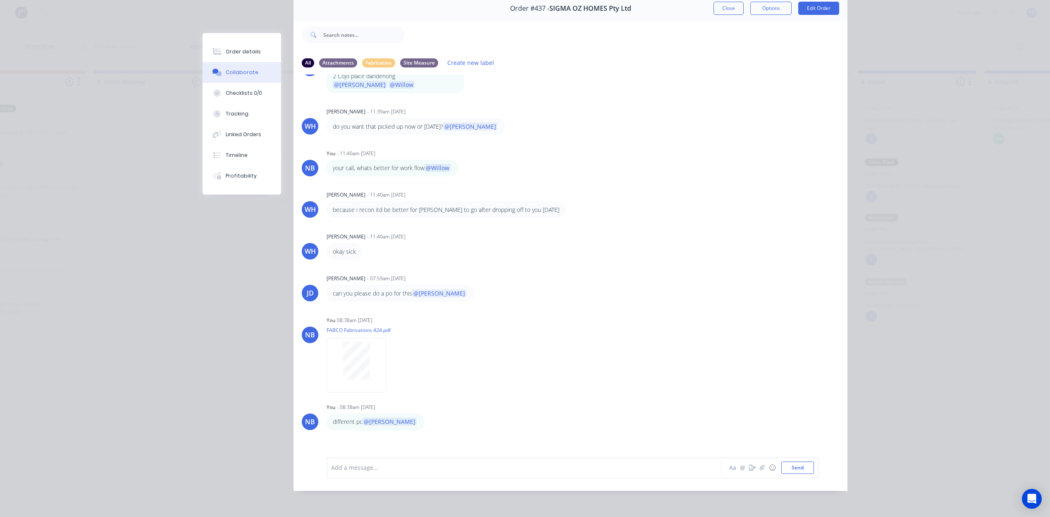
scroll to position [1724, 0]
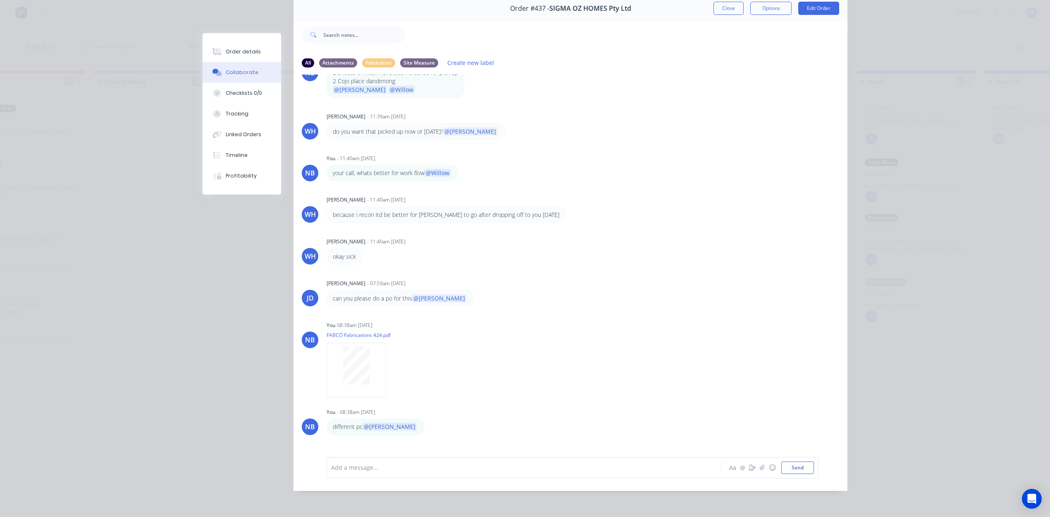
click at [740, 4] on div "Close Options Edit Order" at bounding box center [777, 8] width 126 height 13
click at [735, 2] on button "Close" at bounding box center [729, 8] width 30 height 13
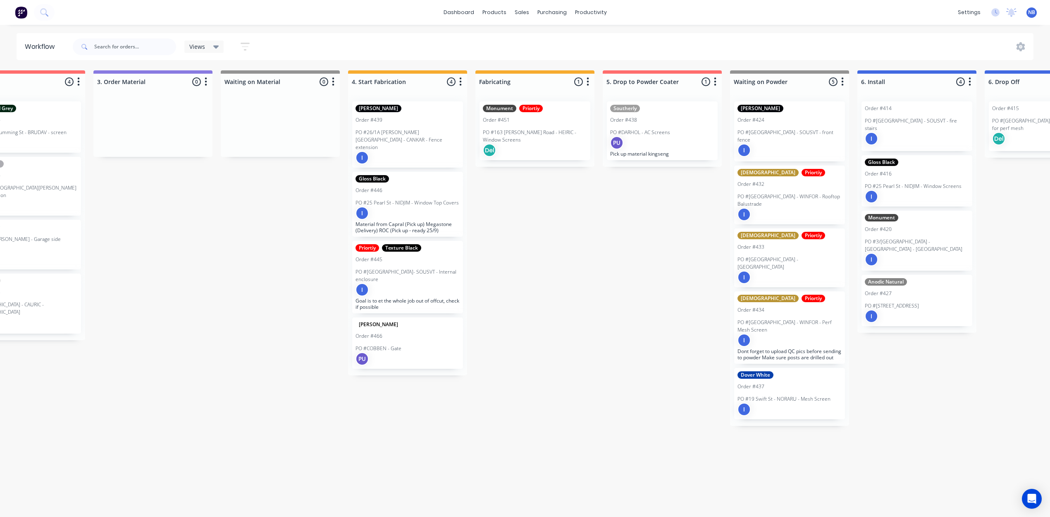
click at [636, 239] on div "Submitted 1 Status colour #273444 hex #273444 Save Cancel Summaries Total order…" at bounding box center [429, 291] width 1739 height 442
click at [611, 346] on div "Submitted 1 Status colour #273444 hex #273444 Save Cancel Summaries Total order…" at bounding box center [429, 291] width 1739 height 442
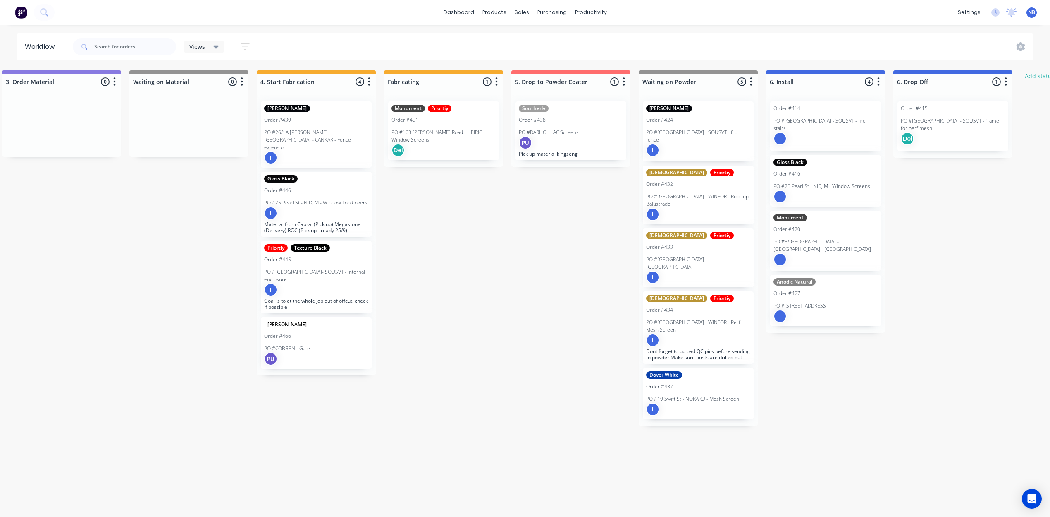
scroll to position [4, 515]
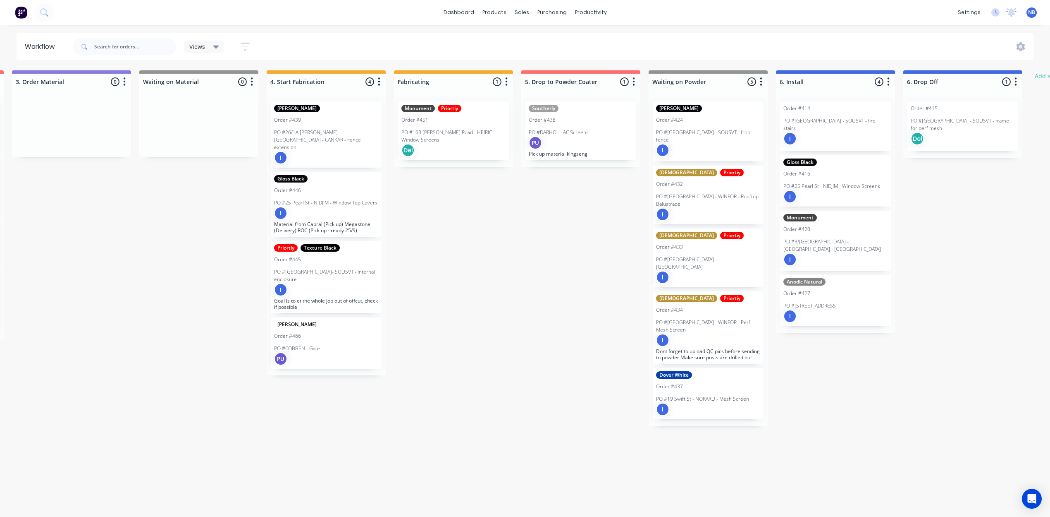
click at [467, 297] on div "Submitted 1 Status colour #273444 hex #273444 Save Cancel Summaries Total order…" at bounding box center [348, 291] width 1739 height 442
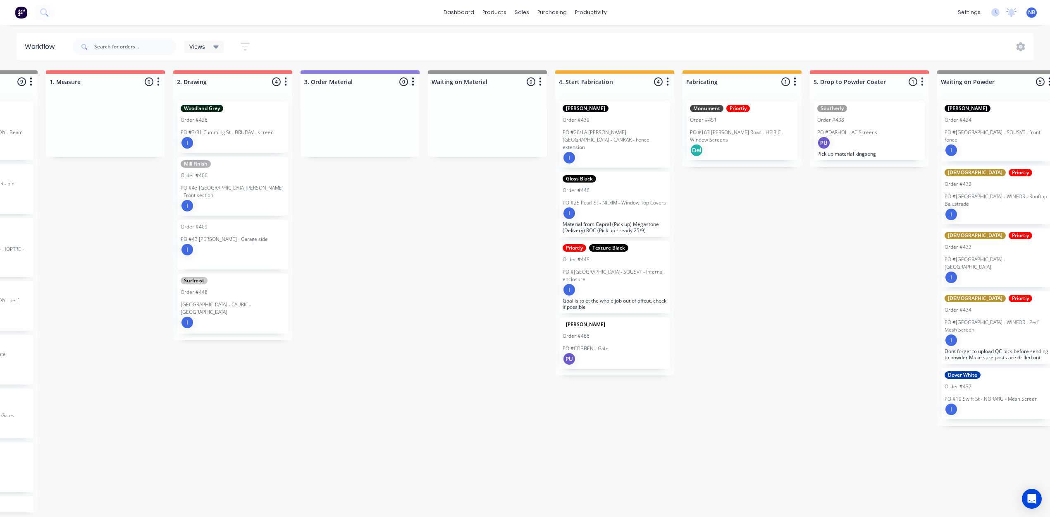
scroll to position [4, 213]
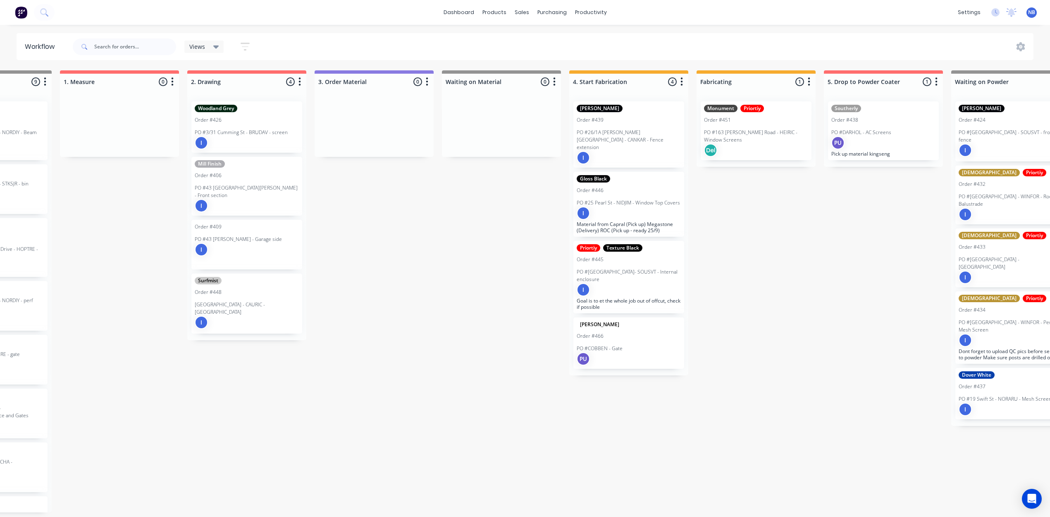
click at [244, 122] on div "Woodland Grey Order #426 PO #3/31 Cumming St - BRUDAV - screen I" at bounding box center [246, 126] width 111 height 51
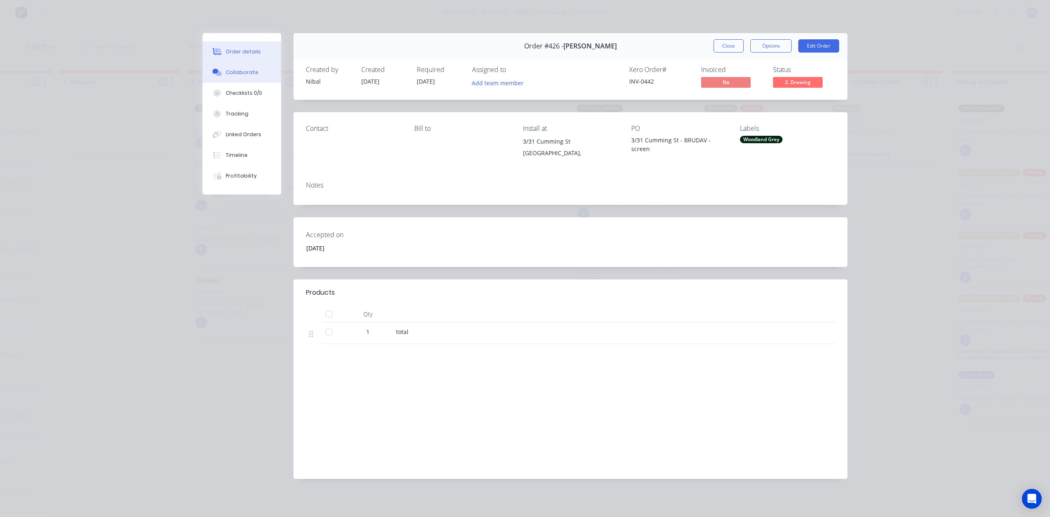
click at [236, 74] on div "Collaborate" at bounding box center [242, 72] width 33 height 7
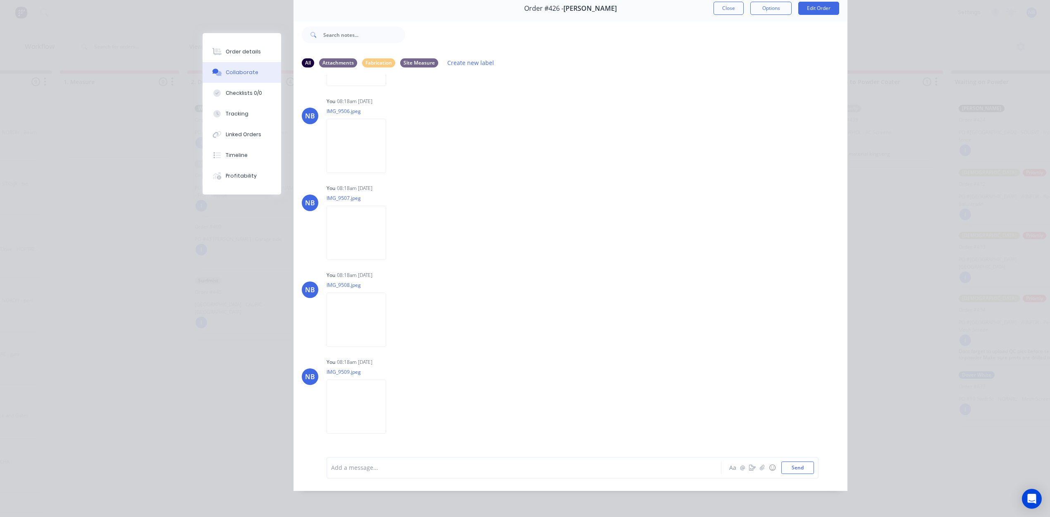
scroll to position [308, 0]
click at [251, 52] on div "Order details" at bounding box center [243, 51] width 35 height 7
drag, startPoint x: 443, startPoint y: 505, endPoint x: 251, endPoint y: 52, distance: 492.4
click at [251, 52] on div "Order details" at bounding box center [243, 51] width 35 height 7
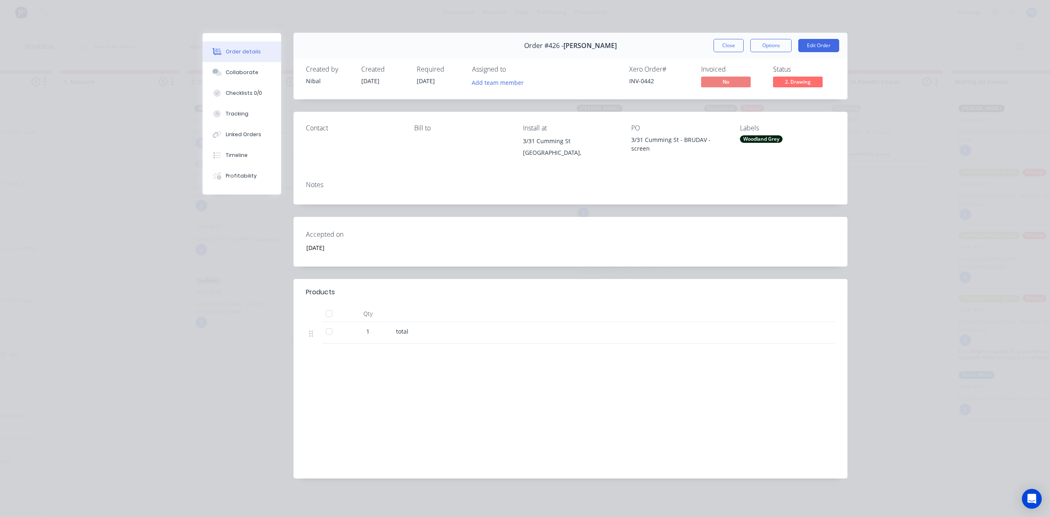
scroll to position [2, 0]
click at [808, 42] on button "Edit Order" at bounding box center [819, 45] width 41 height 13
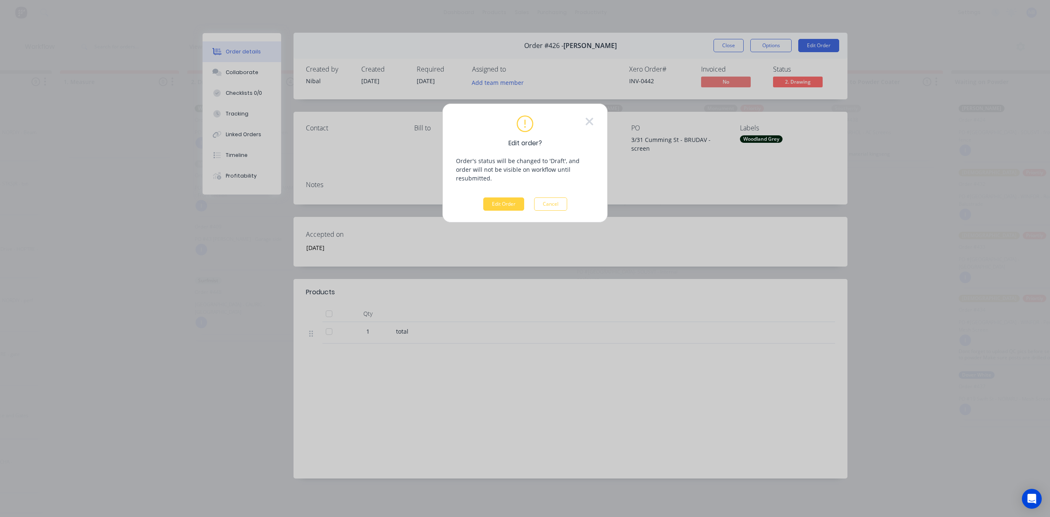
scroll to position [0, 0]
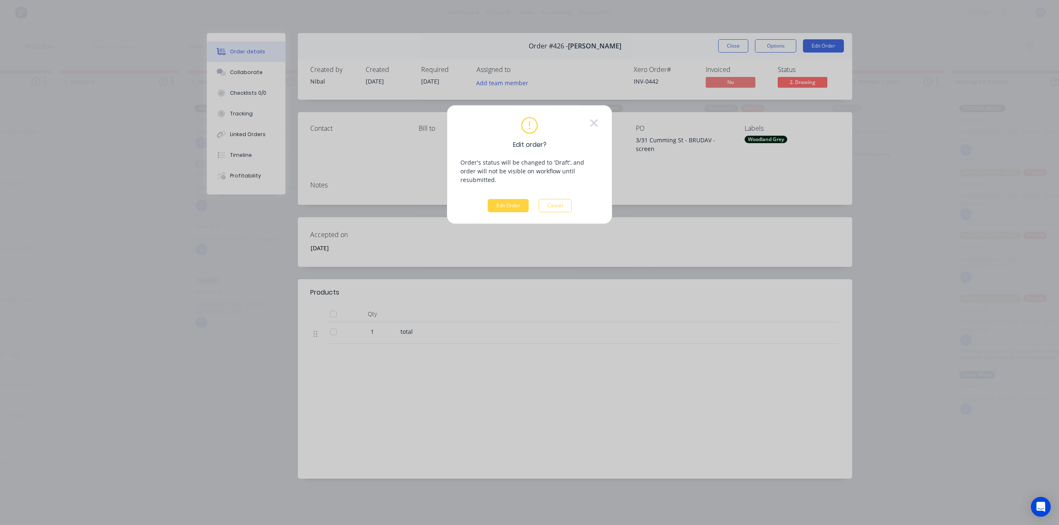
drag, startPoint x: 507, startPoint y: 202, endPoint x: 603, endPoint y: 173, distance: 100.3
click at [507, 202] on button "Edit Order" at bounding box center [508, 205] width 41 height 13
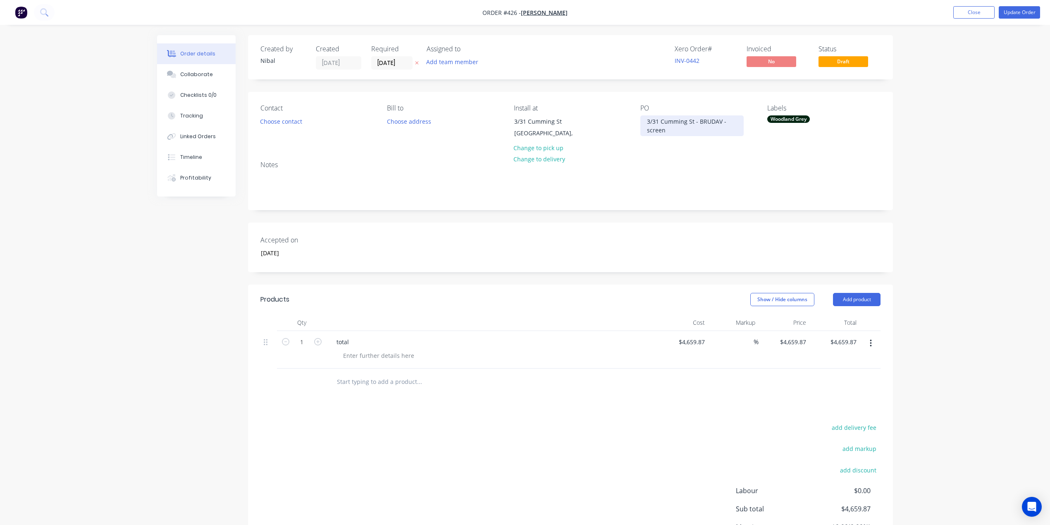
click at [646, 129] on div "3/31 Cumming St - BRUDAV - screen" at bounding box center [692, 125] width 103 height 21
drag, startPoint x: 1021, startPoint y: 143, endPoint x: 1030, endPoint y: 83, distance: 60.6
click at [1021, 142] on div "Order details Collaborate Checklists 0/0 Tracking Linked Orders Timeline Profit…" at bounding box center [525, 303] width 1050 height 606
click at [1031, 17] on button "Update Order" at bounding box center [1019, 12] width 41 height 12
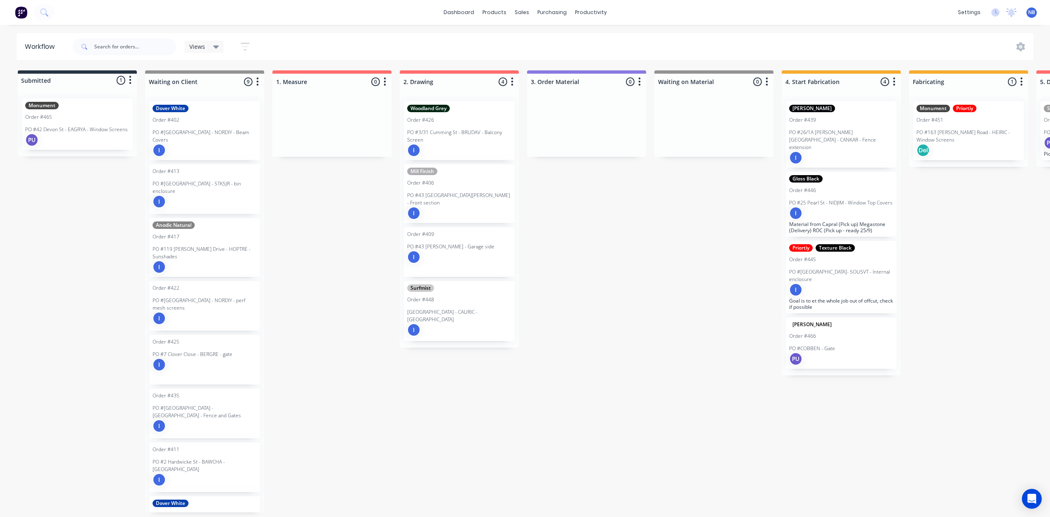
click at [467, 135] on p "PO #3/31 Cumming St - BRUDAV - Balcony Screen" at bounding box center [459, 136] width 104 height 15
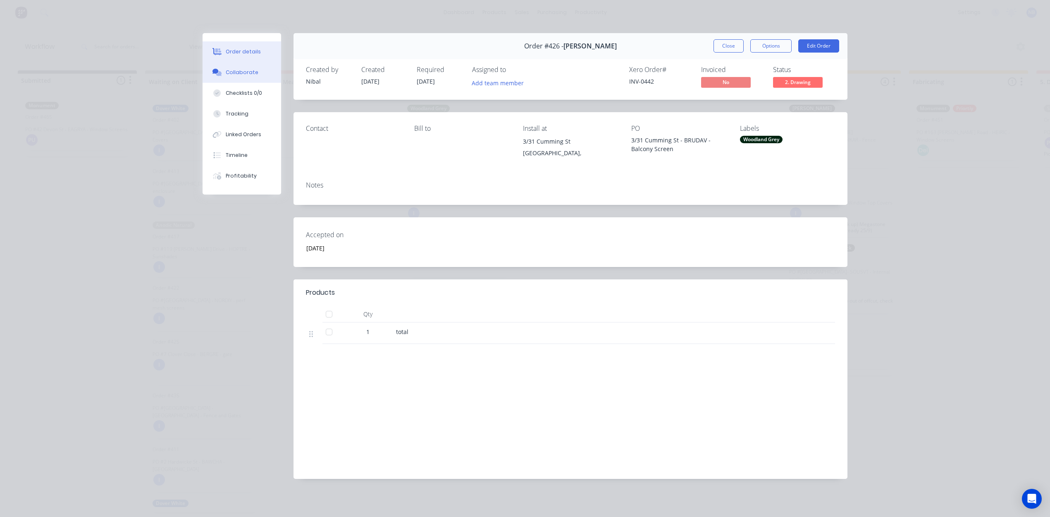
click at [229, 68] on button "Collaborate" at bounding box center [242, 72] width 79 height 21
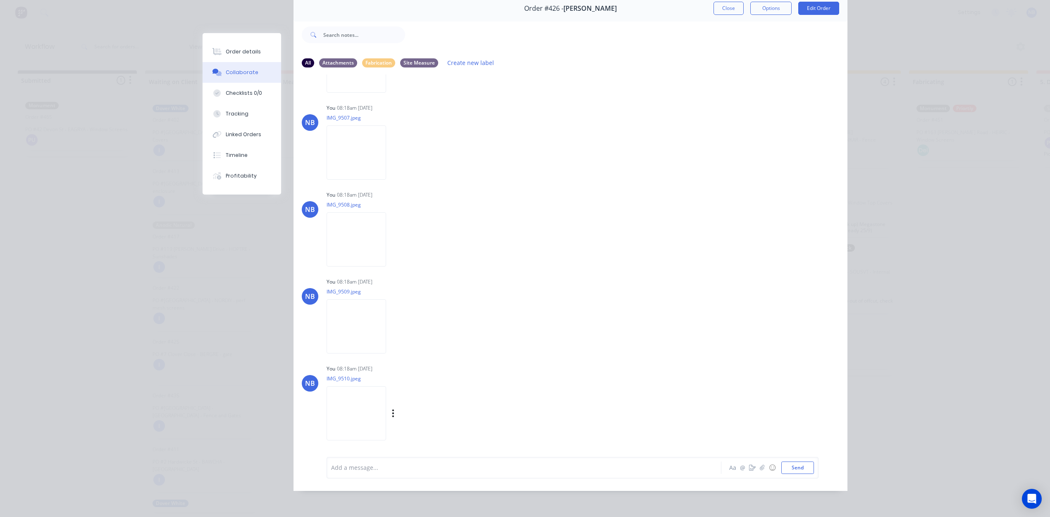
scroll to position [4, 0]
click at [356, 412] on img at bounding box center [357, 413] width 60 height 54
click at [347, 231] on img at bounding box center [357, 239] width 60 height 54
click at [366, 327] on img at bounding box center [357, 326] width 60 height 54
click at [227, 49] on div "Order details" at bounding box center [243, 51] width 35 height 7
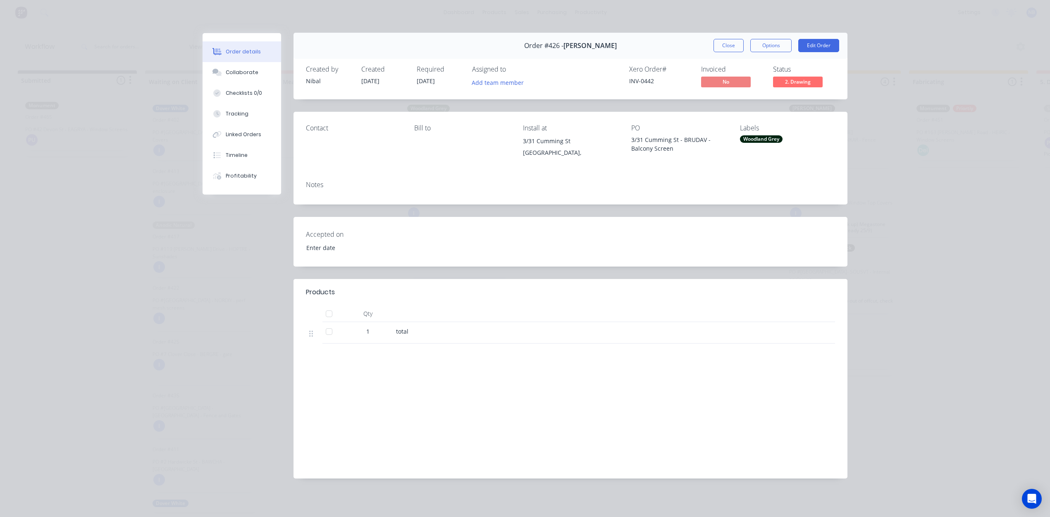
type input "22/08/2025"
click at [239, 75] on div "Collaborate" at bounding box center [242, 72] width 33 height 7
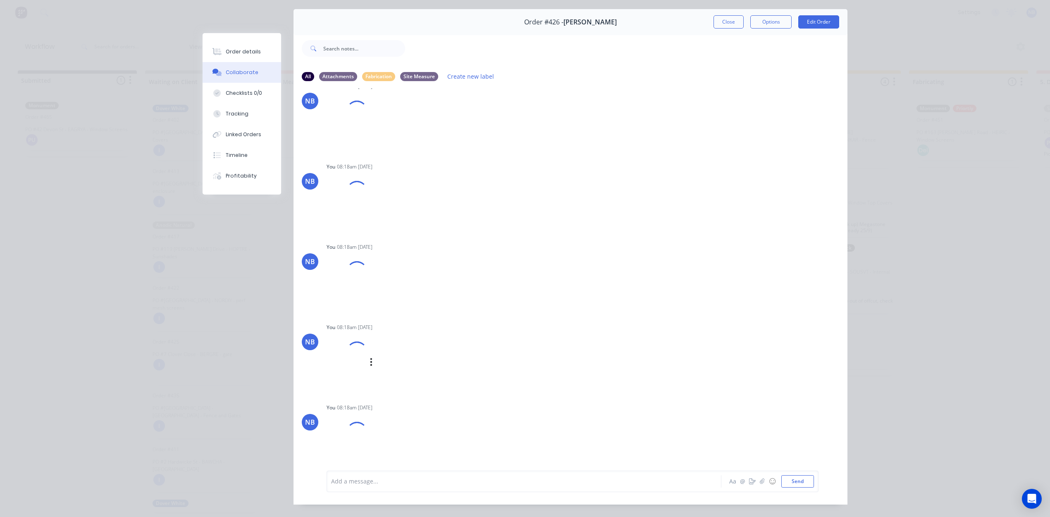
scroll to position [45, 0]
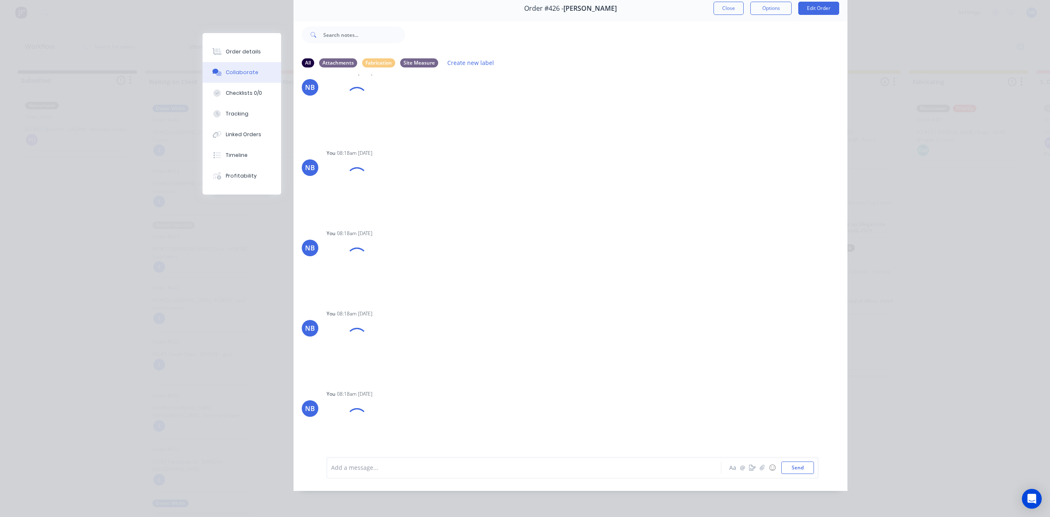
click at [383, 477] on div "Add a message... Aa @ ☺ Send" at bounding box center [573, 468] width 492 height 22
click at [396, 469] on div at bounding box center [513, 467] width 362 height 9
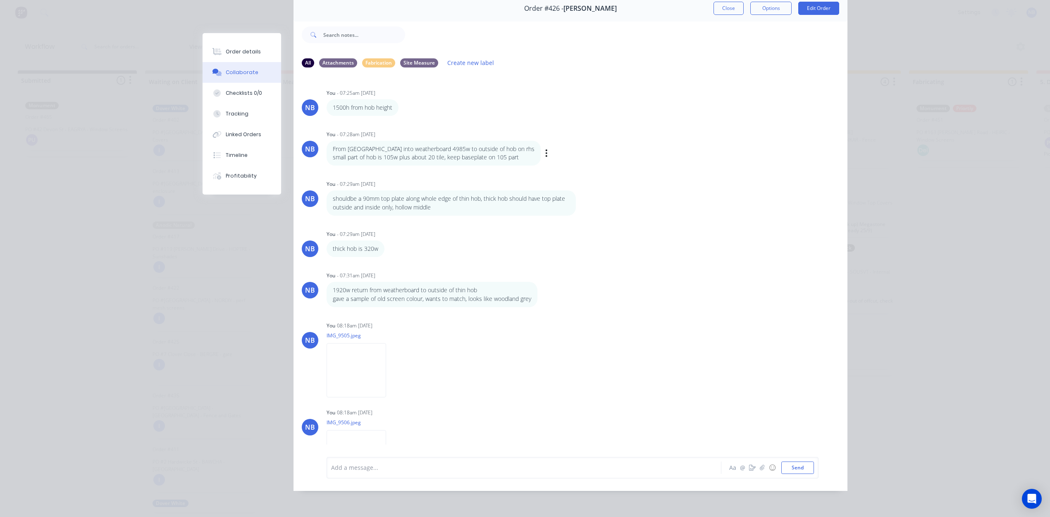
scroll to position [0, 0]
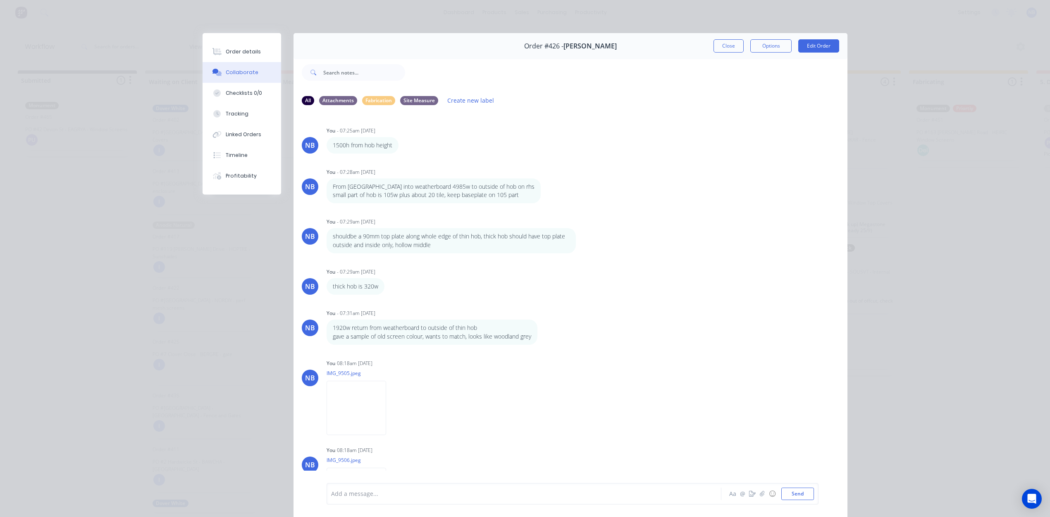
click at [734, 33] on div "Order details Collaborate Checklists 0/0 Tracking Linked Orders Timeline Profit…" at bounding box center [525, 258] width 1050 height 517
click at [729, 40] on button "Close" at bounding box center [729, 45] width 30 height 13
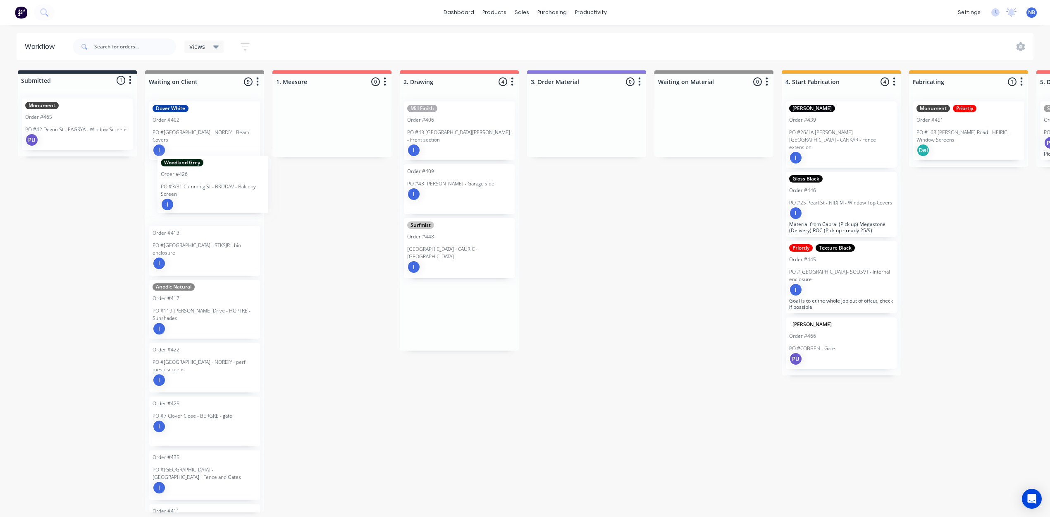
drag, startPoint x: 467, startPoint y: 141, endPoint x: 209, endPoint y: 194, distance: 263.3
click at [209, 194] on div "Submitted 1 Status colour #273444 hex #273444 Save Cancel Summaries Total order…" at bounding box center [863, 291] width 1739 height 442
